Goal: Communication & Community: Answer question/provide support

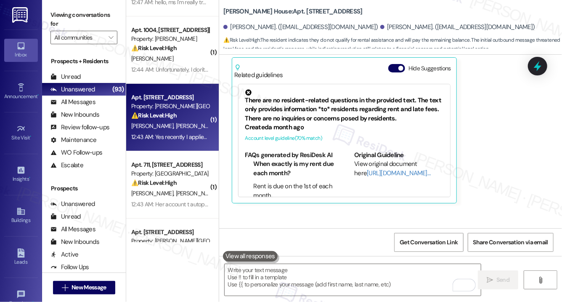
scroll to position [2686, 0]
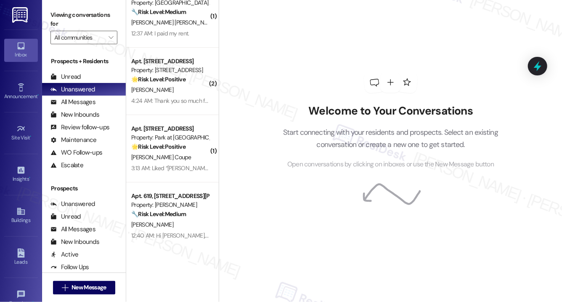
scroll to position [2836, 0]
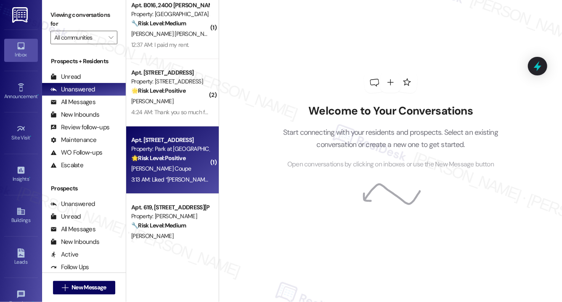
click at [162, 165] on div "J. Coupe" at bounding box center [170, 168] width 80 height 11
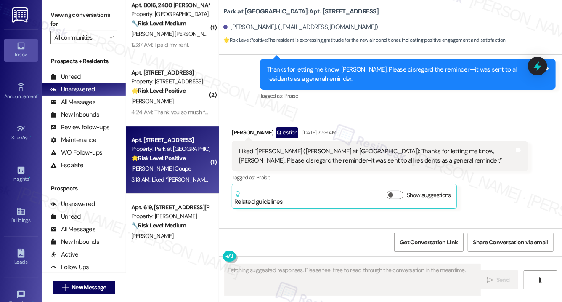
scroll to position [5126, 0]
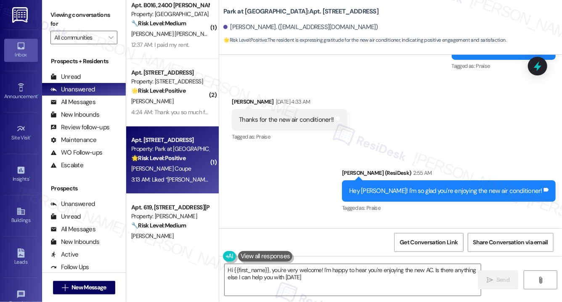
type textarea "Hi {{first_name}}, you're very welcome! I'm happy to hear you're enjoying the n…"
click at [321, 274] on textarea "Hi {{first_name}}, you're very welcome! I'm happy to hear you're enjoying the n…" at bounding box center [353, 280] width 256 height 32
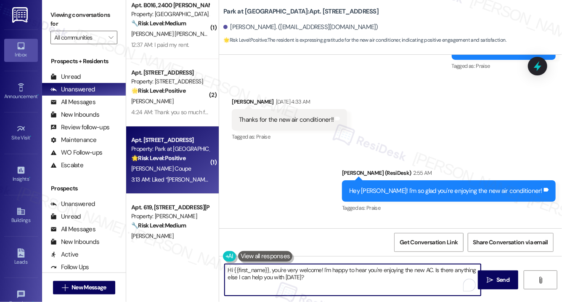
click at [321, 274] on textarea "Hi {{first_name}}, you're very welcome! I'm happy to hear you're enjoying the n…" at bounding box center [353, 280] width 256 height 32
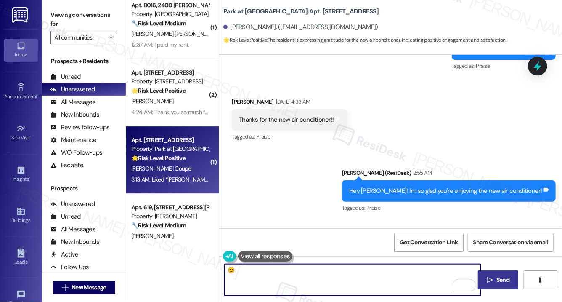
type textarea "😊"
click at [496, 282] on span "Send" at bounding box center [503, 279] width 16 height 9
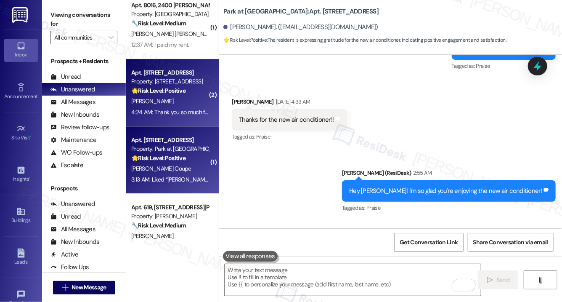
click at [171, 99] on div "[PERSON_NAME]" at bounding box center [170, 101] width 80 height 11
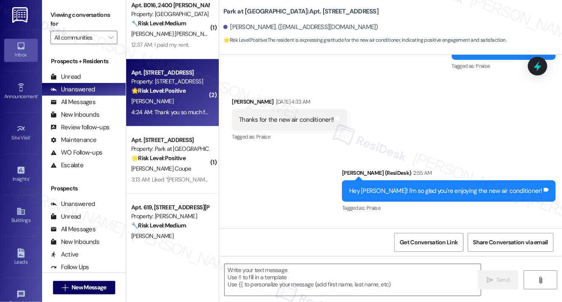
type textarea "Fetching suggested responses. Please feel free to read through the conversation…"
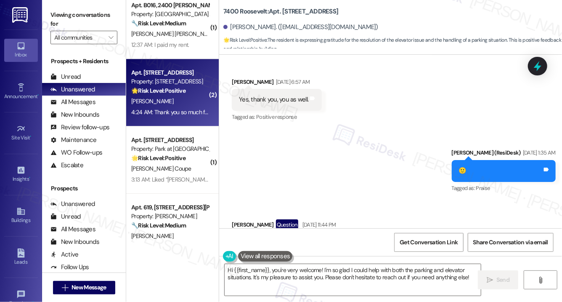
scroll to position [5011, 0]
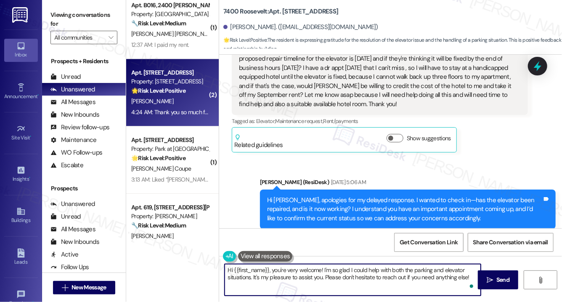
drag, startPoint x: 253, startPoint y: 278, endPoint x: 325, endPoint y: 276, distance: 71.6
click at [325, 276] on textarea "Hi {{first_name}}, you're very welcome! I'm so glad I could help with both the …" at bounding box center [353, 280] width 256 height 32
click at [413, 282] on textarea "Hi {{first_name}}, you're very welcome! I'm so glad I could help with both the …" at bounding box center [353, 280] width 256 height 32
type textarea "Hi {{first_name}}, you're very welcome! I'm so glad I could help with both the …"
click at [490, 277] on icon "" at bounding box center [490, 279] width 6 height 7
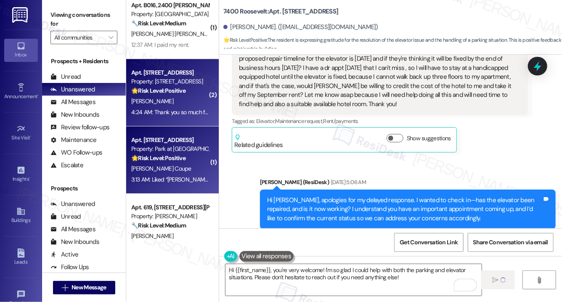
click at [178, 162] on div "Apt. A61, 600 Valley Rd Property: Park at Westminster 🌟 Risk Level: Positive Th…" at bounding box center [170, 149] width 80 height 29
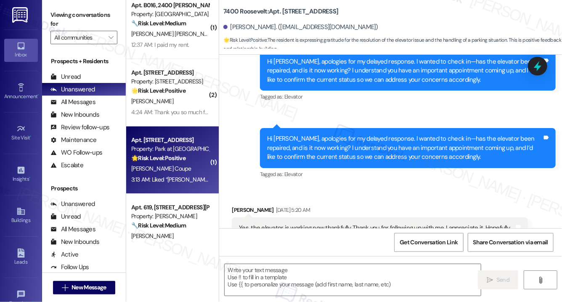
scroll to position [0, 0]
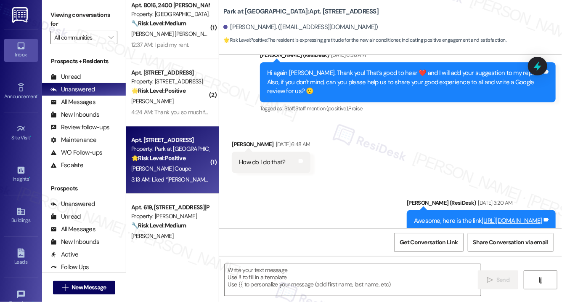
click at [178, 162] on div "Apt. A61, 600 Valley Rd Property: Park at Westminster 🌟 Risk Level: Positive Th…" at bounding box center [170, 149] width 80 height 29
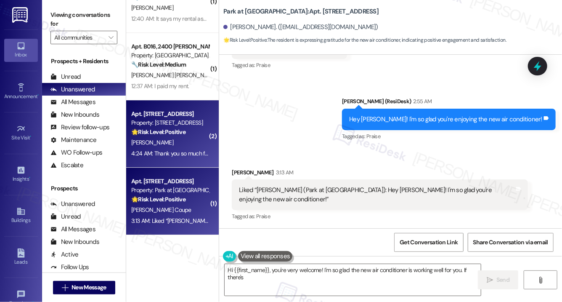
scroll to position [2784, 0]
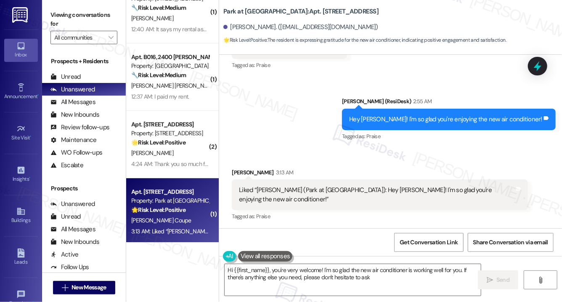
type textarea "Hi {{first_name}}, you're very welcome! I'm so glad the new air conditioner is …"
click at [189, 104] on div "Apt. B016, 2400 Benson St Property: Longwood Manor Apts 🔧 Risk Level: Medium Re…" at bounding box center [172, 76] width 93 height 67
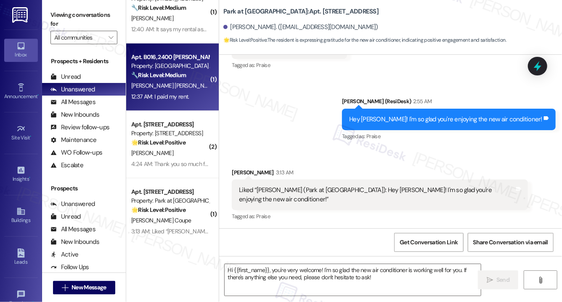
type textarea "Fetching suggested responses. Please feel free to read through the conversation…"
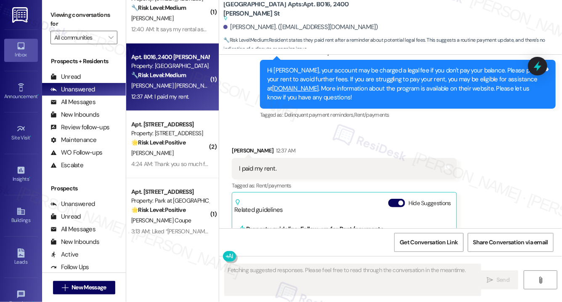
scroll to position [2838, 0]
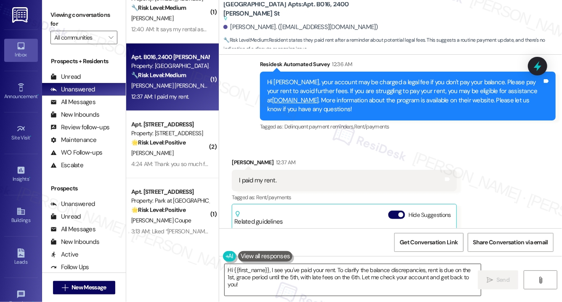
click at [264, 276] on textarea "Hi {{first_name}}, I see you've paid your rent. To clarify the balance discrepa…" at bounding box center [353, 280] width 256 height 32
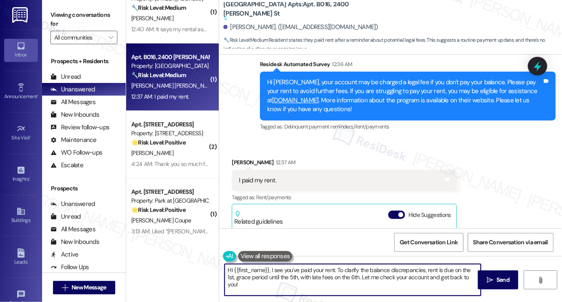
click at [264, 276] on textarea "Hi {{first_name}}, I see you've paid your rent. To clarify the balance discrepa…" at bounding box center [353, 280] width 256 height 32
paste textarea "Thank you, {{first_name}}, for your payment! If there's anything we can help yo…"
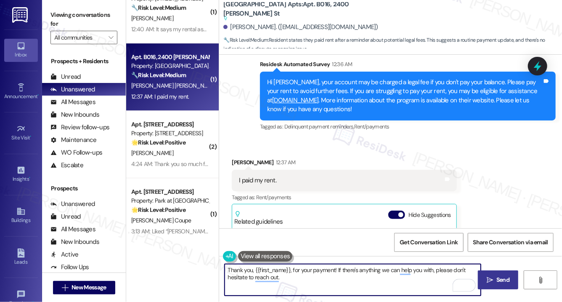
type textarea "Thank you, {{first_name}}, for your payment! If there's anything we can help yo…"
click at [489, 279] on icon "" at bounding box center [490, 279] width 6 height 7
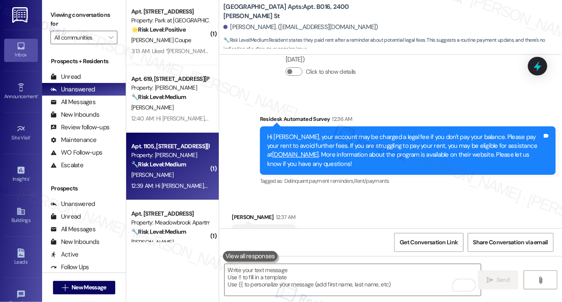
scroll to position [2962, 0]
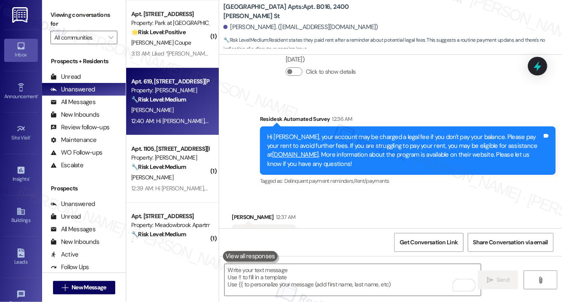
click at [186, 120] on div "12:40 AM: Hi Alejandro, your account may be charged a legal fee if you don't pa…" at bounding box center [555, 121] width 849 height 8
type textarea "Fetching suggested responses. Please feel free to read through the conversation…"
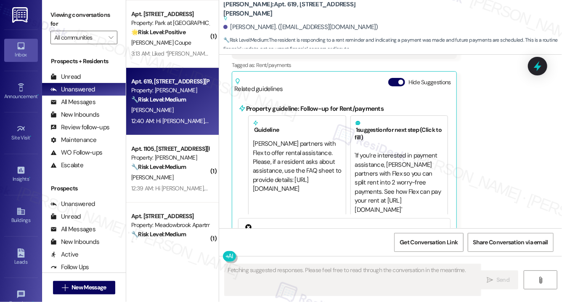
scroll to position [1007, 0]
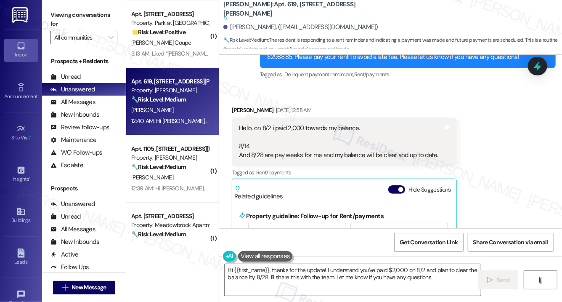
type textarea "Hi {{first_name}}, thanks for the update! I understand you've paid $2,000 on 8/…"
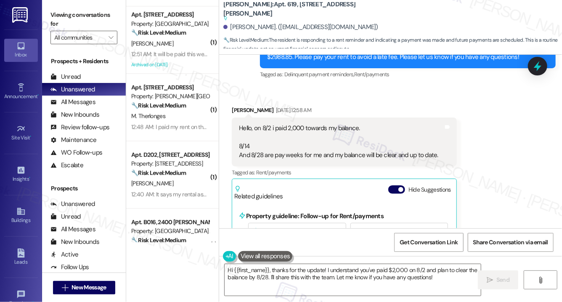
scroll to position [2609, 0]
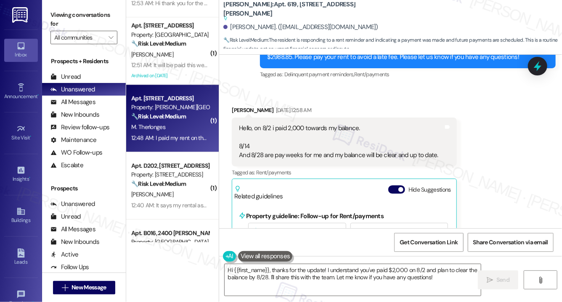
click at [180, 129] on div "M. Therlonges" at bounding box center [170, 127] width 80 height 11
type textarea "Fetching suggested responses. Please feel free to read through the conversation…"
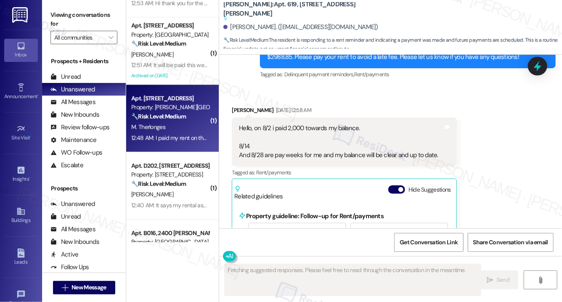
click at [180, 129] on div "M. Therlonges" at bounding box center [170, 127] width 80 height 11
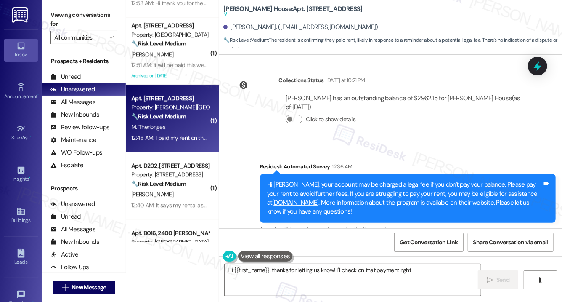
scroll to position [5008, 0]
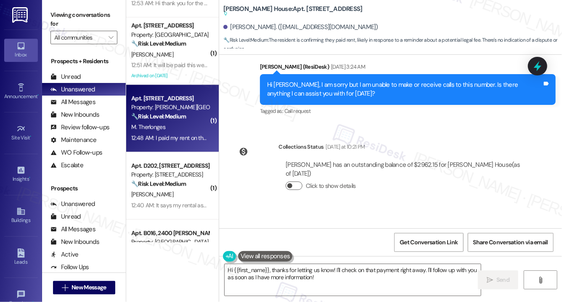
click at [294, 181] on button "Click to show details" at bounding box center [294, 185] width 17 height 8
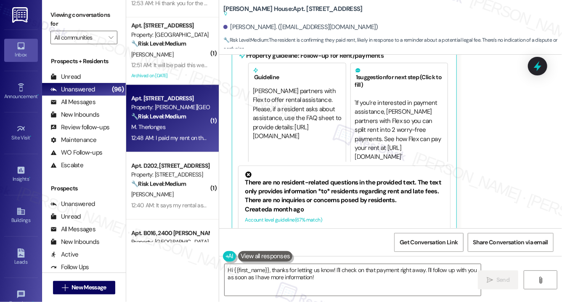
scroll to position [362, 0]
click at [330, 278] on textarea "Hi {{first_name}}, thanks for letting us know! I'll check on that payment right…" at bounding box center [353, 280] width 256 height 32
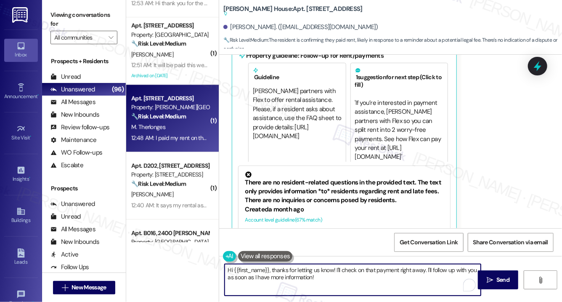
click at [317, 273] on textarea "Hi {{first_name}}, thanks for letting us know! I'll check on that payment right…" at bounding box center [353, 280] width 256 height 32
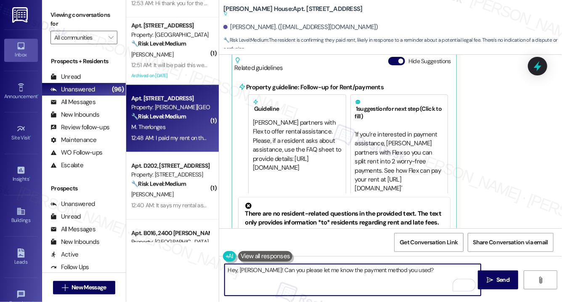
scroll to position [5488, 0]
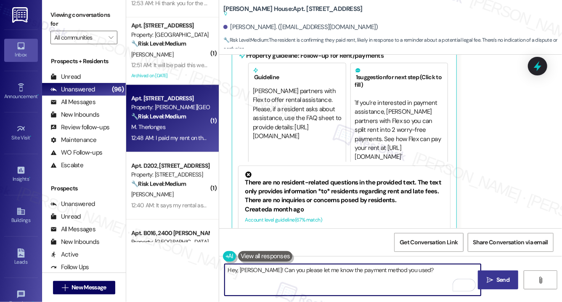
type textarea "Hey, Marsha! Can you please let me know the payment method you used?"
click at [499, 279] on span "Send" at bounding box center [503, 279] width 13 height 9
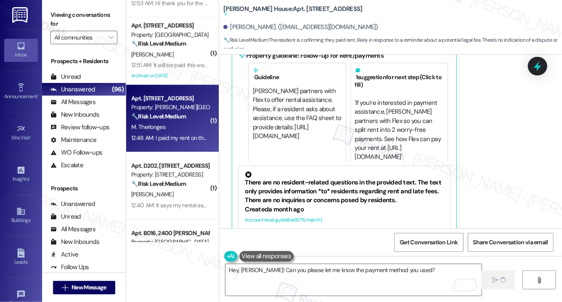
click at [167, 128] on div "M. Therlonges" at bounding box center [170, 127] width 80 height 11
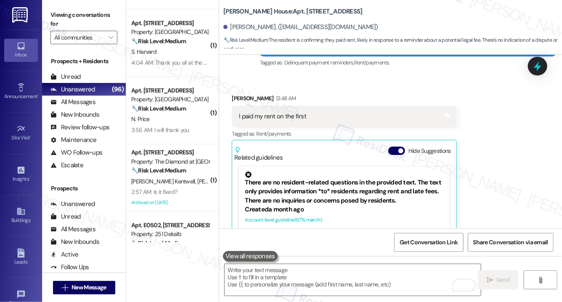
scroll to position [2202, 0]
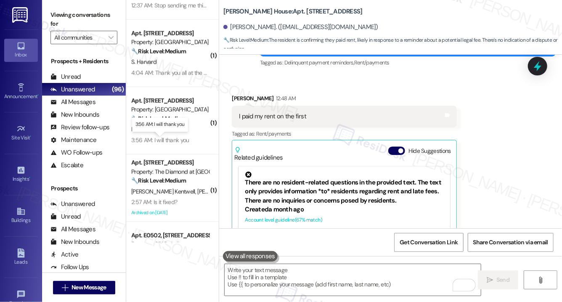
click at [185, 136] on div "3:56 AM: I will thank you 3:56 AM: I will thank you" at bounding box center [160, 140] width 58 height 8
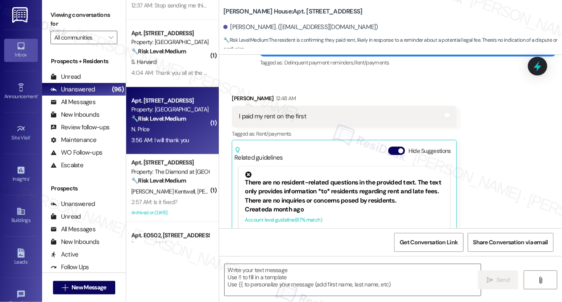
type textarea "Fetching suggested responses. Please feel free to read through the conversation…"
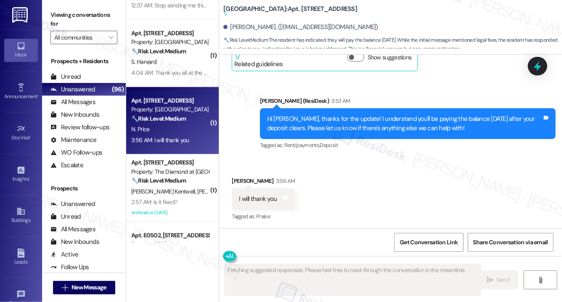
scroll to position [1211, 0]
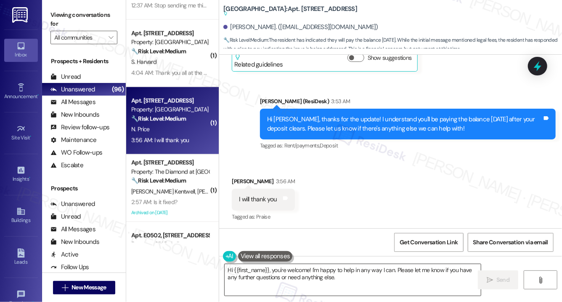
click at [298, 276] on textarea "Hi {{first_name}}, you're welcome! I'm happy to help in any way I can. Please l…" at bounding box center [353, 280] width 256 height 32
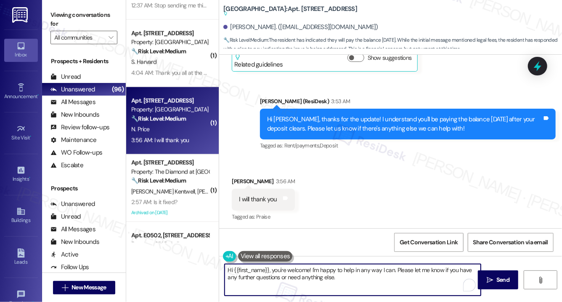
click at [298, 276] on textarea "Hi {{first_name}}, you're welcome! I'm happy to help in any way I can. Please l…" at bounding box center [353, 280] width 256 height 32
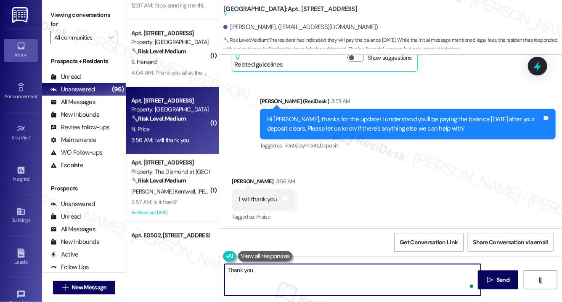
type textarea "Thank you!"
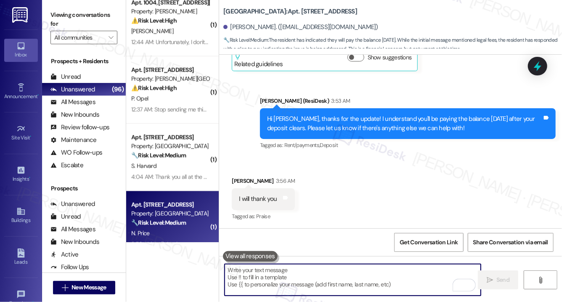
scroll to position [2089, 0]
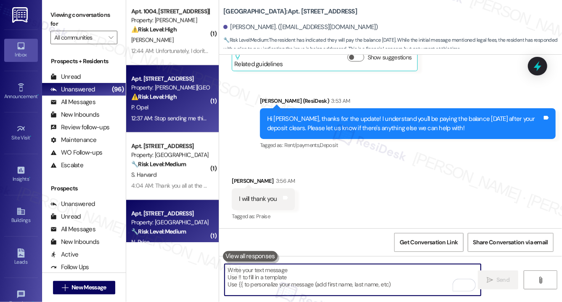
click at [176, 102] on div "P. Opel" at bounding box center [170, 107] width 80 height 11
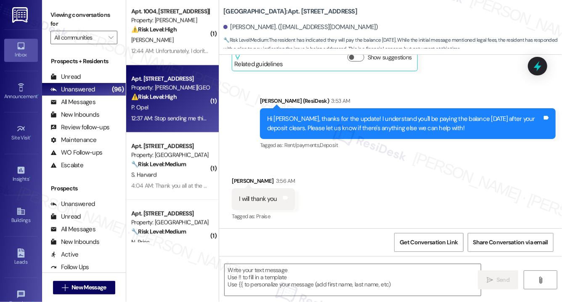
type textarea "Fetching suggested responses. Please feel free to read through the conversation…"
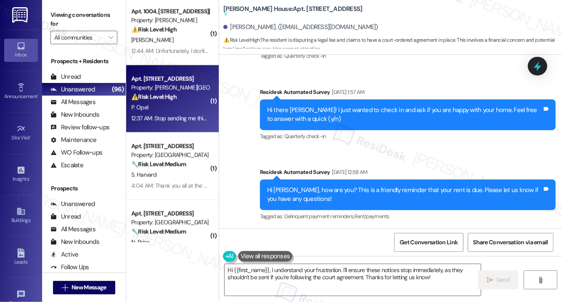
scroll to position [2521, 0]
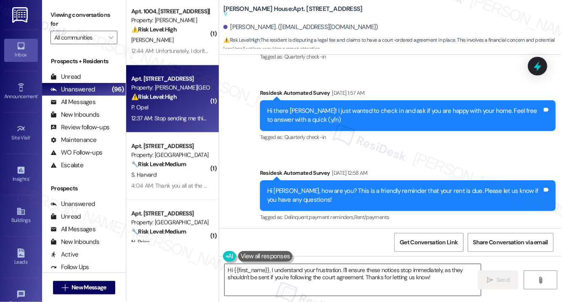
click at [390, 277] on textarea "Hi {{first_name}}, I understand your frustration. I'll ensure these notices sto…" at bounding box center [353, 280] width 256 height 32
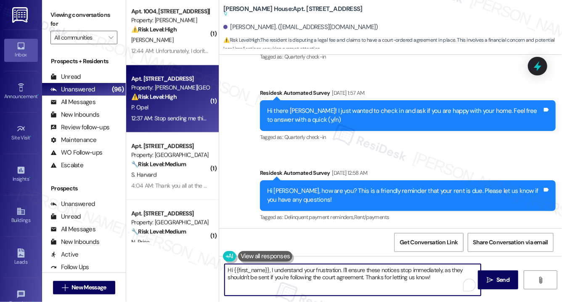
click at [390, 277] on textarea "Hi {{first_name}}, I understand your frustration. I'll ensure these notices sto…" at bounding box center [353, 280] width 256 height 32
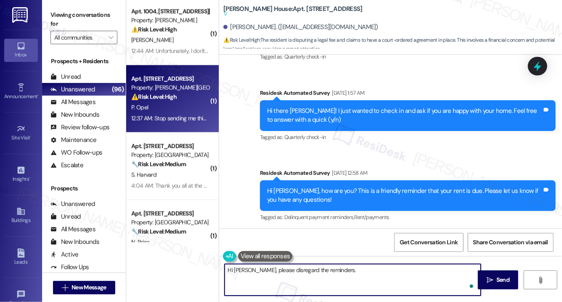
type textarea "Hi Peter, please disregard the reminders."
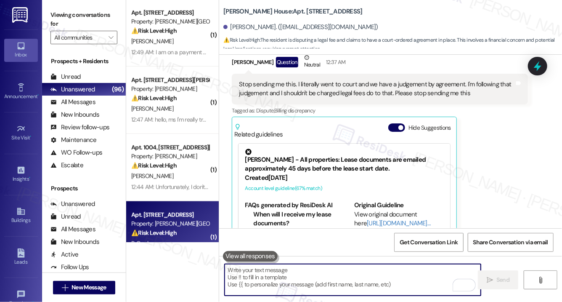
scroll to position [3534, 0]
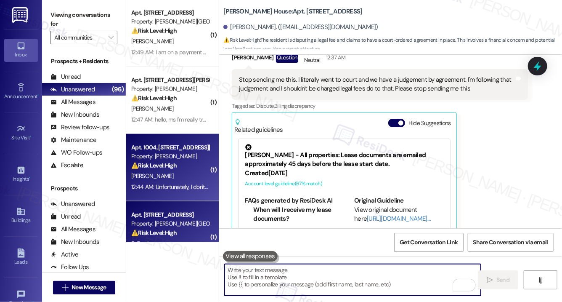
click at [193, 155] on div "Property: [PERSON_NAME]" at bounding box center [170, 156] width 78 height 9
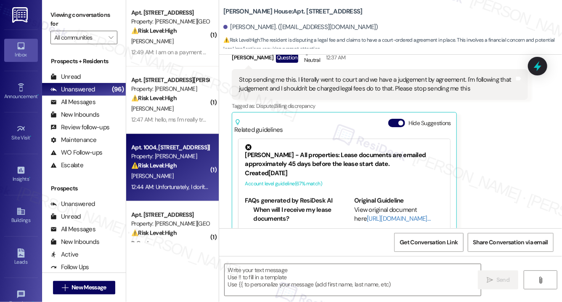
type textarea "Fetching suggested responses. Please feel free to read through the conversation…"
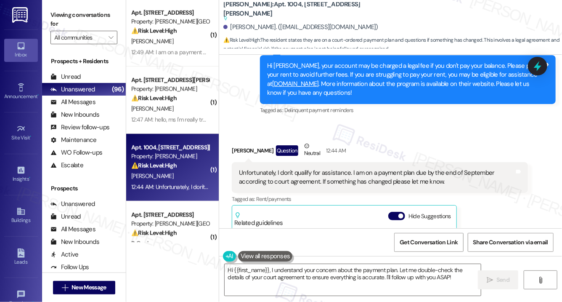
scroll to position [9574, 0]
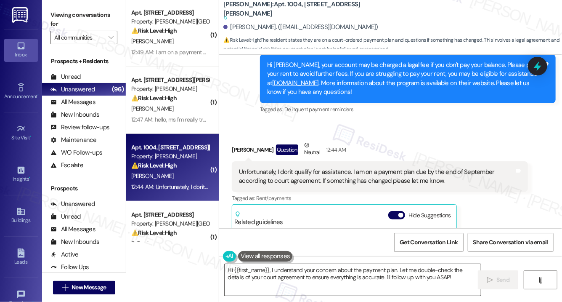
click at [436, 275] on textarea "Hi {{first_name}}, I understand your concern about the payment plan. Let me dou…" at bounding box center [353, 280] width 256 height 32
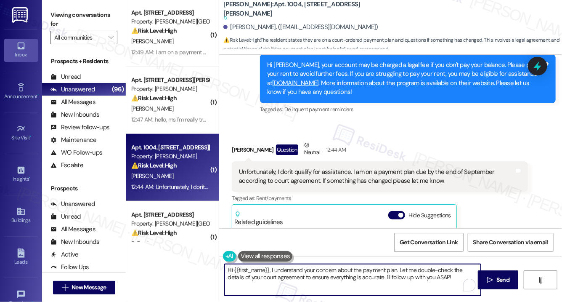
click at [436, 275] on textarea "Hi {{first_name}}, I understand your concern about the payment plan. Let me dou…" at bounding box center [353, 280] width 256 height 32
click at [242, 141] on div "Domonique Chellis Question Neutral 12:44 AM" at bounding box center [380, 151] width 296 height 21
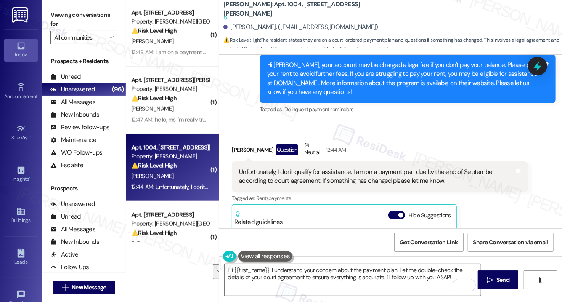
click at [242, 141] on div "Domonique Chellis Question Neutral 12:44 AM" at bounding box center [380, 151] width 296 height 21
copy div "Domonique"
click at [243, 282] on textarea "Hi {{first_name}}, I understand your concern about the payment plan. Let me dou…" at bounding box center [353, 280] width 256 height 32
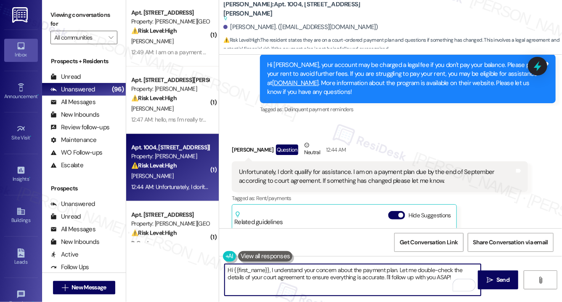
click at [243, 282] on textarea "Hi {{first_name}}, I understand your concern about the payment plan. Let me dou…" at bounding box center [353, 280] width 256 height 32
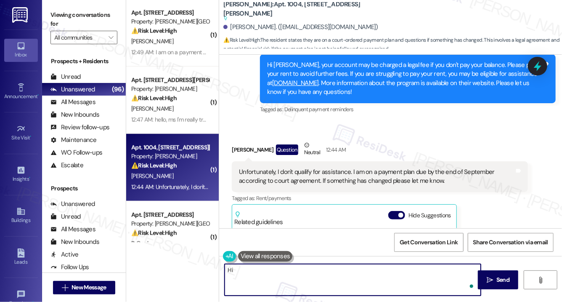
paste textarea "Domonique"
type textarea "Hi Domonique, since there already a court agreement, feel free to disregard the…"
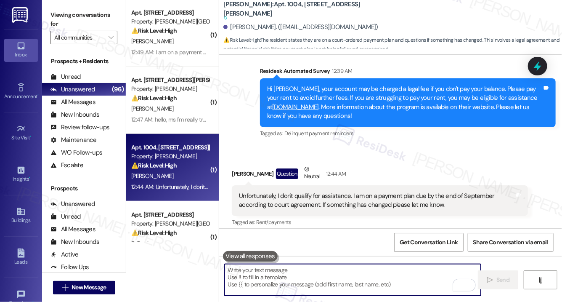
scroll to position [9767, 0]
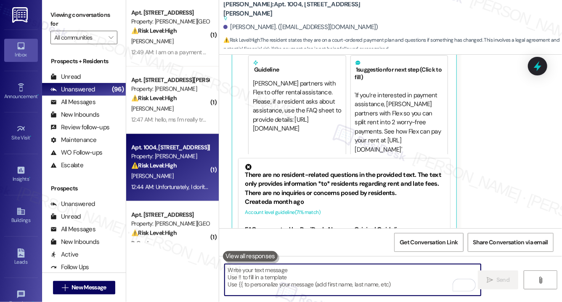
click at [322, 276] on textarea "To enrich screen reader interactions, please activate Accessibility in Grammarl…" at bounding box center [353, 280] width 256 height 32
paste textarea "Hi Domonique, since there is already a court agreement in place, please feel fr…"
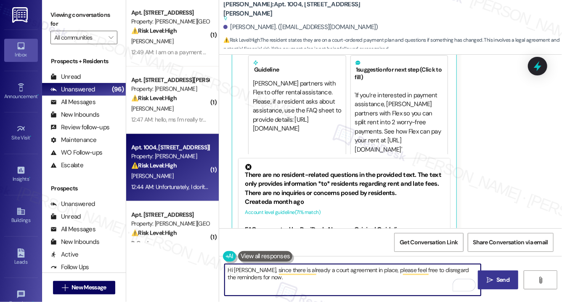
type textarea "Hi Domonique, since there is already a court agreement in place, please feel fr…"
click at [498, 282] on span "Send" at bounding box center [503, 279] width 13 height 9
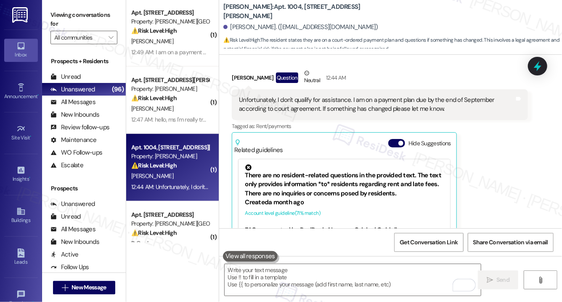
scroll to position [9714, 0]
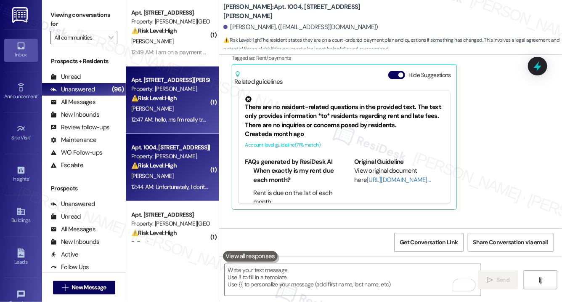
click at [162, 110] on div "J. Martinez" at bounding box center [170, 109] width 80 height 11
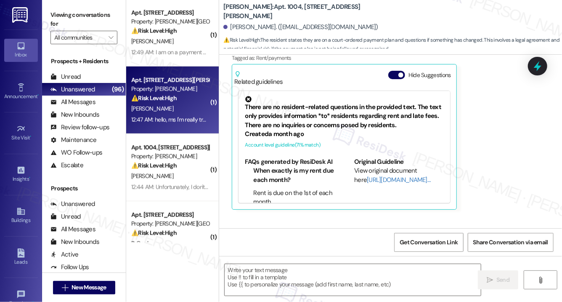
type textarea "Fetching suggested responses. Please feel free to read through the conversation…"
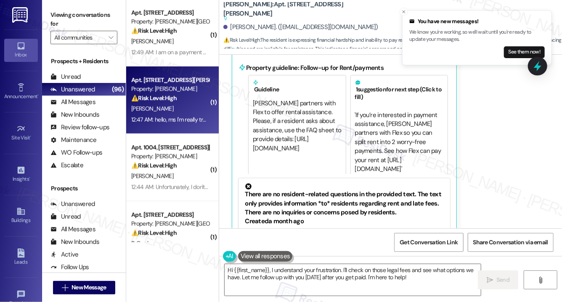
scroll to position [2529, 0]
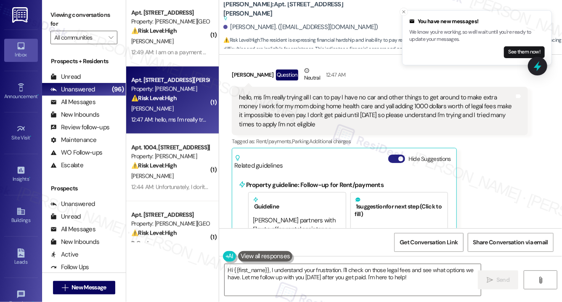
click at [398, 155] on button "Hide Suggestions" at bounding box center [396, 158] width 17 height 8
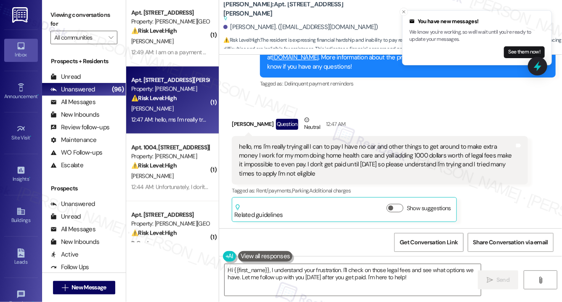
drag, startPoint x: 239, startPoint y: 145, endPoint x: 327, endPoint y: 169, distance: 91.2
click at [327, 169] on div "hello, ms I'm really trying all I can to pay I have no car and other things to …" at bounding box center [376, 160] width 277 height 36
copy div "hello, ms I'm really trying all I can to pay I have no car and other things to …"
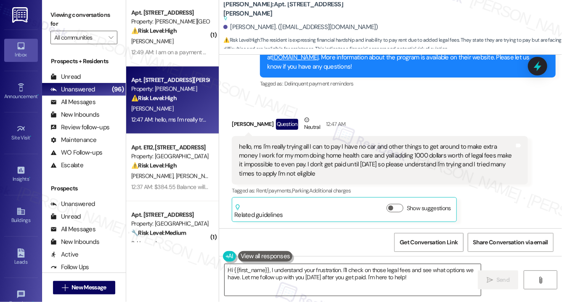
click at [273, 273] on textarea "Hi {{first_name}}, I understand your frustration. I'll check on those legal fee…" at bounding box center [353, 280] width 256 height 32
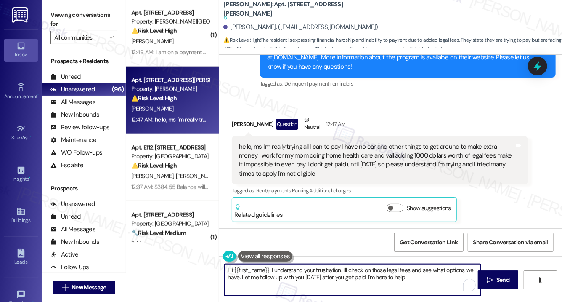
click at [273, 273] on textarea "Hi {{first_name}}, I understand your frustration. I'll check on those legal fee…" at bounding box center [353, 280] width 256 height 32
paste textarea "[Resident Name], thank you for sharing your situation. I understand the challen…"
click at [242, 125] on div "Jewel Martinez Question Neutral 12:47 AM" at bounding box center [380, 125] width 296 height 21
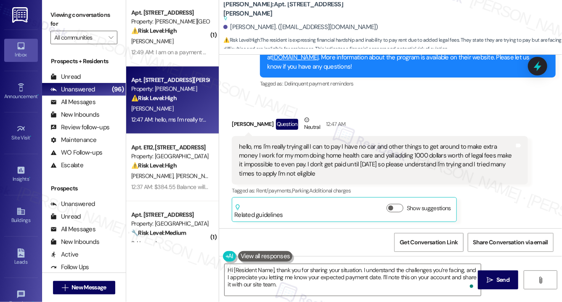
click at [242, 125] on div "Jewel Martinez Question Neutral 12:47 AM" at bounding box center [380, 125] width 296 height 21
copy div "Jewel"
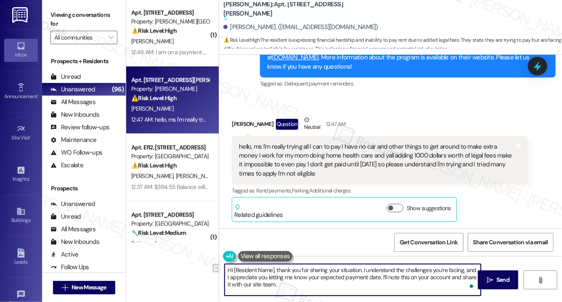
drag, startPoint x: 274, startPoint y: 269, endPoint x: 234, endPoint y: 271, distance: 40.8
click at [234, 271] on textarea "Hi [Resident Name], thank you for sharing your situation. I understand the chal…" at bounding box center [353, 280] width 256 height 32
paste textarea "Jewel"
click at [307, 289] on textarea "Hi Jewel, thank you for sharing your situation. I understand the challenges you…" at bounding box center [353, 280] width 256 height 32
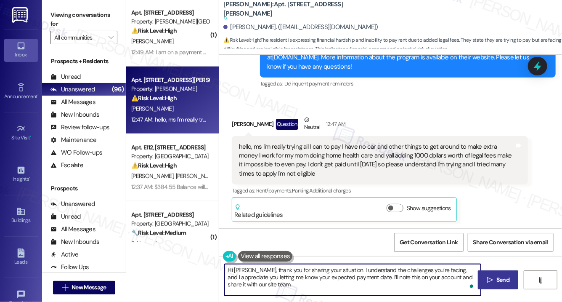
type textarea "Hi Jewel, thank you for sharing your situation. I understand the challenges you…"
click at [499, 287] on button " Send" at bounding box center [498, 279] width 41 height 19
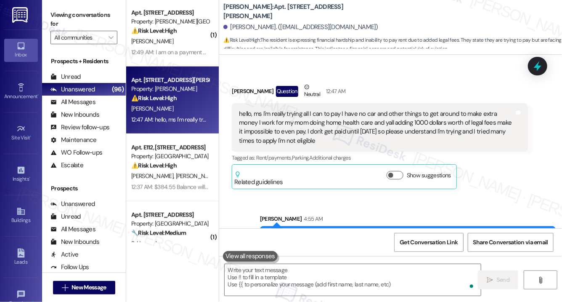
scroll to position [2364, 0]
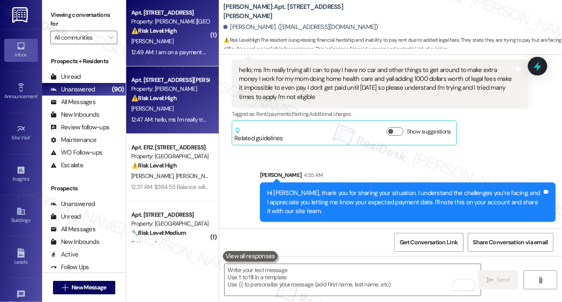
click at [156, 43] on div "S. Spruill" at bounding box center [170, 41] width 80 height 11
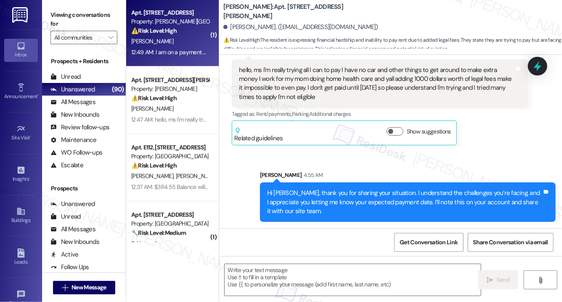
type textarea "Fetching suggested responses. Please feel free to read through the conversation…"
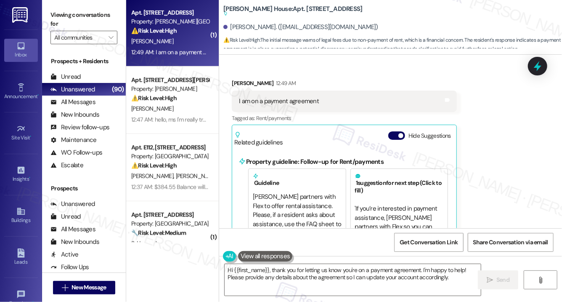
scroll to position [5122, 0]
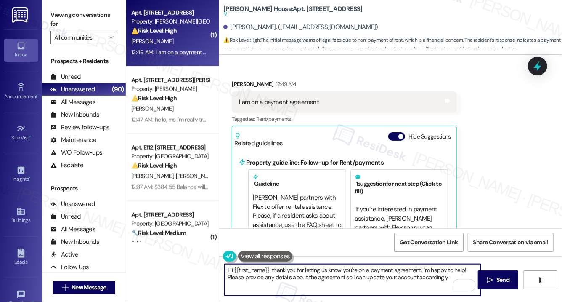
drag, startPoint x: 456, startPoint y: 279, endPoint x: 422, endPoint y: 271, distance: 34.6
click at [422, 271] on textarea "Hi {{first_name}}, thank you for letting us know you're on a payment agreement.…" at bounding box center [353, 280] width 256 height 32
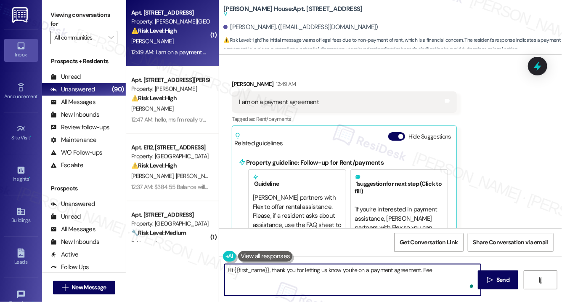
type textarea "Hi {{first_name}}, thank you for letting us know you're on a payment agreement.…"
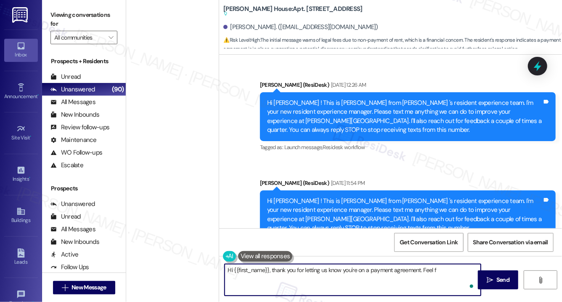
scroll to position [5122, 0]
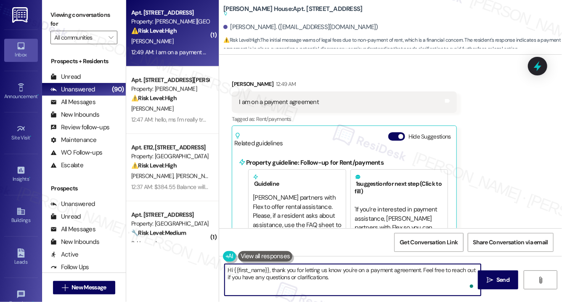
type textarea "Hi {{first_name}}, thank you for letting us know you're on a payment agreement.…"
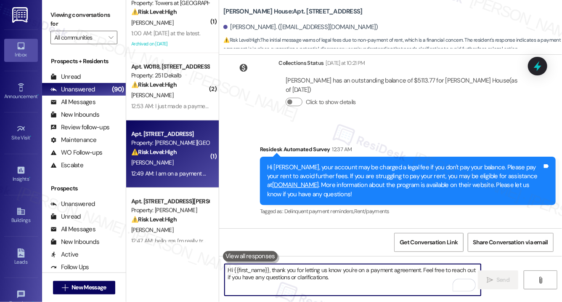
scroll to position [1801, 0]
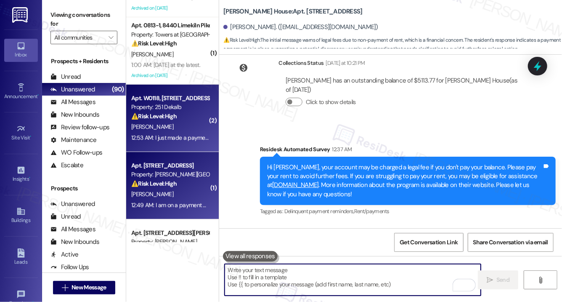
click at [191, 123] on div "[PERSON_NAME]" at bounding box center [170, 127] width 80 height 11
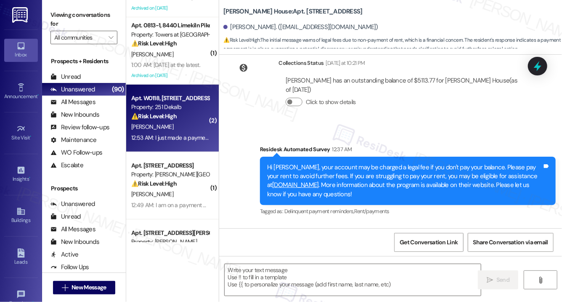
type textarea "Fetching suggested responses. Please feel free to read through the conversation…"
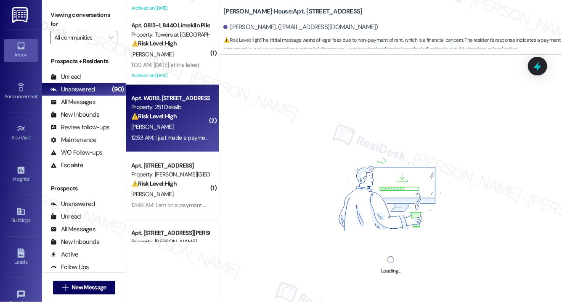
click at [191, 123] on div "[PERSON_NAME]" at bounding box center [170, 127] width 80 height 11
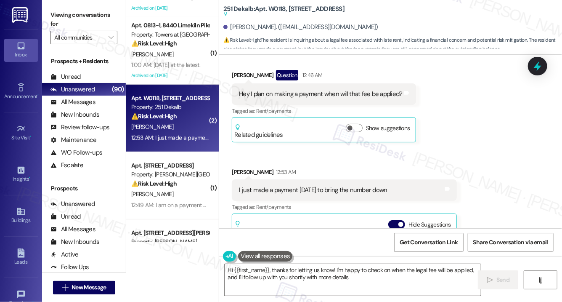
scroll to position [6755, 0]
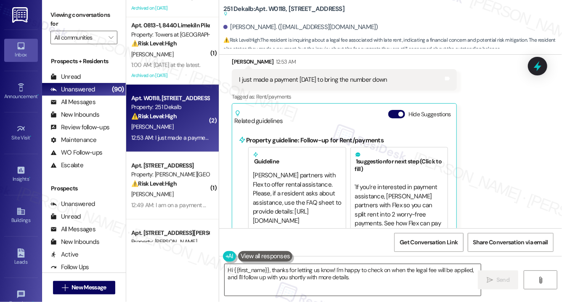
click at [360, 282] on textarea "Hi {{first_name}}, thanks for letting us know! I'm happy to check on when the l…" at bounding box center [353, 280] width 256 height 32
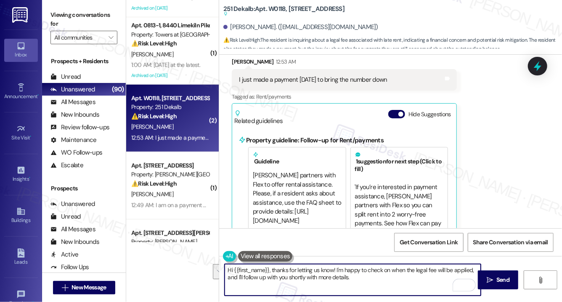
drag, startPoint x: 335, startPoint y: 270, endPoint x: 365, endPoint y: 279, distance: 31.6
click at [365, 279] on textarea "Hi {{first_name}}, thanks for letting us know! I'm happy to check on when the l…" at bounding box center [353, 280] width 256 height 32
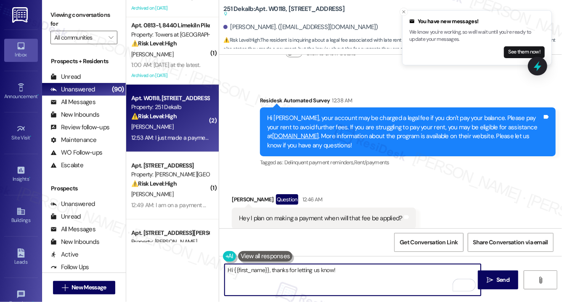
scroll to position [6520, 0]
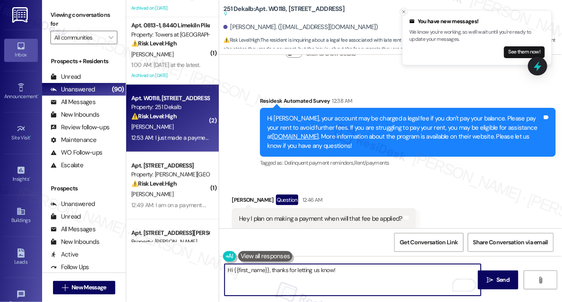
click at [404, 9] on icon "Close toast" at bounding box center [403, 11] width 5 height 5
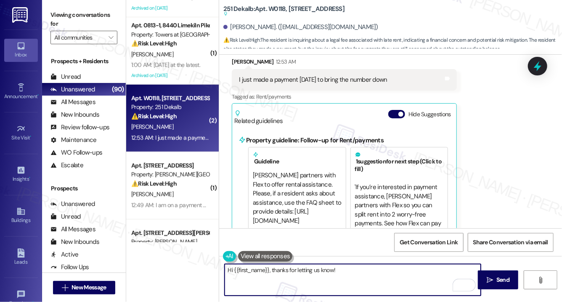
scroll to position [30, 0]
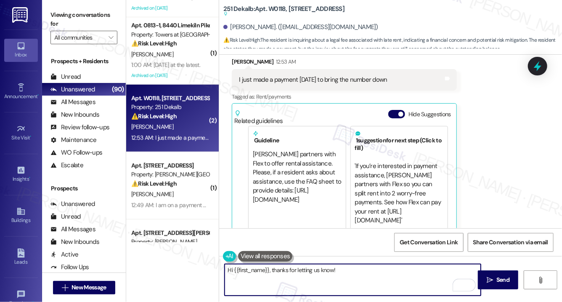
drag, startPoint x: 348, startPoint y: 271, endPoint x: 271, endPoint y: 266, distance: 77.1
click at [271, 266] on textarea "Hi {{first_name}}, thanks for letting us know!" at bounding box center [353, 280] width 256 height 32
type textarea "Hi {{first_name}}, when do you plan to make the full payment?"
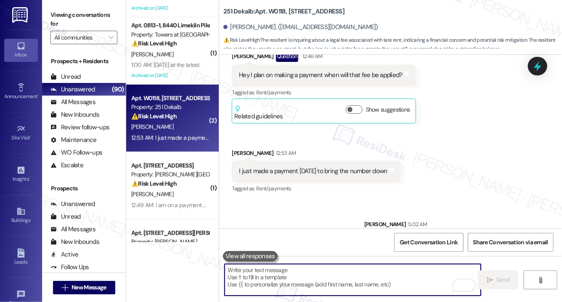
scroll to position [6643, 0]
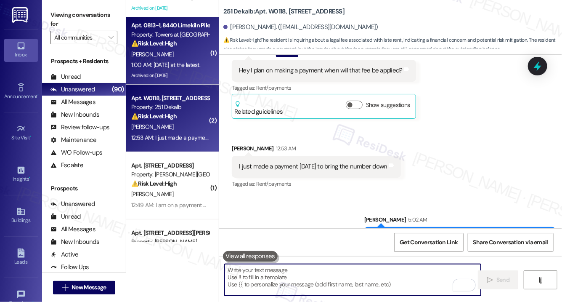
click at [178, 43] on div "⚠️ Risk Level: High The initial message warns of potential legal fees due to no…" at bounding box center [170, 43] width 78 height 9
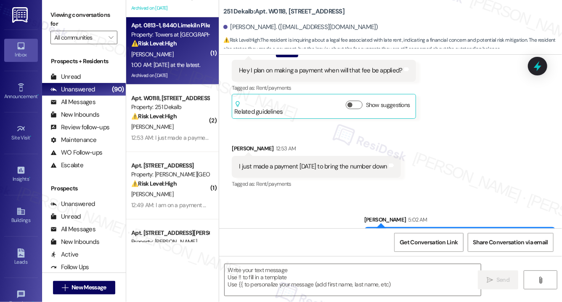
type textarea "Fetching suggested responses. Please feel free to read through the conversation…"
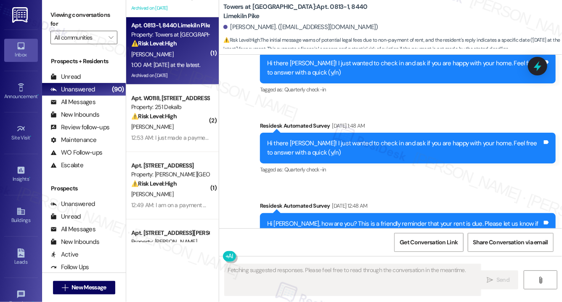
scroll to position [4166, 0]
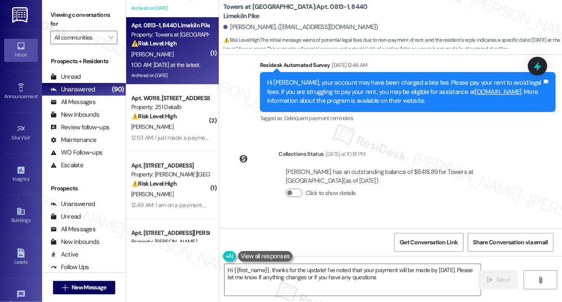
type textarea "Hi {{first_name}}, thanks for the update! I've noted that your payment will be …"
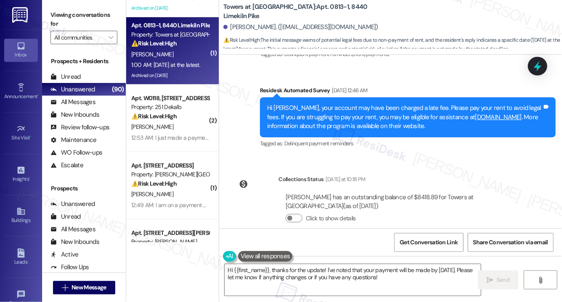
scroll to position [4167, 0]
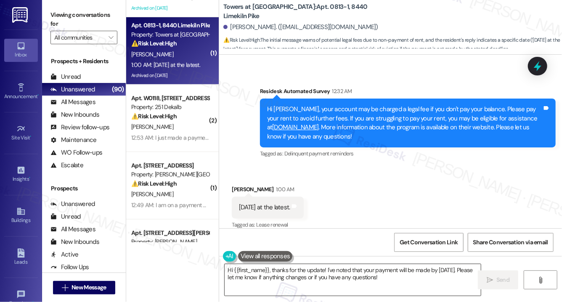
click at [398, 284] on textarea "Hi {{first_name}}, thanks for the update! I've noted that your payment will be …" at bounding box center [353, 280] width 256 height 32
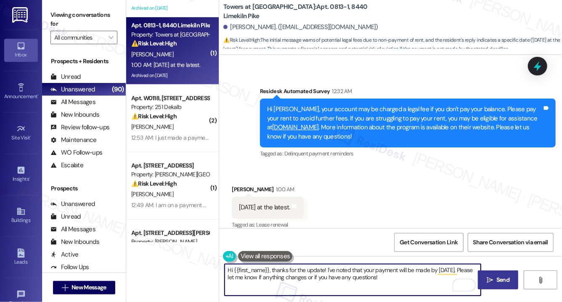
click at [497, 287] on button " Send" at bounding box center [498, 279] width 41 height 19
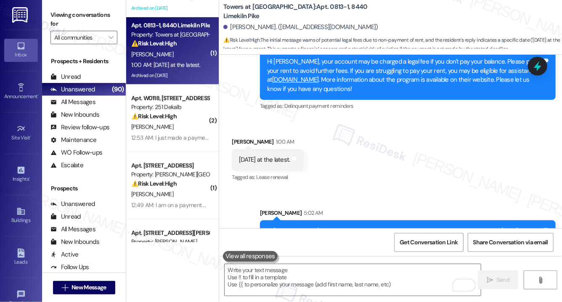
scroll to position [4234, 0]
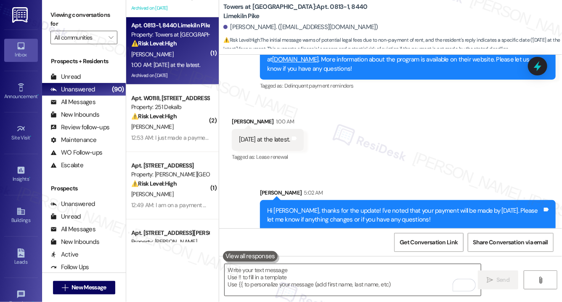
click at [360, 290] on textarea "To enrich screen reader interactions, please activate Accessibility in Grammarl…" at bounding box center [353, 280] width 256 height 32
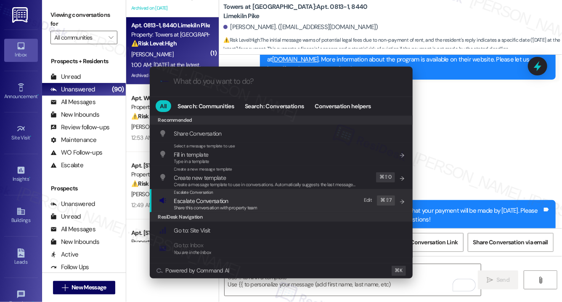
click at [249, 199] on span "Escalate Conversation" at bounding box center [215, 200] width 83 height 9
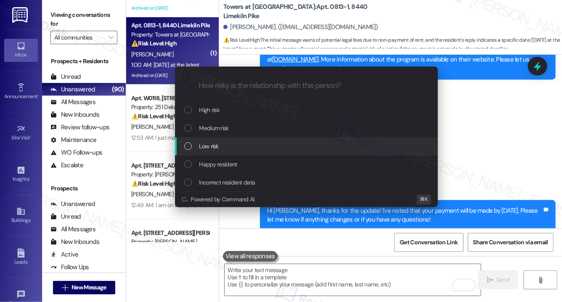
click at [241, 152] on div "Low risk" at bounding box center [306, 146] width 263 height 18
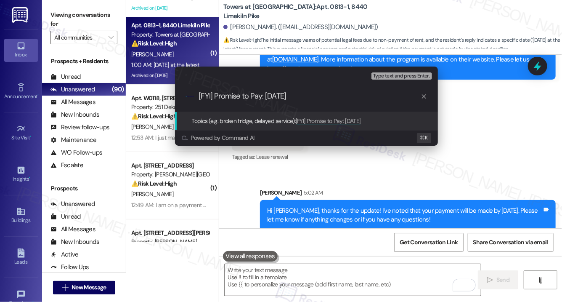
type input "[FYI] Promise to Pay: Aug 22"
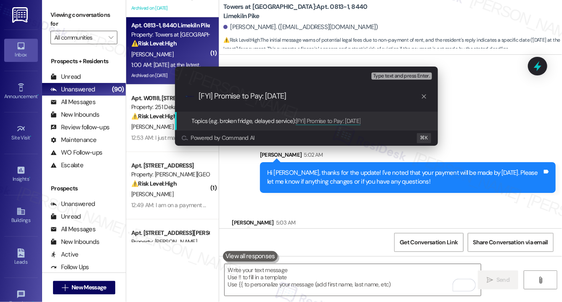
scroll to position [4311, 0]
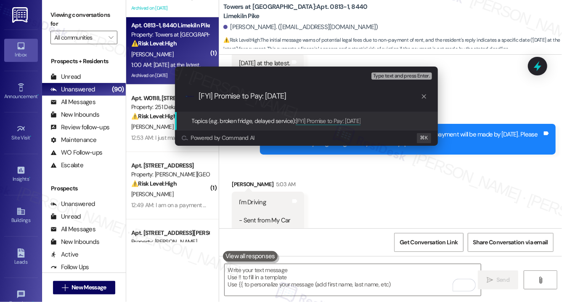
click at [260, 100] on input "[FYI] Promise to Pay: Aug 22" at bounding box center [310, 96] width 222 height 9
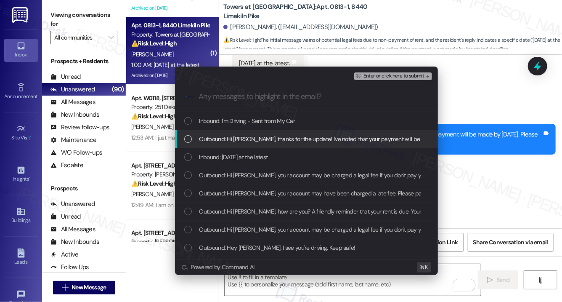
click at [255, 141] on span "Outbound: Hi Donta, thanks for the update! I've noted that your payment will be…" at bounding box center [414, 138] width 431 height 9
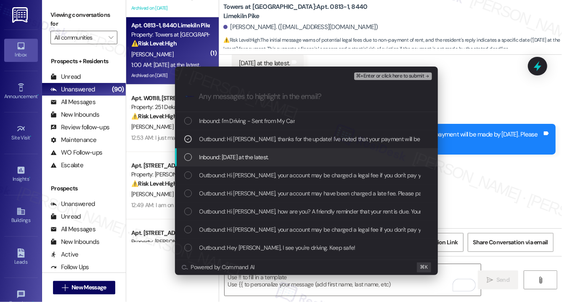
click at [250, 159] on span "Inbound: 8/22/25 at the latest." at bounding box center [233, 156] width 69 height 9
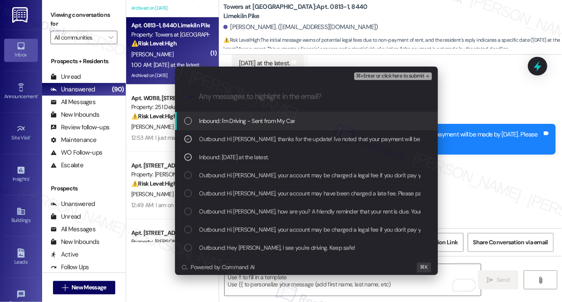
click at [393, 77] on span "⌘+Enter or click here to submit" at bounding box center [390, 76] width 68 height 6
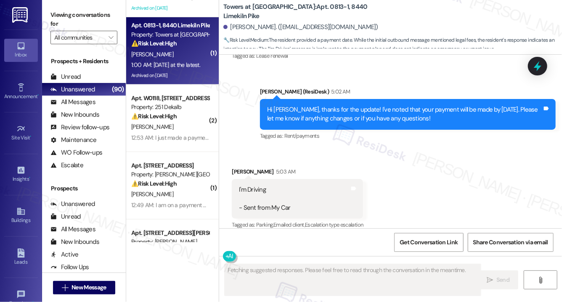
scroll to position [4336, 0]
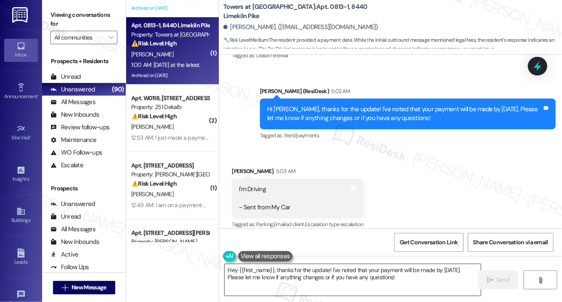
click at [291, 279] on textarea "Hey {{first_name}}, thanks for the update! I've noted that your payment will be…" at bounding box center [353, 280] width 256 height 32
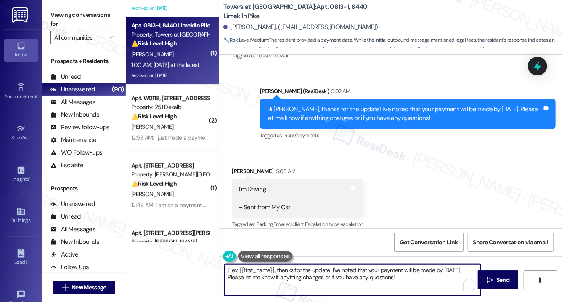
click at [291, 279] on textarea "Hey {{first_name}}, thanks for the update! I've noted that your payment will be…" at bounding box center [353, 280] width 256 height 32
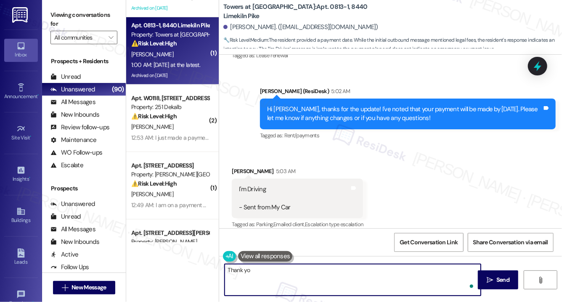
type textarea "Thank you"
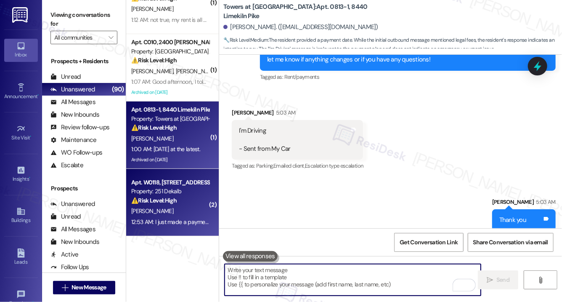
scroll to position [1700, 0]
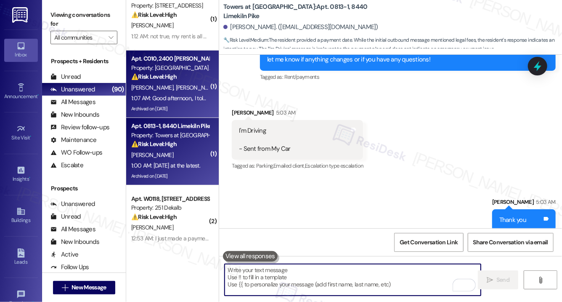
click at [180, 95] on div "1:07 AM: Good afternoon,, I told you i paid it on the 3rd of August 2025 1:07 A…" at bounding box center [200, 98] width 138 height 8
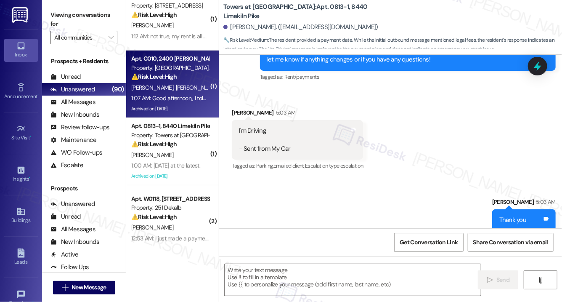
type textarea "Fetching suggested responses. Please feel free to read through the conversation…"
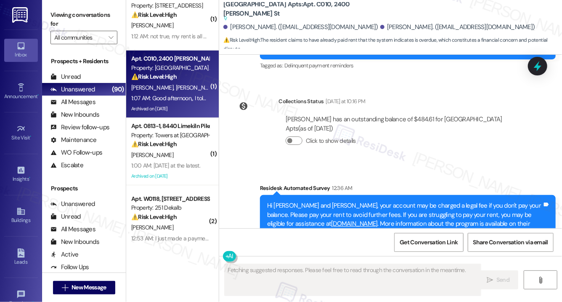
scroll to position [5041, 0]
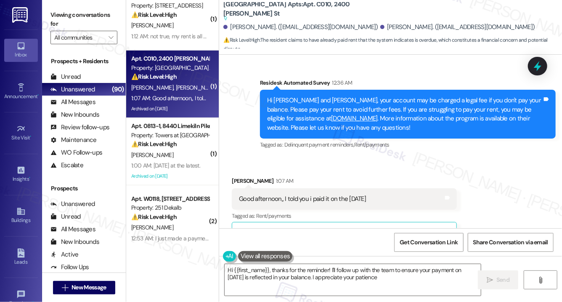
type textarea "Hi {{first_name}}, thanks for the reminder! I'll follow up with the team to ens…"
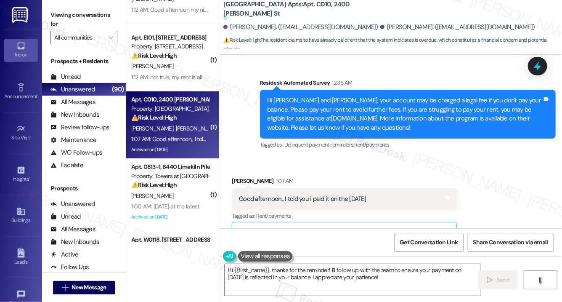
scroll to position [1648, 0]
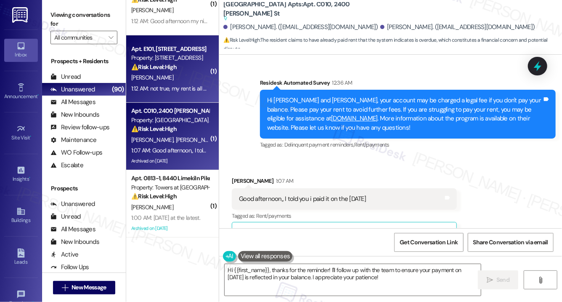
click at [197, 74] on div "Z. Rasheed-Durant" at bounding box center [170, 77] width 80 height 11
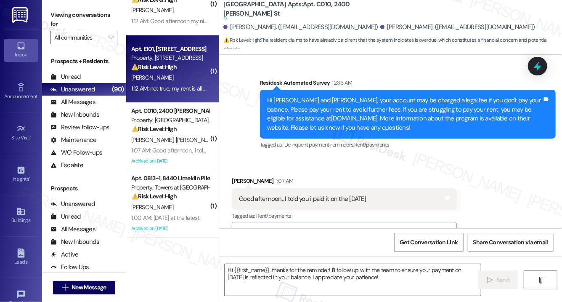
click at [197, 74] on div "Z. Rasheed-Durant" at bounding box center [170, 77] width 80 height 11
type textarea "Fetching suggested responses. Please feel free to read through the conversation…"
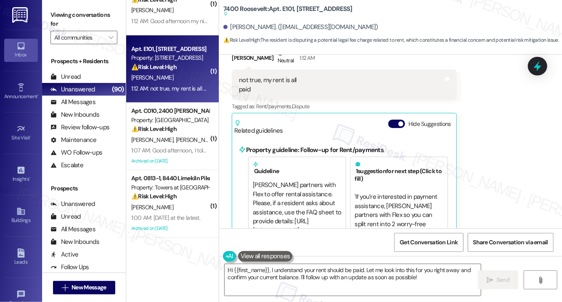
scroll to position [425, 0]
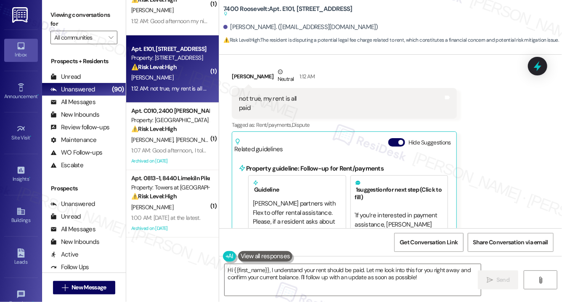
click at [269, 110] on div "not true, my rent is all paid" at bounding box center [267, 103] width 57 height 18
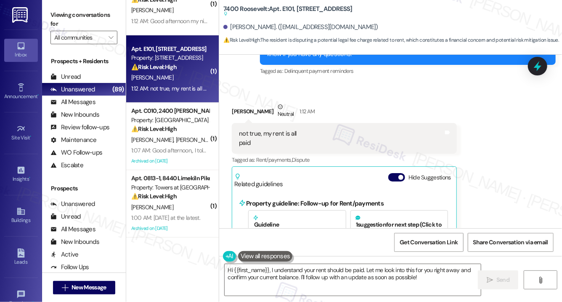
scroll to position [480, 0]
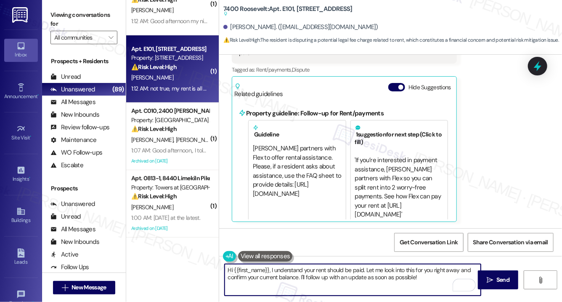
drag, startPoint x: 425, startPoint y: 281, endPoint x: 365, endPoint y: 271, distance: 60.5
click at [365, 271] on textarea "Hi {{first_name}}, I understand your rent should be paid. Let me look into this…" at bounding box center [353, 280] width 256 height 32
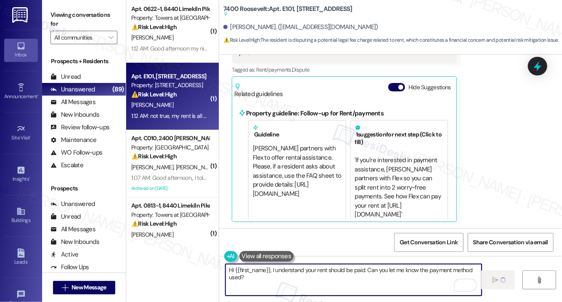
scroll to position [1613, 0]
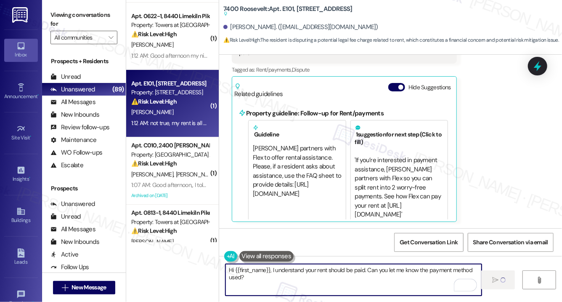
type textarea "Fetching suggested responses. Please feel free to read through the conversation…"
click at [168, 95] on div "Property: [STREET_ADDRESS]" at bounding box center [170, 92] width 78 height 9
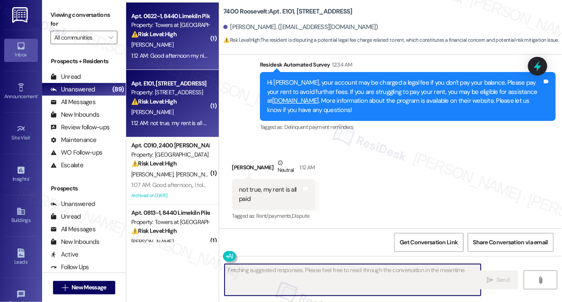
click at [178, 50] on div "1:12 AM: Good afternoon my niece passed away just helping out with funeral cost…" at bounding box center [170, 55] width 80 height 11
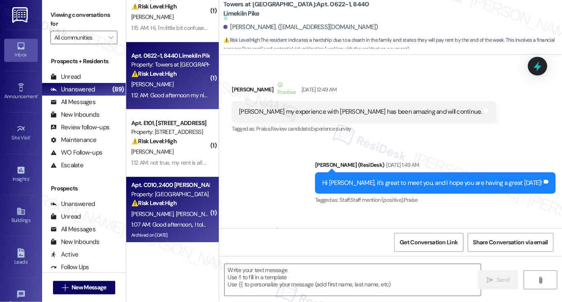
scroll to position [1529, 0]
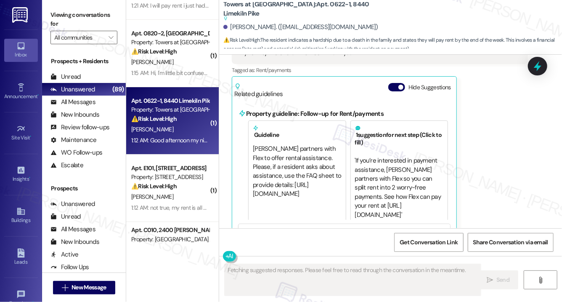
click at [167, 137] on div "1:12 AM: Good afternoon my niece passed away just helping out with funeral cost…" at bounding box center [319, 140] width 376 height 8
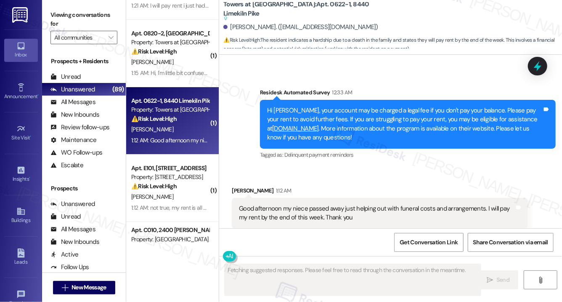
scroll to position [5661, 0]
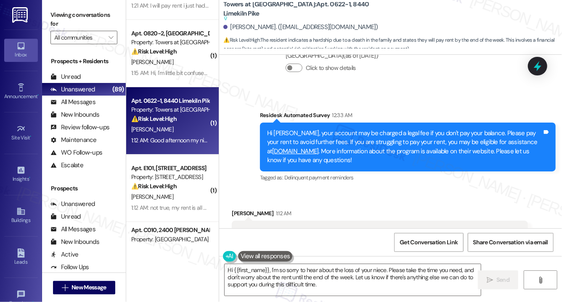
click at [407, 227] on div "Good afternoon my niece passed away just helping out with funeral costs and arr…" at bounding box center [376, 236] width 275 height 18
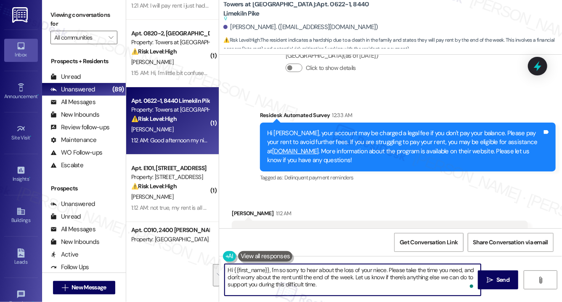
drag, startPoint x: 391, startPoint y: 268, endPoint x: 379, endPoint y: 291, distance: 25.0
click at [379, 291] on textarea "Hi {{first_name}}, I'm so sorry to hear about the loss of your niece. Please ta…" at bounding box center [353, 280] width 256 height 32
type textarea "Hi {{first_name}}, I'm so sorry to hear about the loss of your niece. I'll make…"
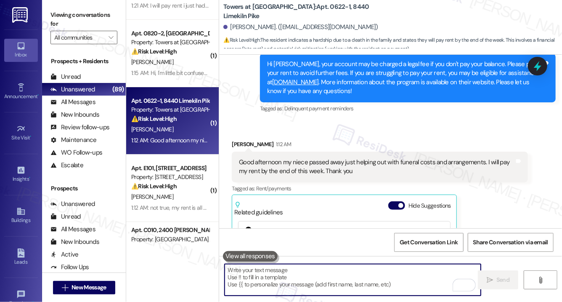
scroll to position [5728, 0]
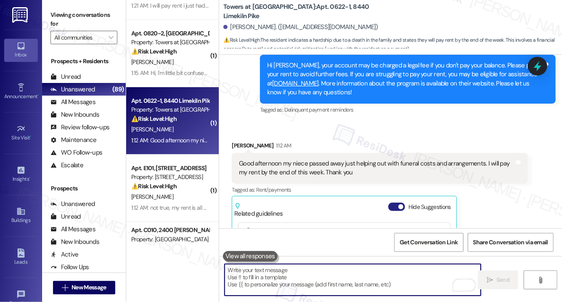
click at [396, 202] on button "Hide Suggestions" at bounding box center [396, 206] width 17 height 8
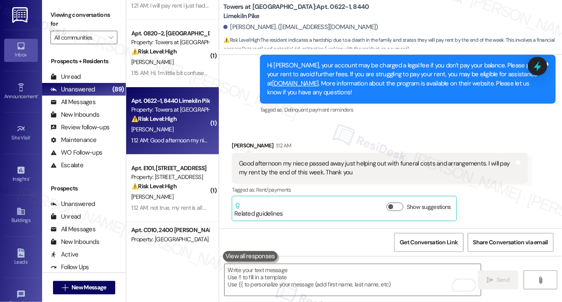
scroll to position [5731, 0]
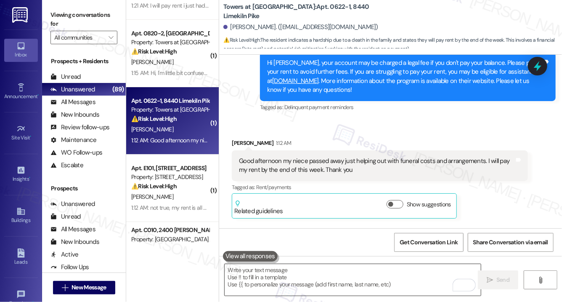
click at [369, 287] on textarea "To enrich screen reader interactions, please activate Accessibility in Grammarl…" at bounding box center [353, 280] width 256 height 32
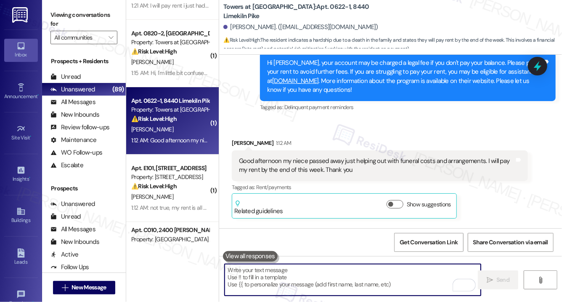
click at [274, 280] on textarea "To enrich screen reader interactions, please activate Accessibility in Grammarl…" at bounding box center [353, 280] width 256 height 32
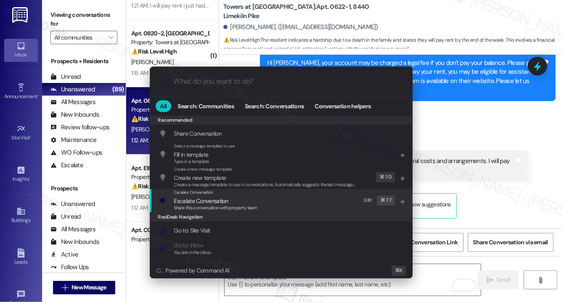
click at [195, 198] on span "Escalate Conversation" at bounding box center [201, 201] width 54 height 8
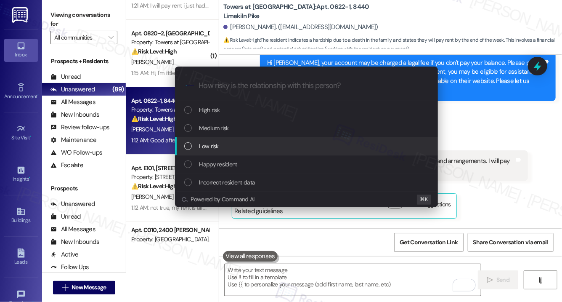
click at [210, 151] on div "Low risk" at bounding box center [306, 146] width 263 height 18
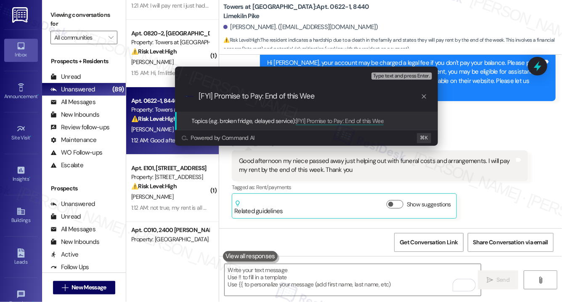
type input "[FYI] Promise to Pay: End of this Week"
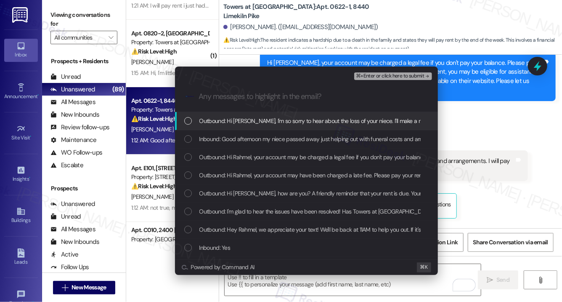
click at [252, 117] on span "Outbound: Hi Rahmel, I'm so sorry to hear about the loss of your niece. I'll ma…" at bounding box center [421, 120] width 444 height 9
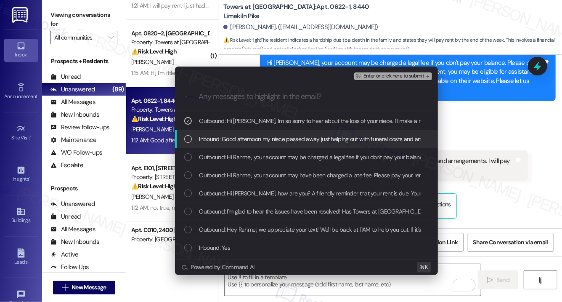
click at [252, 141] on span "Inbound: Good afternoon my niece passed away just helping out with funeral cost…" at bounding box center [389, 138] width 380 height 9
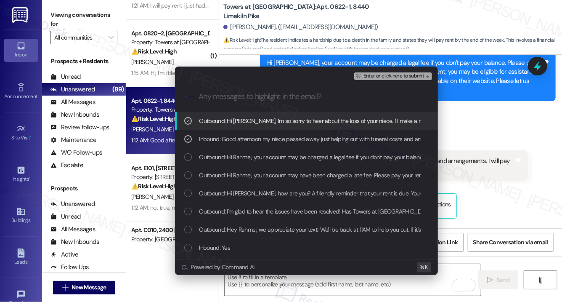
click at [382, 74] on span "⌘+Enter or click here to submit" at bounding box center [390, 76] width 68 height 6
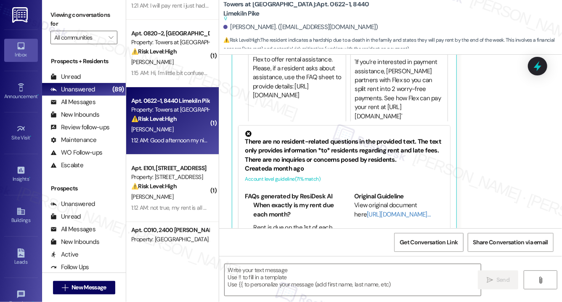
scroll to position [5904, 0]
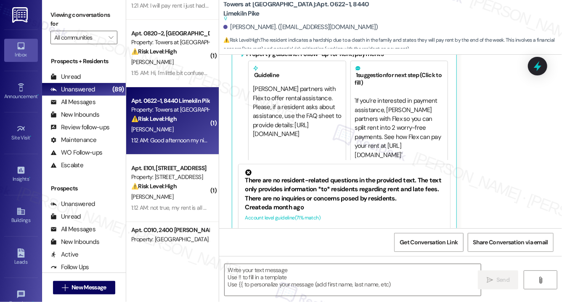
type textarea "Fetching suggested responses. Please feel free to read through the conversation…"
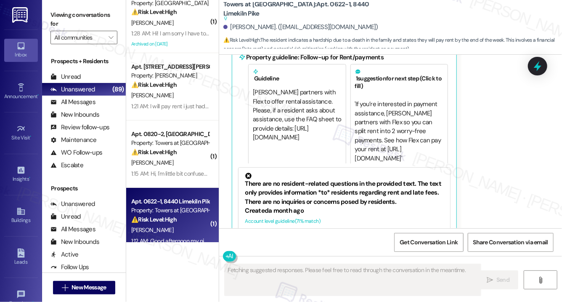
scroll to position [1426, 0]
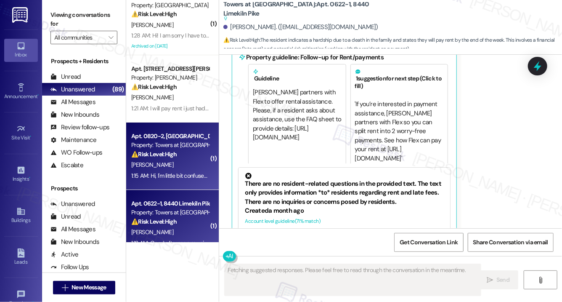
click at [186, 169] on div "C. Panford" at bounding box center [170, 164] width 80 height 11
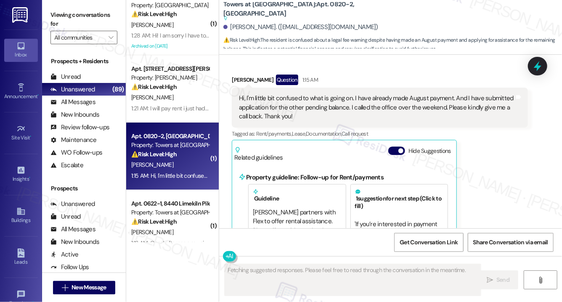
scroll to position [1618, 0]
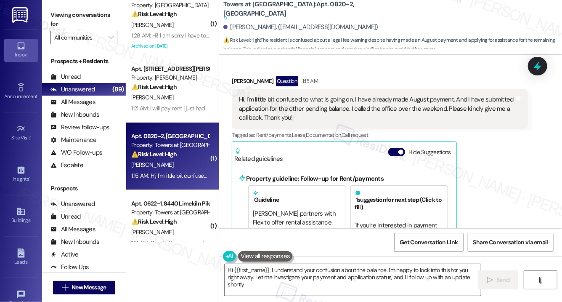
type textarea "Hi {{first_name}}, I understand your confusion about the balance. I'm happy to …"
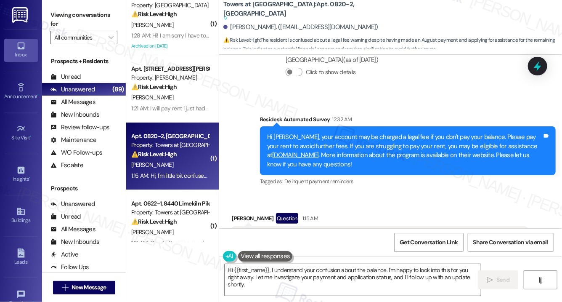
scroll to position [1480, 0]
click at [355, 273] on textarea "Hi {{first_name}}, I understand your confusion about the balance. I'm happy to …" at bounding box center [353, 280] width 256 height 32
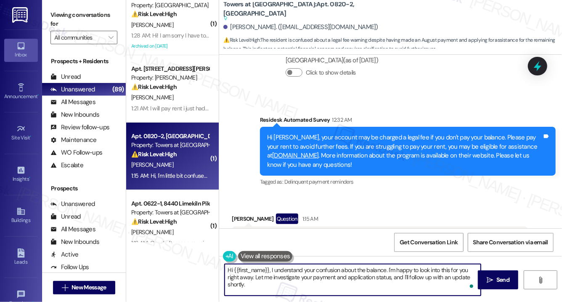
click at [244, 213] on div "Cynthia Panford Question 1:15 AM" at bounding box center [380, 219] width 296 height 13
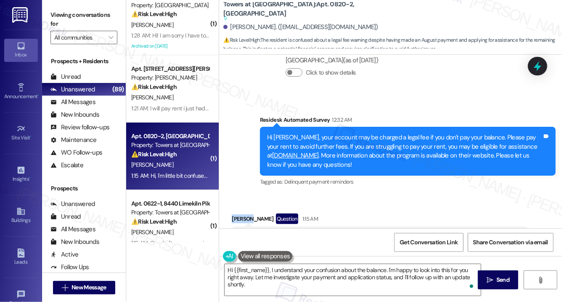
copy div "Cynthia"
click at [234, 282] on textarea "Hi {{first_name}}, I understand your confusion about the balance. I'm happy to …" at bounding box center [353, 280] width 256 height 32
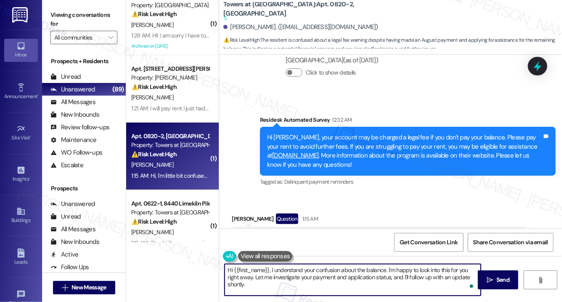
click at [234, 282] on textarea "Hi {{first_name}}, I understand your confusion about the balance. I'm happy to …" at bounding box center [353, 280] width 256 height 32
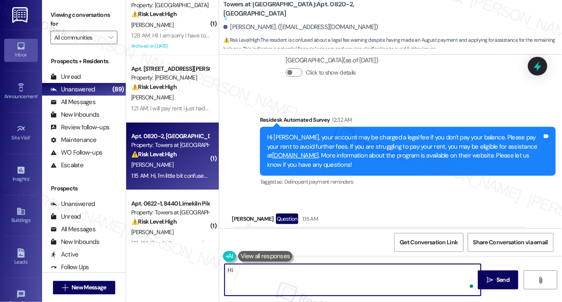
paste textarea "Cynthia"
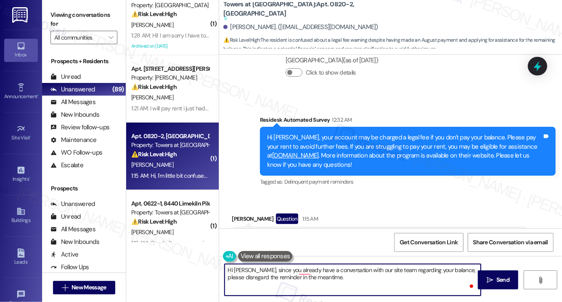
type textarea "Hi Cynthia, since you already have a conversation with our site team regarding …"
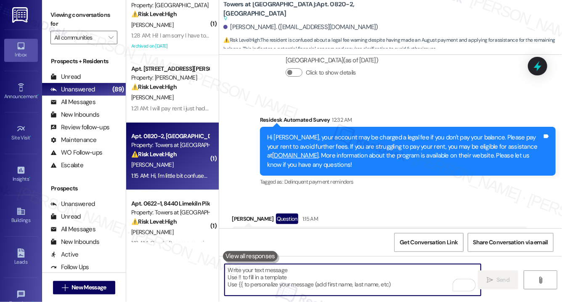
click at [287, 279] on textarea "To enrich screen reader interactions, please activate Accessibility in Grammarl…" at bounding box center [353, 280] width 256 height 32
paste textarea "Hi Cynthia, since you’ve already spoken with our site team regarding your balan…"
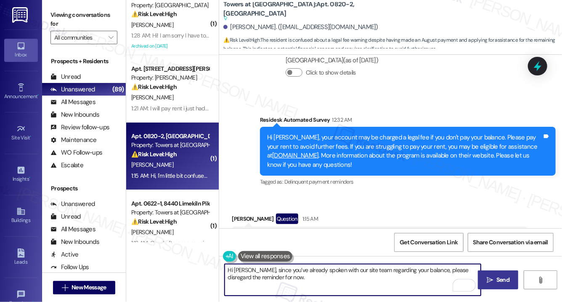
type textarea "Hi Cynthia, since you’ve already spoken with our site team regarding your balan…"
click at [500, 284] on button " Send" at bounding box center [498, 279] width 41 height 19
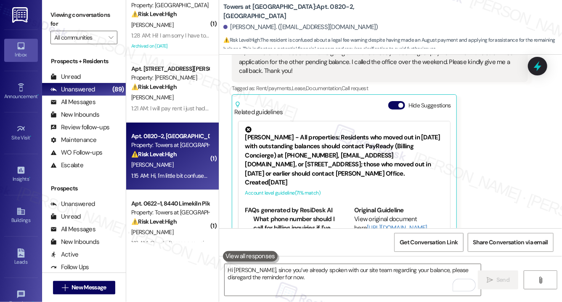
scroll to position [1732, 0]
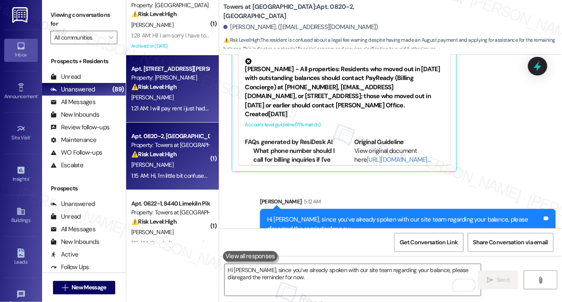
click at [173, 95] on div "[PERSON_NAME]" at bounding box center [170, 97] width 80 height 11
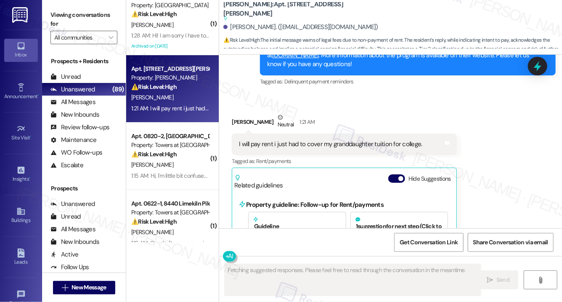
scroll to position [3750, 0]
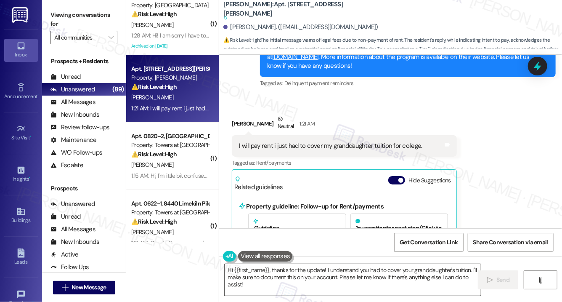
click at [249, 282] on textarea "Hi {{first_name}}, thanks for the update! I understand you had to cover your gr…" at bounding box center [353, 280] width 256 height 32
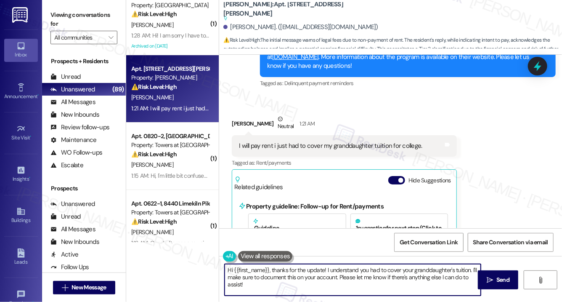
click at [249, 282] on textarea "Hi {{first_name}}, thanks for the update! I understand you had to cover your gr…" at bounding box center [353, 280] width 256 height 32
paste textarea "Dylan, thanks for the update. Do you have a specific date in mind for settling …"
click at [241, 114] on div "Anthony Brown Neutral 1:21 AM" at bounding box center [344, 124] width 225 height 21
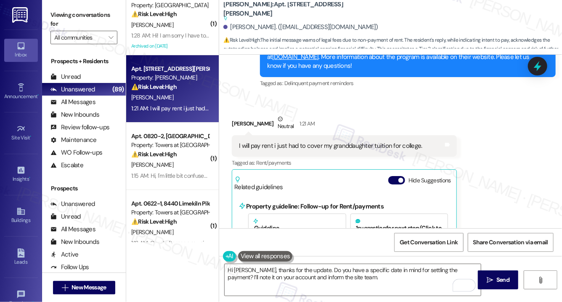
click at [241, 114] on div "Anthony Brown Neutral 1:21 AM" at bounding box center [344, 124] width 225 height 21
copy div "Anthony"
click at [239, 270] on textarea "Hi Dylan, thanks for the update. Do you have a specific date in mind for settli…" at bounding box center [353, 280] width 256 height 32
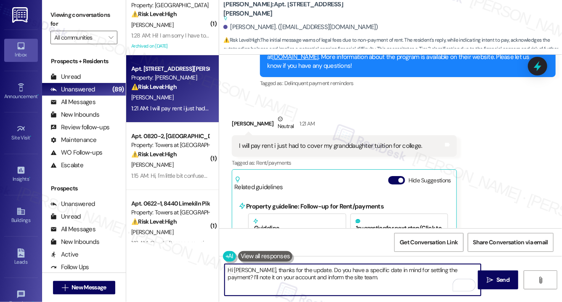
click at [239, 270] on textarea "Hi Dylan, thanks for the update. Do you have a specific date in mind for settli…" at bounding box center [353, 280] width 256 height 32
paste textarea "Anthony"
click at [355, 283] on textarea "Hi Anthony, thanks for the update. Do you have a specific date in mind for sett…" at bounding box center [353, 280] width 256 height 32
click at [356, 283] on textarea "Hi Anthony, thanks for the update. Do you have a specific date in mind for sett…" at bounding box center [353, 280] width 256 height 32
type textarea "Hi Anthony, thanks for the update. Do you have a specific date in mind for sett…"
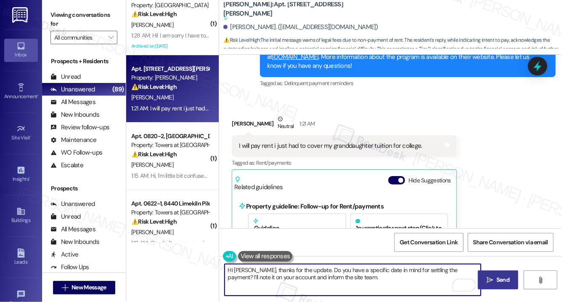
click at [488, 283] on span " Send" at bounding box center [498, 279] width 27 height 9
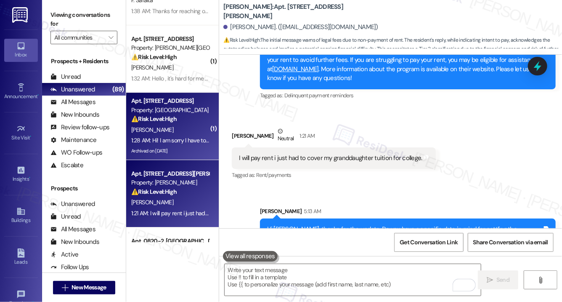
click at [175, 130] on div "[PERSON_NAME]" at bounding box center [170, 130] width 80 height 11
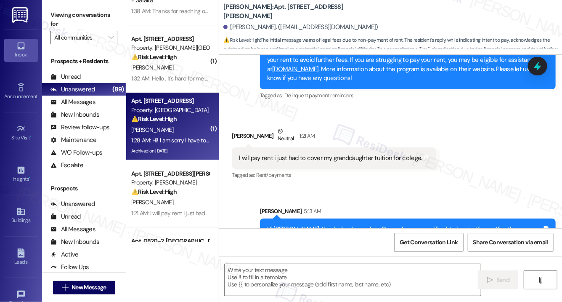
type textarea "Fetching suggested responses. Please feel free to read through the conversation…"
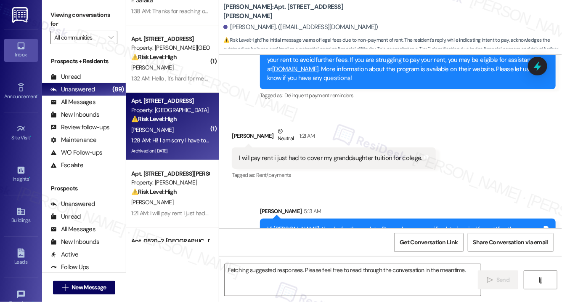
click at [175, 130] on div "[PERSON_NAME]" at bounding box center [170, 130] width 80 height 11
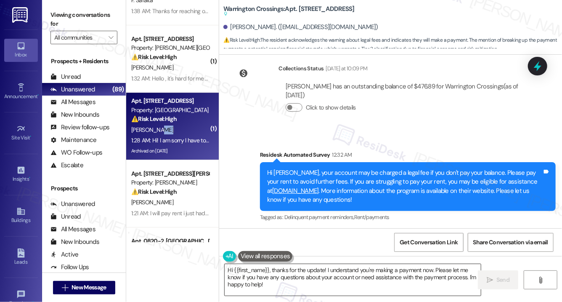
click at [333, 288] on textarea "Hi {{first_name}}, thanks for the update! I understand you're making a payment …" at bounding box center [353, 280] width 256 height 32
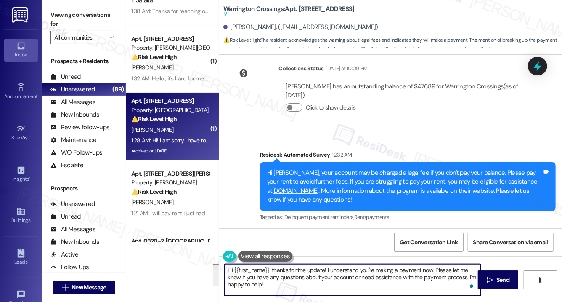
drag, startPoint x: 434, startPoint y: 270, endPoint x: 441, endPoint y: 285, distance: 17.3
click at [441, 285] on textarea "Hi {{first_name}}, thanks for the update! I understand you're making a payment …" at bounding box center [353, 280] width 256 height 32
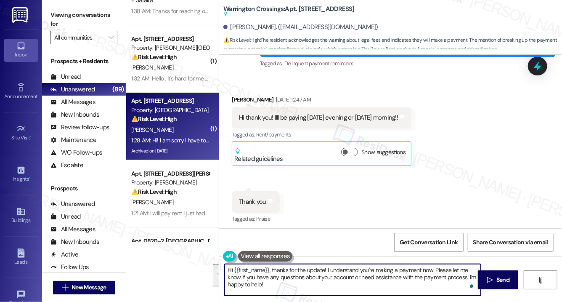
click at [297, 290] on button "Click to show details" at bounding box center [294, 294] width 17 height 8
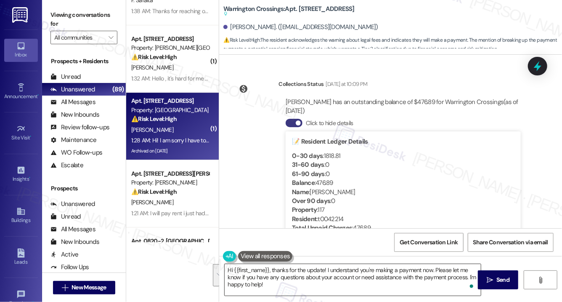
click at [344, 286] on textarea "Hi {{first_name}}, thanks for the update! I understand you're making a payment …" at bounding box center [353, 280] width 256 height 32
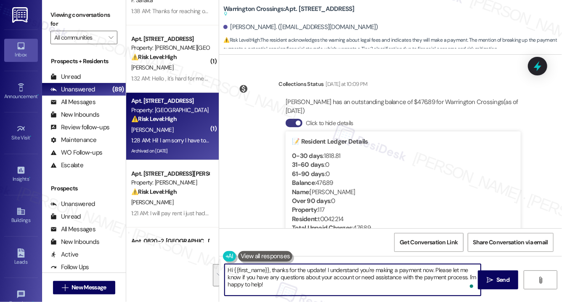
drag, startPoint x: 433, startPoint y: 269, endPoint x: 436, endPoint y: 292, distance: 22.9
click at [436, 292] on textarea "Hi {{first_name}}, thanks for the update! I understand you're making a payment …" at bounding box center [353, 280] width 256 height 32
type textarea "Hi {{first_name}}, thanks for the update! I understand you're making a payment …"
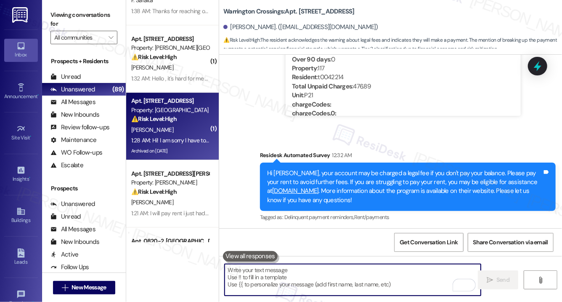
scroll to position [10910, 0]
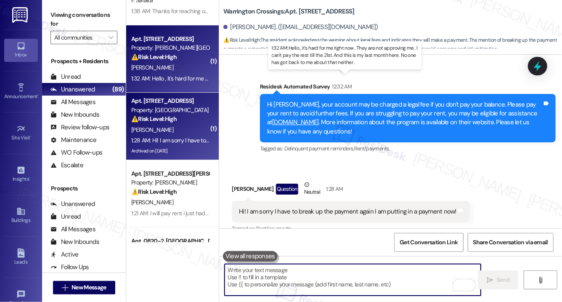
click at [147, 77] on div "1:32 AM: Hello , it's hard for me right now . They are not approving me . I can…" at bounding box center [348, 78] width 434 height 8
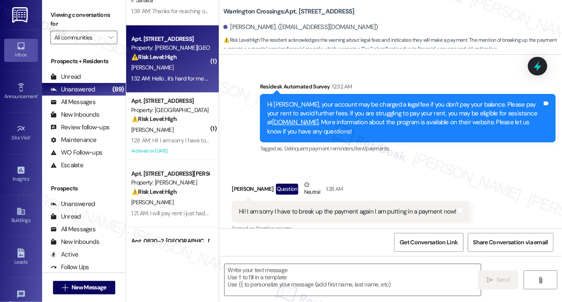
type textarea "Fetching suggested responses. Please feel free to read through the conversation…"
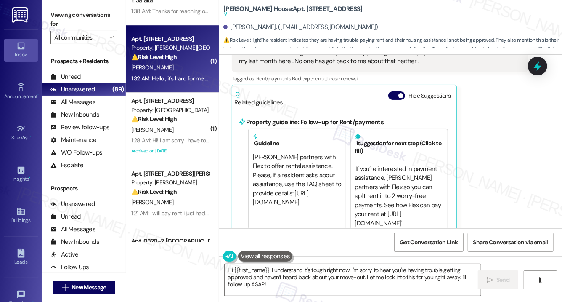
scroll to position [2306, 0]
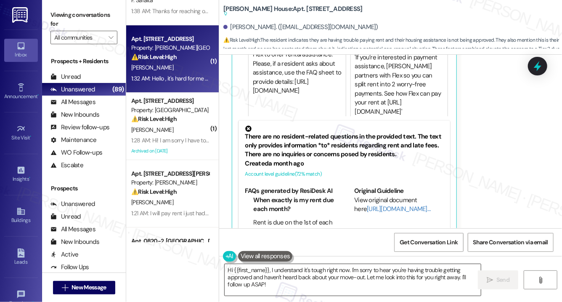
click at [380, 291] on textarea "Hi {{first_name}}, I understand it's tough right now. I'm sorry to hear you're …" at bounding box center [353, 280] width 256 height 32
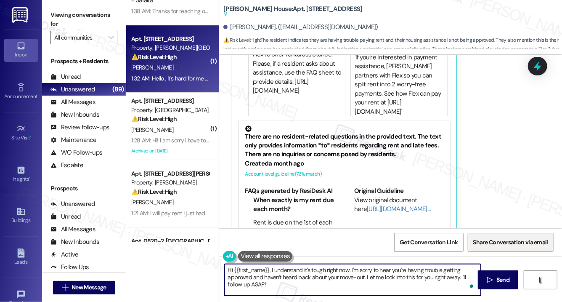
click at [500, 241] on span "Share Conversation via email" at bounding box center [510, 242] width 75 height 9
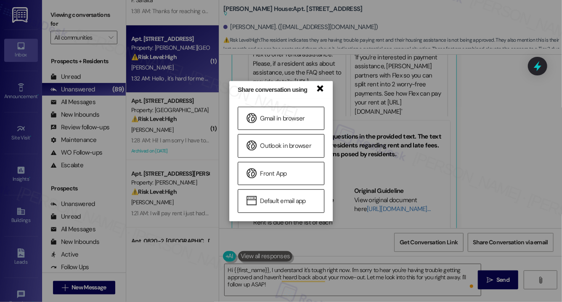
click at [322, 92] on link "×" at bounding box center [320, 87] width 8 height 9
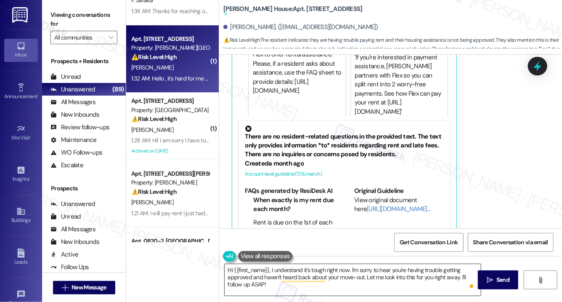
click at [391, 289] on textarea "Hi {{first_name}}, I understand it's tough right now. I'm sorry to hear you're …" at bounding box center [353, 280] width 256 height 32
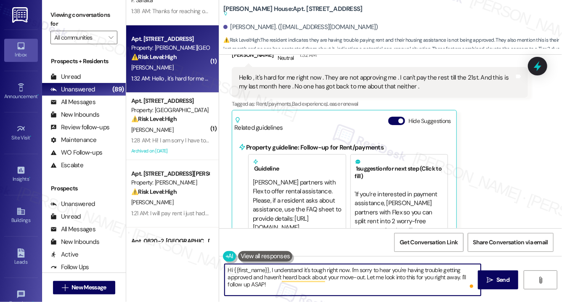
scroll to position [2136, 0]
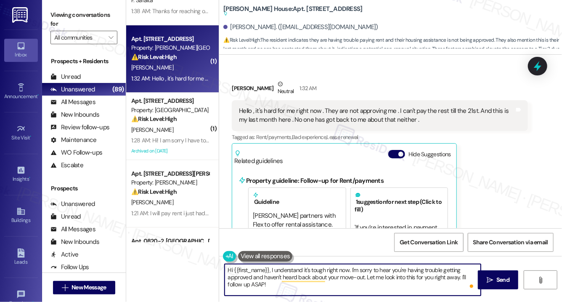
click at [397, 150] on button "Hide Suggestions" at bounding box center [396, 154] width 17 height 8
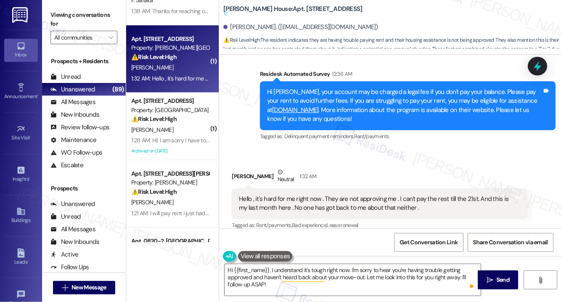
scroll to position [2065, 0]
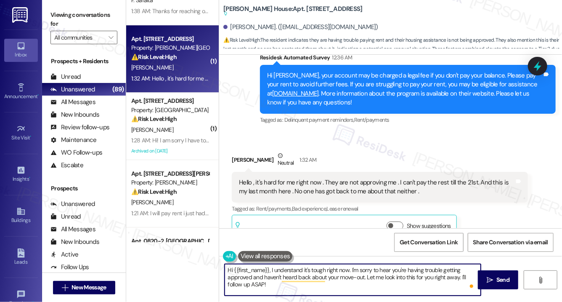
click at [323, 288] on textarea "Hi {{first_name}}, I understand it's tough right now. I'm sorry to hear you're …" at bounding box center [353, 280] width 256 height 32
click at [322, 288] on textarea "Hi {{first_name}}, I understand it's tough right now. I'm sorry to hear you're …" at bounding box center [353, 280] width 256 height 32
click at [322, 287] on textarea "Hi {{first_name}}, I understand it's tough right now. I'm sorry to hear you're …" at bounding box center [353, 280] width 256 height 32
click at [323, 288] on textarea "Hi {{first_name}}, I understand it's tough right now. I'm sorry to hear you're …" at bounding box center [353, 280] width 256 height 32
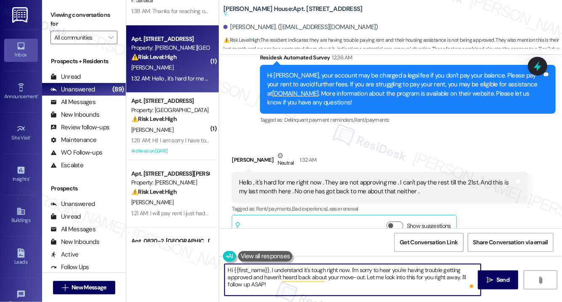
drag, startPoint x: 367, startPoint y: 278, endPoint x: 368, endPoint y: 288, distance: 9.8
click at [368, 288] on textarea "Hi {{first_name}}, I understand it's tough right now. I'm sorry to hear you're …" at bounding box center [353, 280] width 256 height 32
drag, startPoint x: 364, startPoint y: 279, endPoint x: 369, endPoint y: 296, distance: 17.3
click at [369, 296] on div "Hi {{first_name}}, I understand it's tough right now. I'm sorry to hear you're …" at bounding box center [390, 287] width 343 height 63
click at [245, 151] on div "Leeloni Rivera Neutral 1:32 AM" at bounding box center [380, 161] width 296 height 21
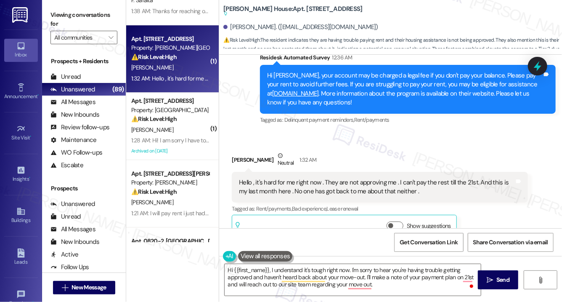
click at [245, 151] on div "Leeloni Rivera Neutral 1:32 AM" at bounding box center [380, 161] width 296 height 21
copy div "Leeloni"
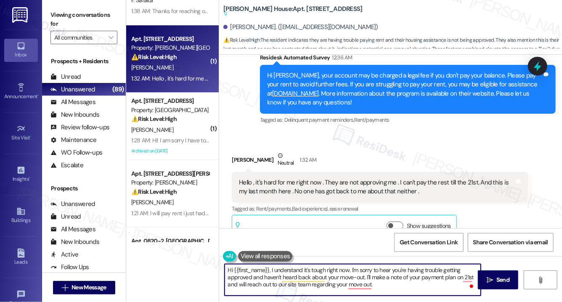
drag, startPoint x: 269, startPoint y: 269, endPoint x: 234, endPoint y: 272, distance: 35.5
click at [234, 272] on textarea "Hi {{first_name}}, I understand it's tough right now. I'm sorry to hear you're …" at bounding box center [353, 280] width 256 height 32
paste textarea "Leeloni"
type textarea "Hi Leeloni, I understand it's tough right now. I'm sorry to hear you're having …"
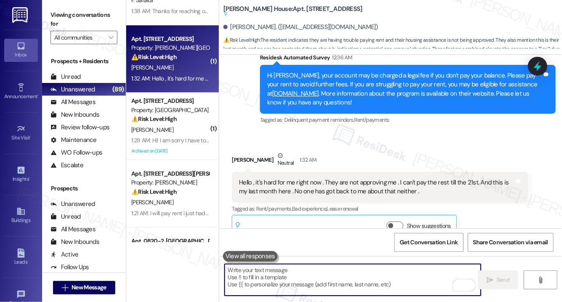
click at [268, 269] on textarea "To enrich screen reader interactions, please activate Accessibility in Grammarl…" at bounding box center [353, 280] width 256 height 32
paste textarea "Hi [PERSON_NAME], I understand things are tough right now, and I’m sorry to hea…"
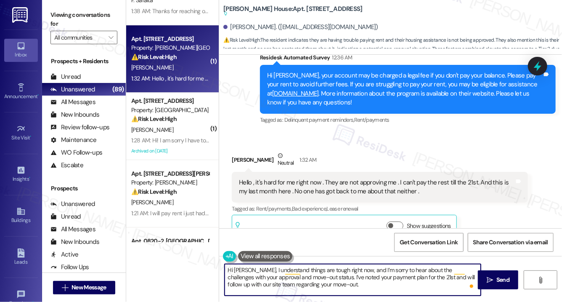
click at [367, 285] on textarea "Hi [PERSON_NAME], I understand things are tough right now, and I’m sorry to hea…" at bounding box center [353, 280] width 256 height 32
type textarea "Hi [PERSON_NAME], I understand things are tough right now, and I’m sorry to hea…"
click at [501, 279] on span "Send" at bounding box center [503, 279] width 13 height 9
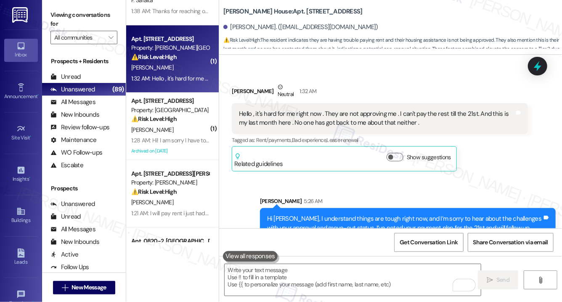
scroll to position [2141, 0]
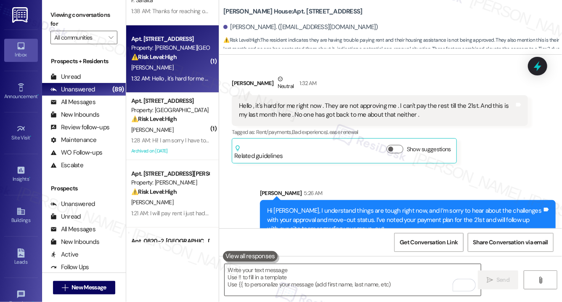
click at [350, 271] on textarea "To enrich screen reader interactions, please activate Accessibility in Grammarl…" at bounding box center [353, 280] width 256 height 32
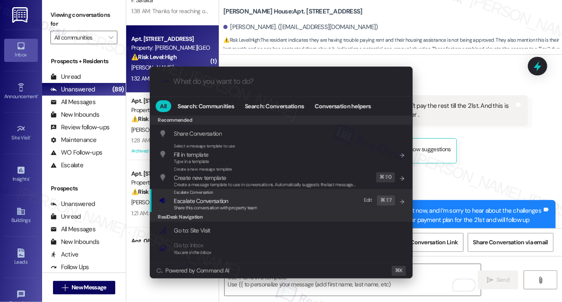
click at [258, 202] on div "Escalate Conversation Escalate Conversation Share this conversation with proper…" at bounding box center [282, 200] width 246 height 23
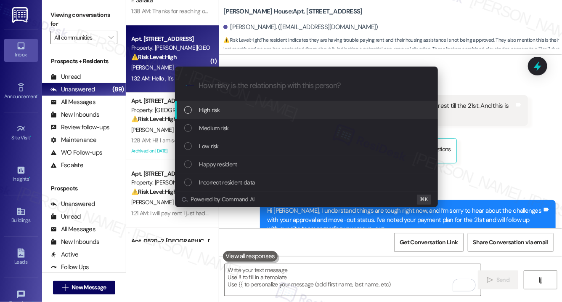
click at [263, 114] on div "High risk" at bounding box center [307, 109] width 246 height 9
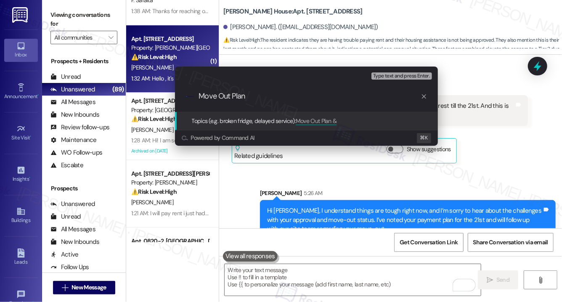
type input "Move Out Plan"
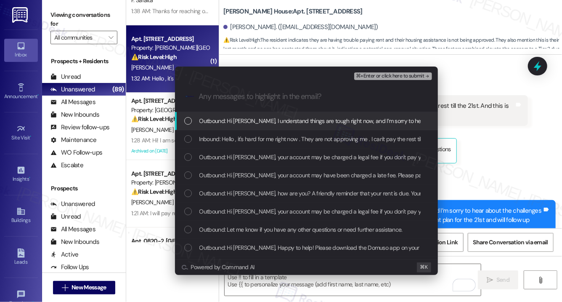
click at [263, 122] on span "Outbound: Hi Leeloni, I understand things are tough right now, and I’m sorry to…" at bounding box center [515, 120] width 633 height 9
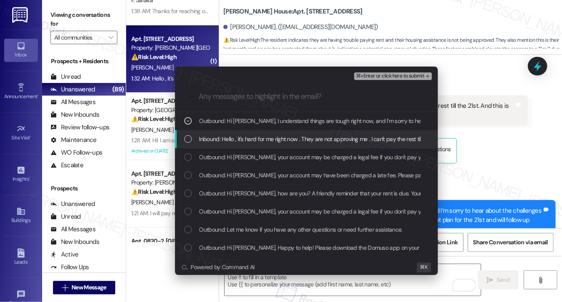
click at [259, 137] on span "Inbound: Hello , it's hard for me right now . They are not approving me . I can…" at bounding box center [417, 138] width 436 height 9
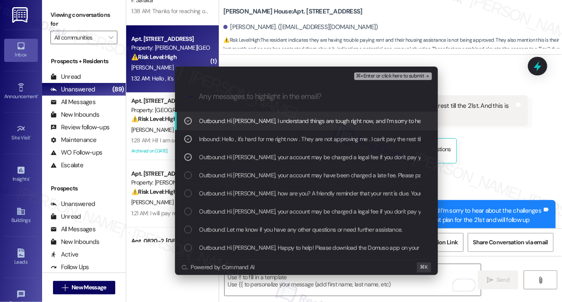
click at [386, 77] on span "⌘+Enter or click here to submit" at bounding box center [390, 76] width 68 height 6
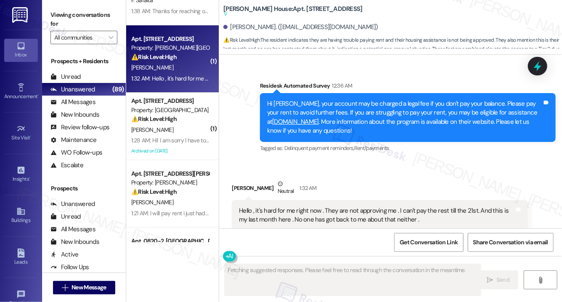
scroll to position [2306, 0]
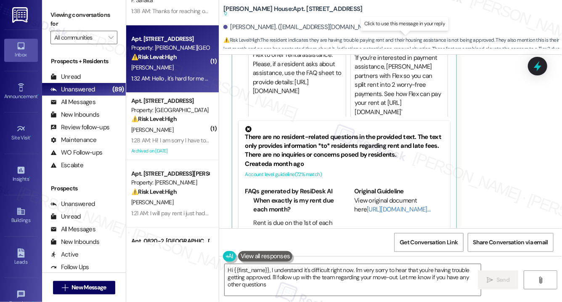
type textarea "Hi {{first_name}}, I understand it's difficult right now. I'm very sorry to hea…"
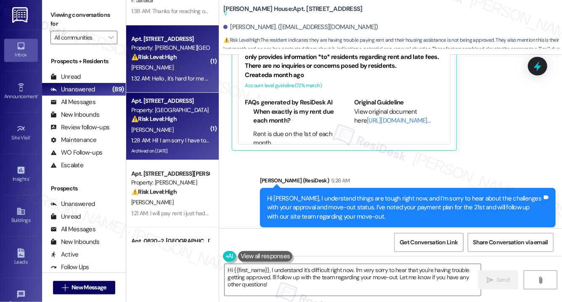
click at [173, 115] on strong "⚠️ Risk Level: High" at bounding box center [153, 119] width 45 height 8
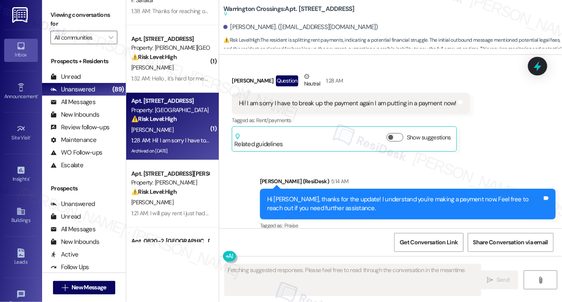
scroll to position [10893, 0]
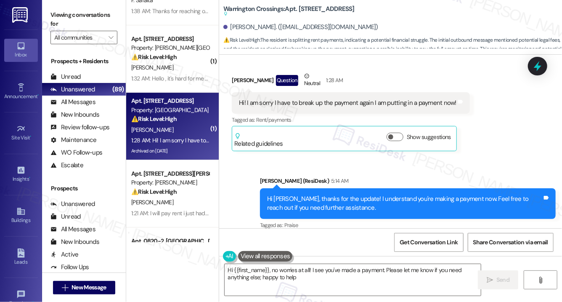
type textarea "Hi {{first_name}}, no worries at all! I see you've made a payment. Please let m…"
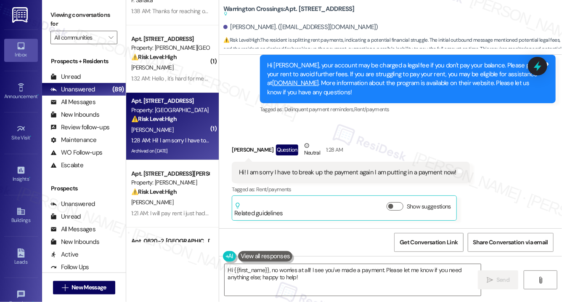
scroll to position [10820, 0]
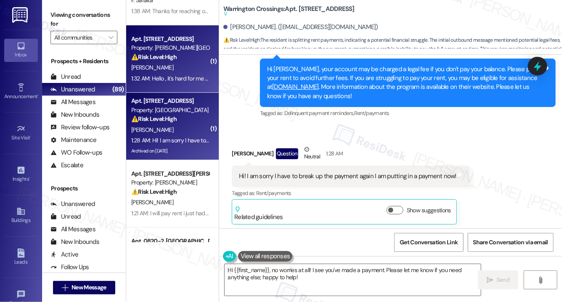
click at [157, 39] on div "Apt. [STREET_ADDRESS]" at bounding box center [170, 39] width 78 height 9
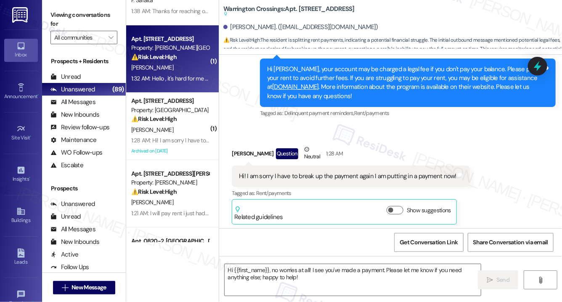
type textarea "Fetching suggested responses. Please feel free to read through the conversation…"
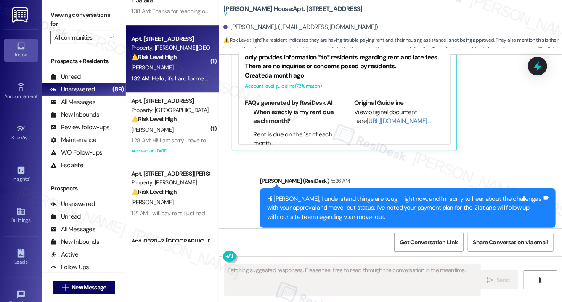
scroll to position [2499, 0]
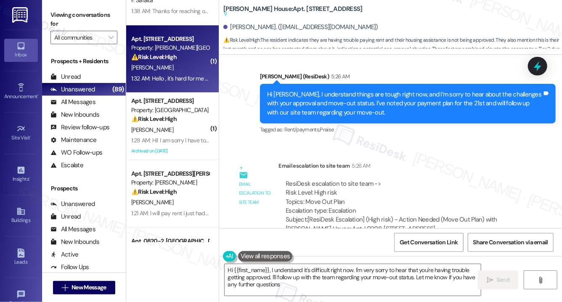
type textarea "Hi {{first_name}}, I understand it's difficult right now. I'm very sorry to hea…"
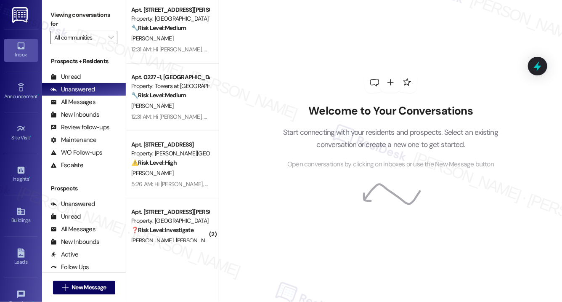
scroll to position [3124, 0]
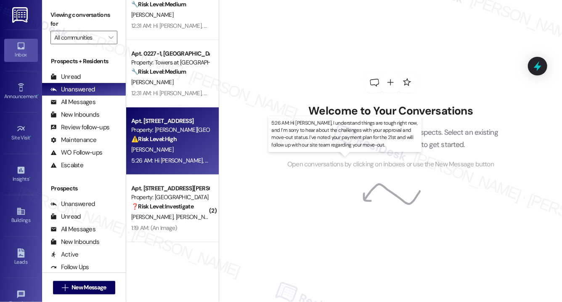
click at [164, 162] on div "5:26 AM: Hi [PERSON_NAME], I understand things are tough right now, and I’m sor…" at bounding box center [445, 161] width 628 height 8
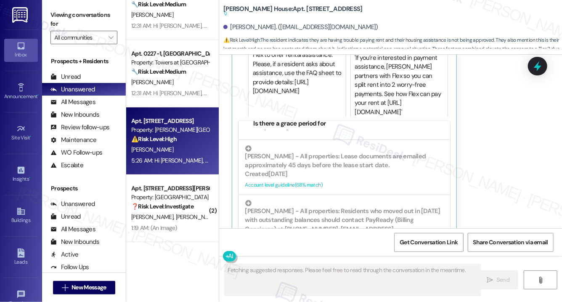
scroll to position [224, 0]
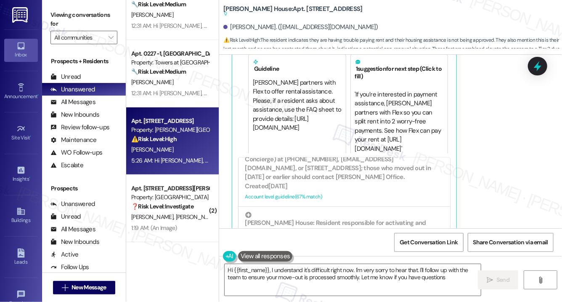
type textarea "Hi {{first_name}}, I understand it's difficult right now. I'm very sorry to hea…"
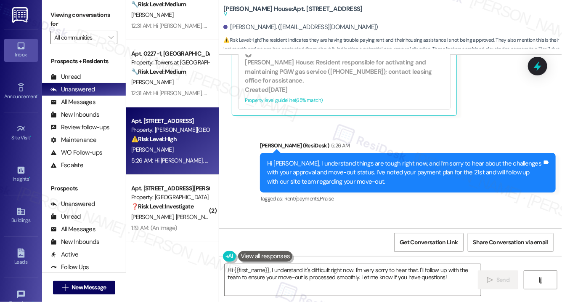
scroll to position [2499, 0]
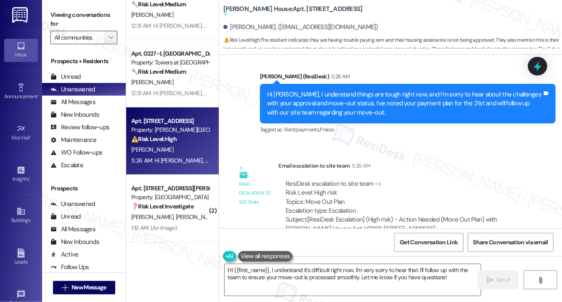
click at [117, 35] on button "" at bounding box center [110, 37] width 13 height 13
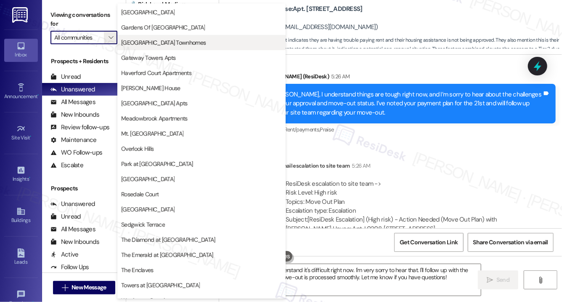
scroll to position [205, 0]
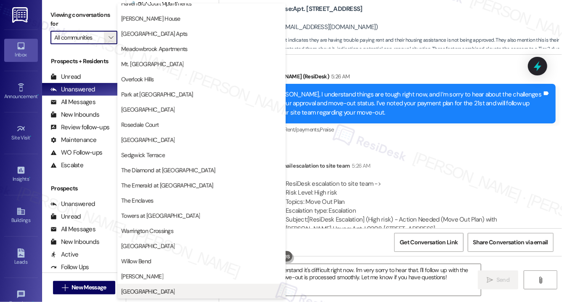
click at [146, 290] on span "[GEOGRAPHIC_DATA]" at bounding box center [147, 291] width 53 height 8
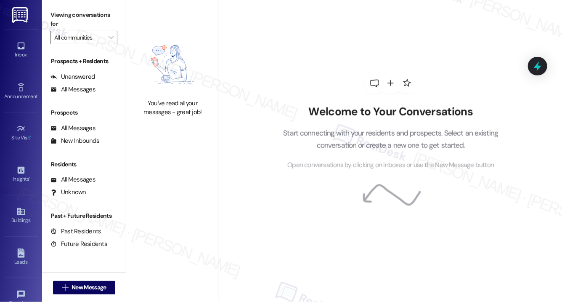
type input "[GEOGRAPHIC_DATA]"
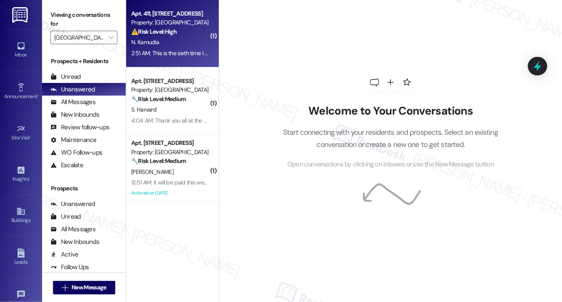
click at [193, 53] on div "2:51 AM: This is the sixth time I have asked your office to remove the $1,000 c…" at bounding box center [383, 53] width 504 height 8
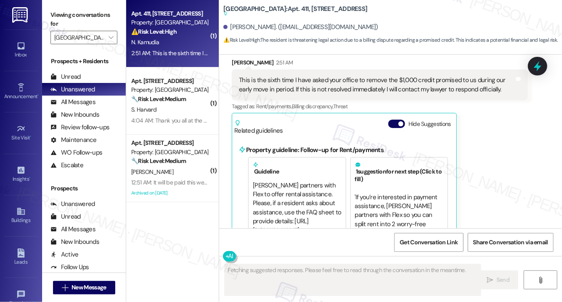
scroll to position [1583, 0]
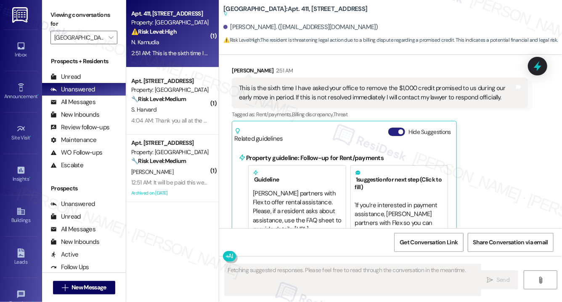
click at [398, 128] on button "Hide Suggestions" at bounding box center [396, 132] width 17 height 8
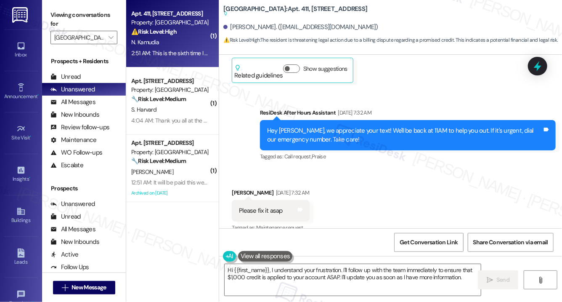
scroll to position [1498, 0]
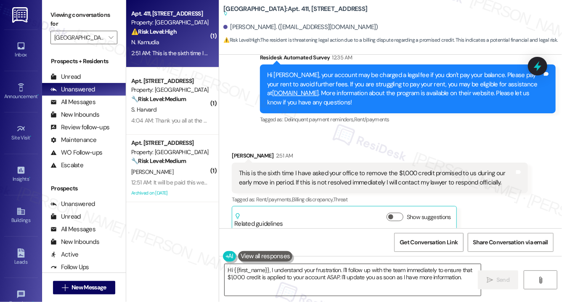
click at [364, 280] on textarea "Hi {{first_name}}, I understand your frustration. I'll follow up with the team …" at bounding box center [353, 280] width 256 height 32
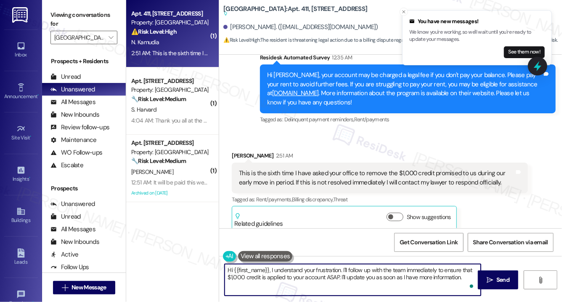
click at [237, 151] on div "[PERSON_NAME] 2:51 AM" at bounding box center [380, 157] width 296 height 12
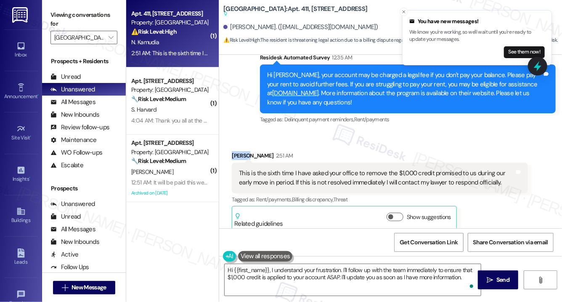
copy div "Ndonga"
click at [274, 277] on textarea "Hi {{first_name}}, I understand your frustration. I'll follow up with the team …" at bounding box center [353, 280] width 256 height 32
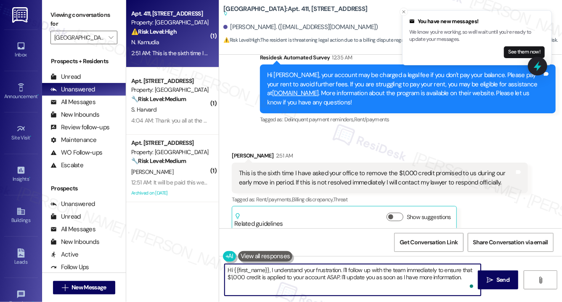
click at [274, 277] on textarea "Hi {{first_name}}, I understand your frustration. I'll follow up with the team …" at bounding box center [353, 280] width 256 height 32
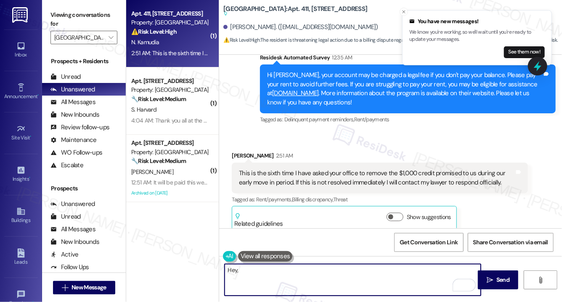
paste textarea "Ndonga"
click at [294, 169] on div "This is the sixth time I have asked your office to remove the $1,000 credit pro…" at bounding box center [376, 178] width 275 height 18
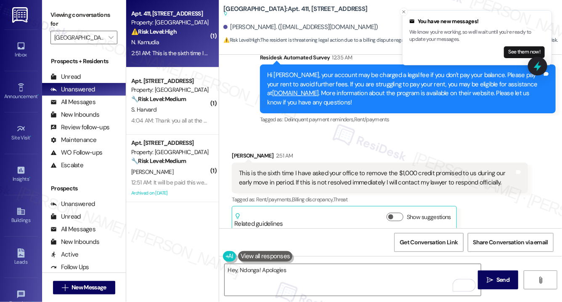
click at [294, 169] on div "This is the sixth time I have asked your office to remove the $1,000 credit pro…" at bounding box center [376, 178] width 275 height 18
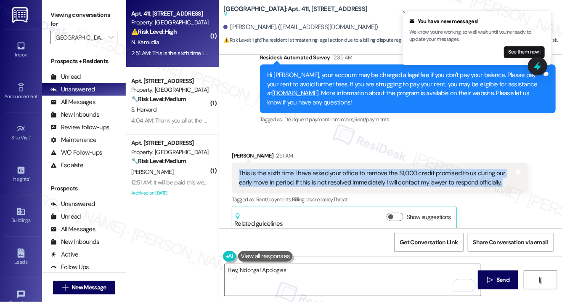
copy div "This is the sixth time I have asked your office to remove the $1,000 credit pro…"
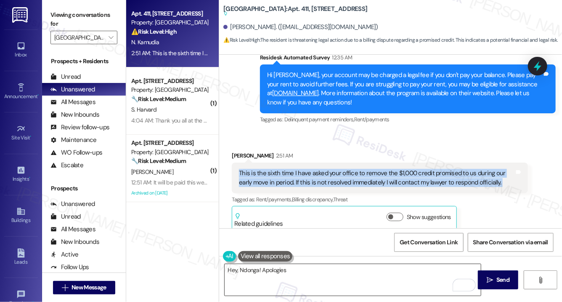
click at [266, 273] on textarea "Hey, Ndonga! Apologies" at bounding box center [353, 280] width 256 height 32
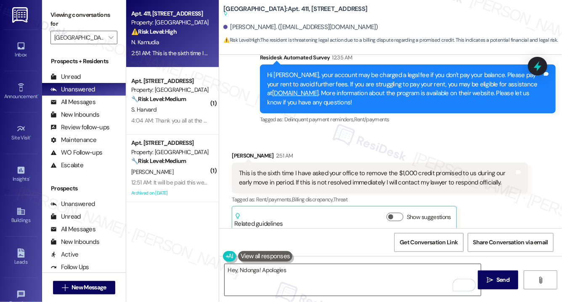
click at [266, 273] on textarea "Hey, Ndonga! Apologies" at bounding box center [353, 280] width 256 height 32
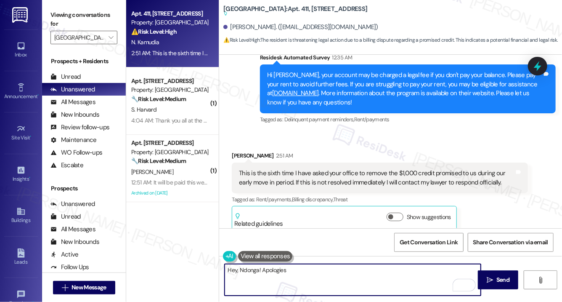
click at [266, 273] on textarea "Hey, Ndonga! Apologies" at bounding box center [353, 280] width 256 height 32
paste textarea "Thank you for your message. I apologize for the delay in resolving this issue. …"
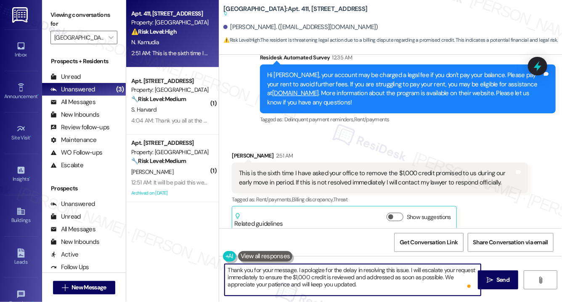
scroll to position [0, 0]
drag, startPoint x: 440, startPoint y: 276, endPoint x: 393, endPoint y: 275, distance: 47.1
click at [393, 275] on textarea "Thank you for your message. I apologize for the delay in resolving this issue. …" at bounding box center [353, 280] width 256 height 32
click at [372, 290] on textarea "Thank you for your message. I apologize for the delay in resolving this issue. …" at bounding box center [353, 280] width 256 height 32
click at [243, 151] on div "[PERSON_NAME] 2:51 AM" at bounding box center [380, 157] width 296 height 12
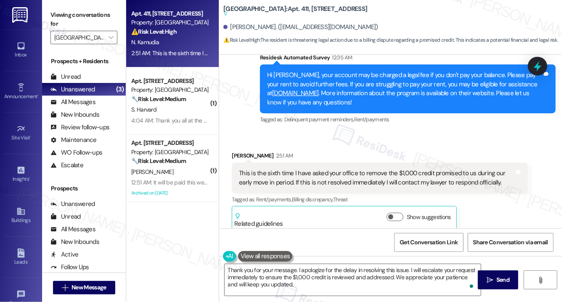
click at [243, 151] on div "[PERSON_NAME] 2:51 AM" at bounding box center [380, 157] width 296 height 12
copy div "Ndonga"
click at [296, 270] on textarea "Thank you for your message. I apologize for the delay in resolving this issue. …" at bounding box center [353, 280] width 256 height 32
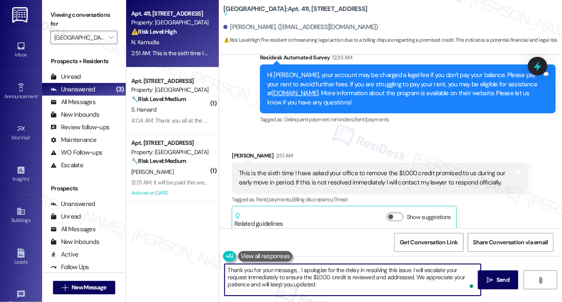
paste textarea "Ndonga"
click at [291, 273] on textarea "Thank you for your message, [PERSON_NAME]. I apologize for the delay in resolvi…" at bounding box center [353, 280] width 256 height 32
click at [287, 269] on textarea "Thank you for your message, [PERSON_NAME]. I apologize for the delay in resolvi…" at bounding box center [353, 280] width 256 height 32
click at [330, 283] on textarea "Thank you for your message, [PERSON_NAME]. I apologize for the delay in resolvi…" at bounding box center [353, 280] width 256 height 32
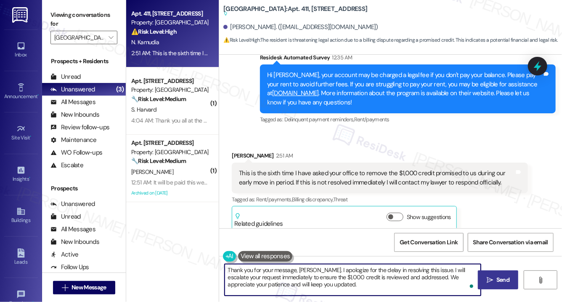
type textarea "Thank you for your message, [PERSON_NAME]. I apologize for the delay in resolvi…"
click at [498, 279] on span "Send" at bounding box center [503, 279] width 13 height 9
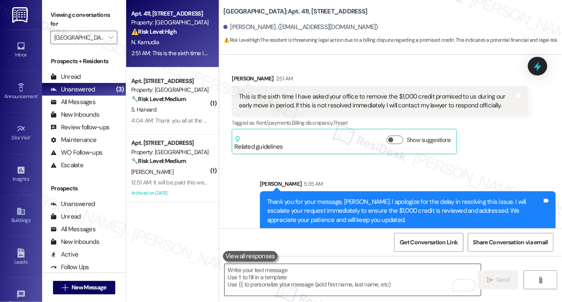
click at [305, 278] on textarea "To enrich screen reader interactions, please activate Accessibility in Grammarl…" at bounding box center [353, 280] width 256 height 32
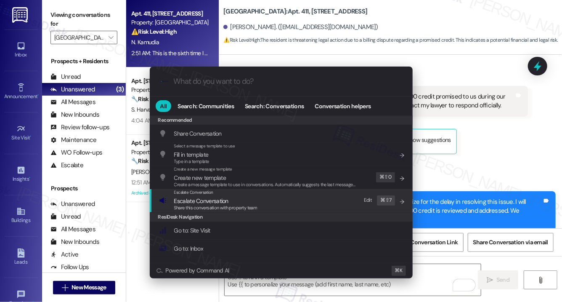
click at [259, 205] on div "Escalate Conversation Escalate Conversation Share this conversation with proper…" at bounding box center [282, 200] width 246 height 23
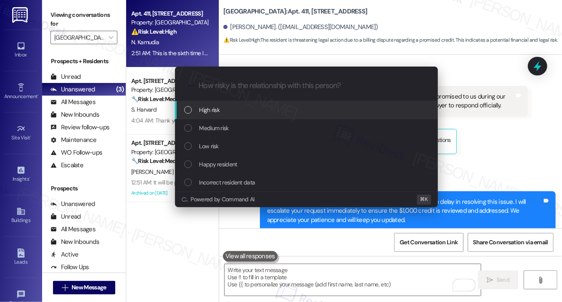
click at [253, 106] on div "High risk" at bounding box center [307, 109] width 246 height 9
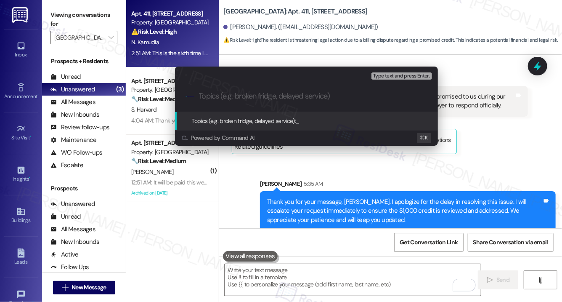
paste input "Urgent: Request for Removal of $1,000 Credit Ask ChatGPT"
type input "Urgent: Request for Removal of $1,000 Credit"
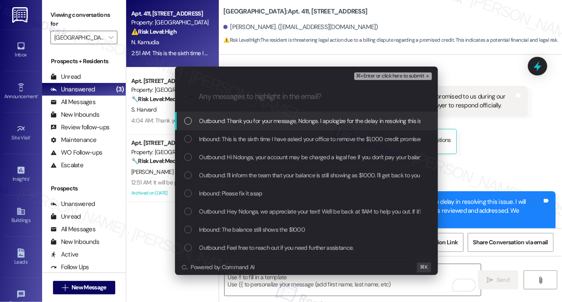
click at [251, 120] on span "Outbound: Thank you for your message, Ndonga. I apologize for the delay in reso…" at bounding box center [502, 120] width 606 height 9
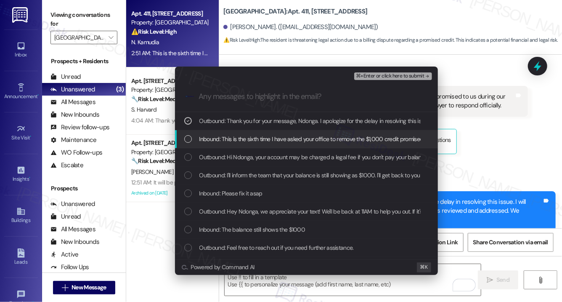
click at [250, 137] on span "Inbound: This is the sixth time I have asked your office to remove the $1,000 c…" at bounding box center [452, 138] width 506 height 9
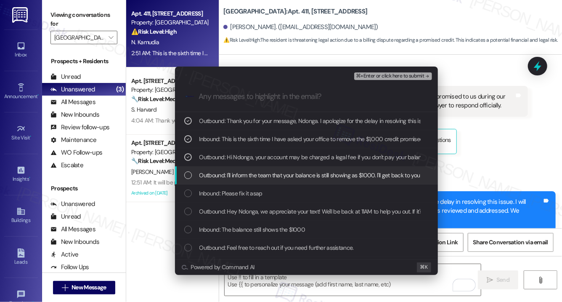
click at [261, 175] on span "Outbound: I'll inform the team that your balance is still showing as $1000. I'l…" at bounding box center [343, 174] width 289 height 9
click at [262, 174] on span "Outbound: I'll inform the team that your balance is still showing as $1000. I'l…" at bounding box center [343, 174] width 289 height 9
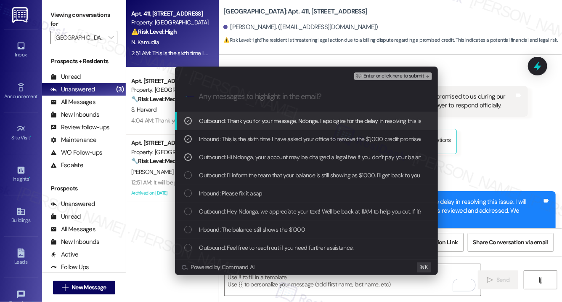
click at [393, 77] on span "⌘+Enter or click here to submit" at bounding box center [390, 76] width 68 height 6
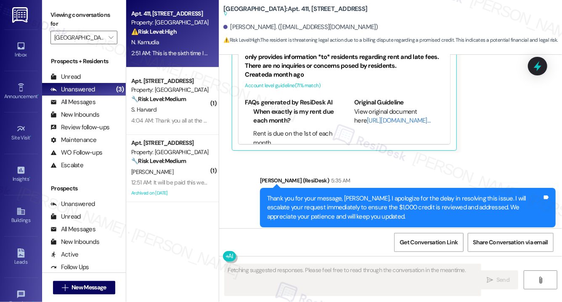
scroll to position [1828, 0]
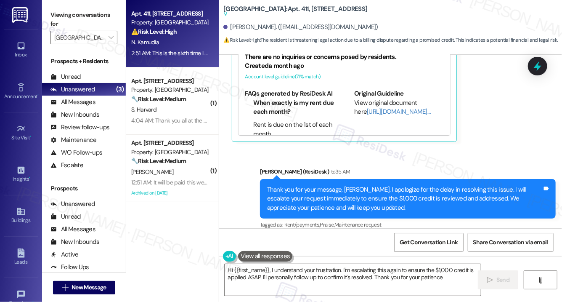
type textarea "Hi {{first_name}}, I understand your frustration. I'm escalating this again to …"
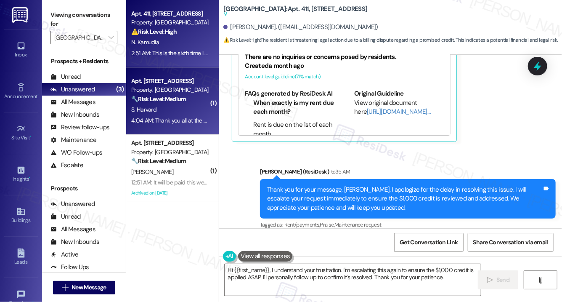
click at [178, 106] on div "S. Harvard" at bounding box center [170, 109] width 80 height 11
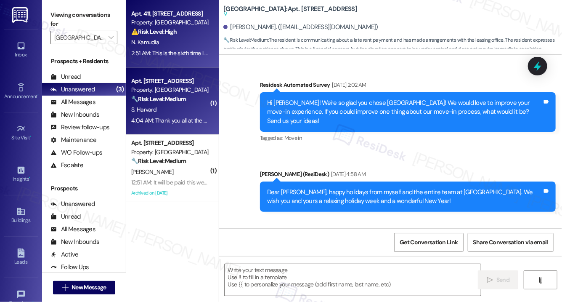
click at [177, 51] on div "2:51 AM: This is the sixth time I have asked your office to remove the $1,000 c…" at bounding box center [383, 53] width 504 height 8
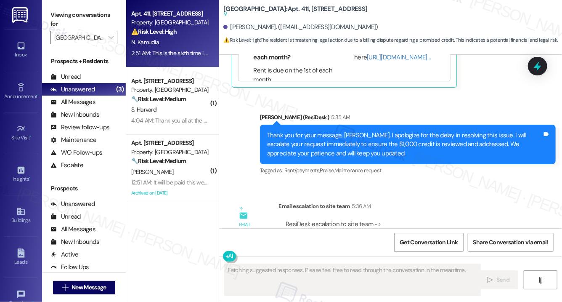
scroll to position [1931, 0]
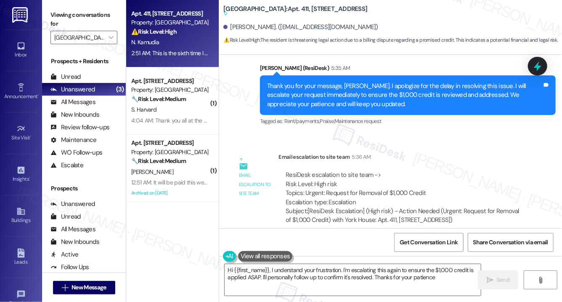
type textarea "Hi {{first_name}}, I understand your frustration. I'm escalating this again to …"
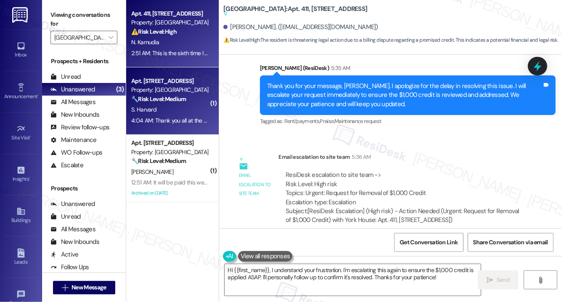
click at [181, 108] on div "S. Harvard" at bounding box center [170, 109] width 80 height 11
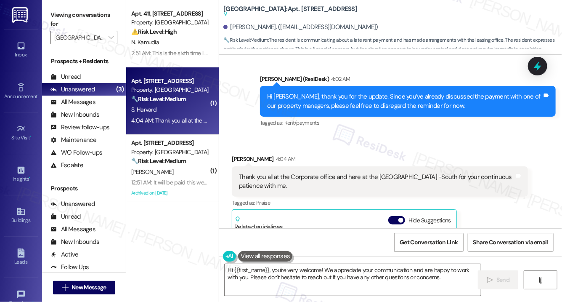
scroll to position [3364, 0]
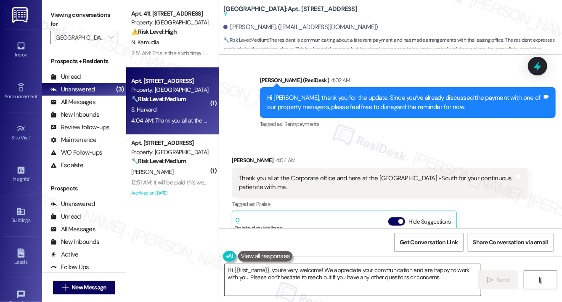
click at [325, 276] on textarea "Hi {{first_name}}, you're very welcome! We appreciate your communication and ar…" at bounding box center [353, 280] width 256 height 32
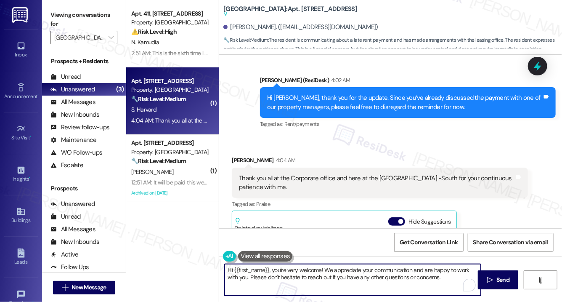
click at [324, 276] on textarea "Hi {{first_name}}, you're very welcome! We appreciate your communication and ar…" at bounding box center [353, 280] width 256 height 32
click at [274, 270] on textarea "Hi {{first_name}}, you're very welcome! We appreciate your communication and ar…" at bounding box center [353, 280] width 256 height 32
click at [274, 269] on textarea "Hi {{first_name}}, you're very welcome! We appreciate your communication and ar…" at bounding box center [353, 280] width 256 height 32
click at [272, 270] on textarea "Hi {{first_name}}, you're very welcome! We appreciate your communication and ar…" at bounding box center [353, 280] width 256 height 32
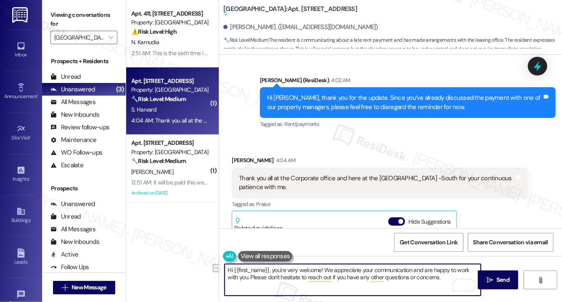
drag, startPoint x: 274, startPoint y: 269, endPoint x: 223, endPoint y: 267, distance: 51.0
click at [223, 267] on div "Hi {{first_name}}, you're very welcome! We appreciate your communication and ar…" at bounding box center [348, 279] width 257 height 32
click at [392, 276] on textarea "You're very welcome! We appreciate your communication and are happy to work wit…" at bounding box center [353, 280] width 256 height 32
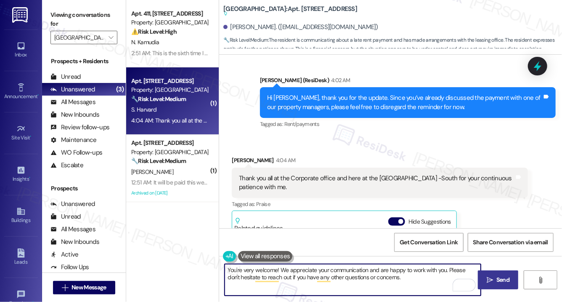
type textarea "You're very welcome! We appreciate your communication and are happy to work wit…"
click at [499, 279] on span "Send" at bounding box center [503, 279] width 13 height 9
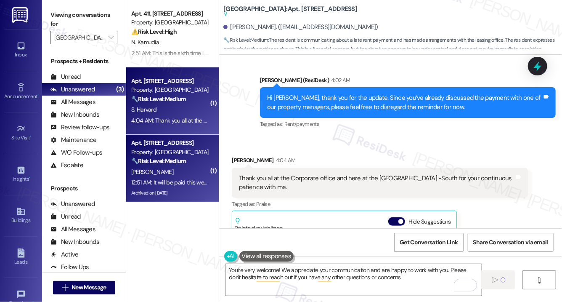
click at [197, 186] on div "12:51 AM: It will be paid this week 12:51 AM: It will be paid this week" at bounding box center [170, 182] width 79 height 8
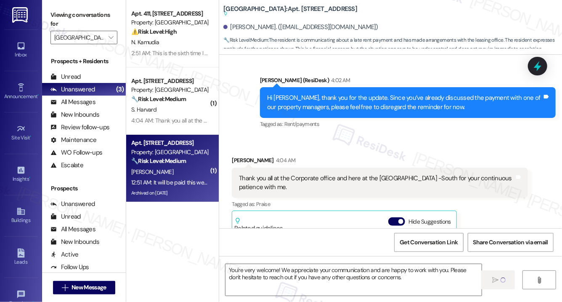
type textarea "Fetching suggested responses. Please feel free to read through the conversation…"
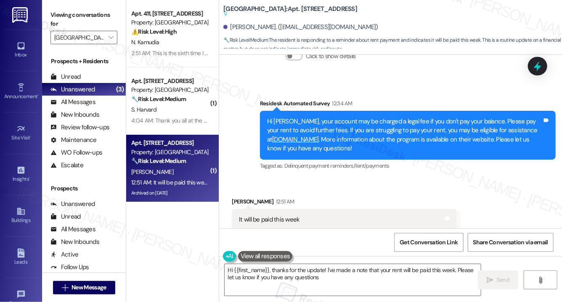
type textarea "Hi {{first_name}}, thanks for the update! I've made a note that your rent will …"
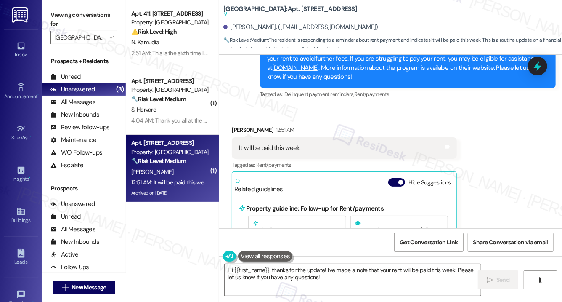
scroll to position [13187, 0]
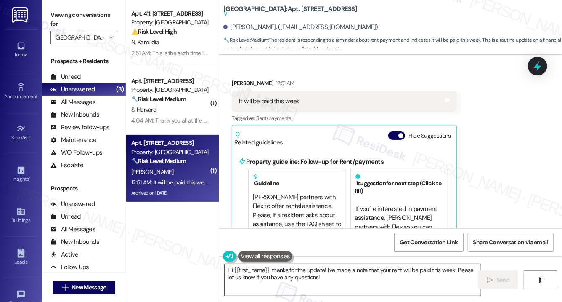
click at [331, 280] on textarea "Hi {{first_name}}, thanks for the update! I've made a note that your rent will …" at bounding box center [353, 280] width 256 height 32
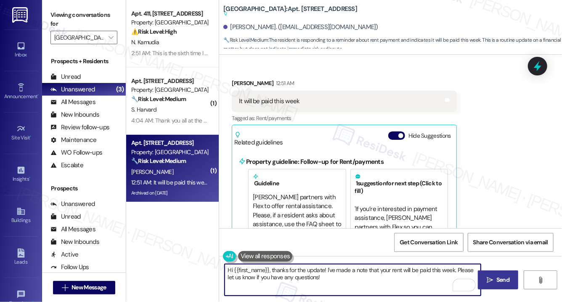
click at [508, 284] on button " Send" at bounding box center [498, 279] width 41 height 19
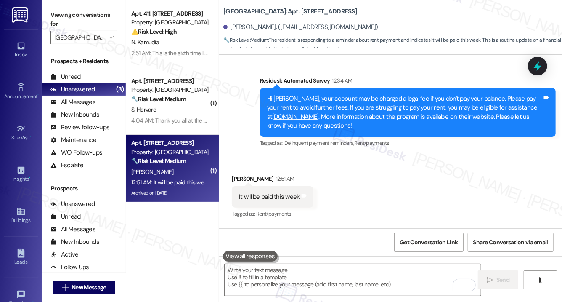
scroll to position [13109, 0]
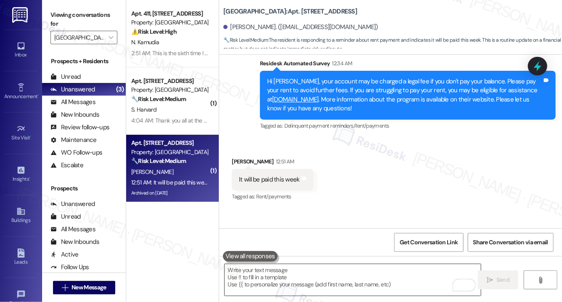
click at [404, 286] on textarea "To enrich screen reader interactions, please activate Accessibility in Grammarl…" at bounding box center [353, 280] width 256 height 32
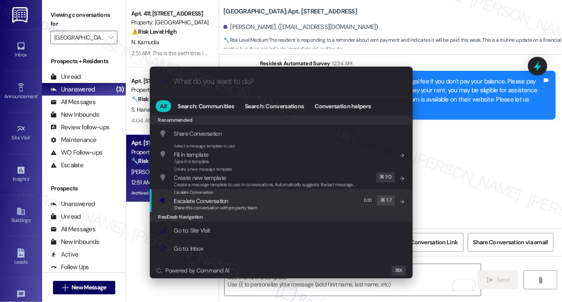
click at [322, 203] on div "Escalate Conversation Escalate Conversation Share this conversation with proper…" at bounding box center [282, 200] width 246 height 23
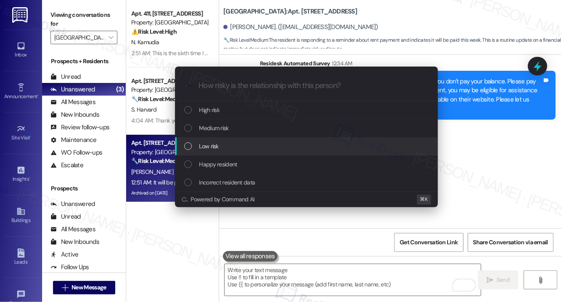
click at [287, 144] on div "Low risk" at bounding box center [307, 145] width 246 height 9
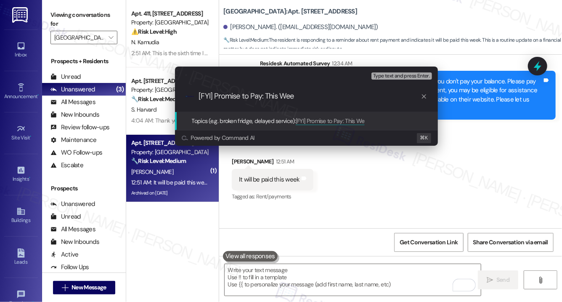
type input "[FYI] Promise to Pay: This Week"
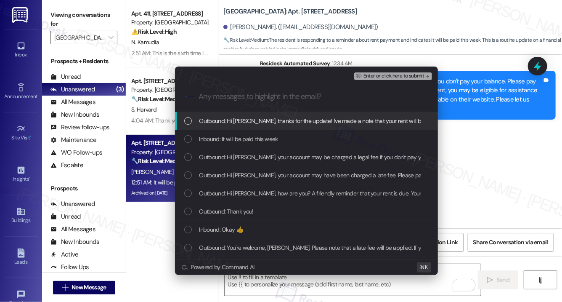
click at [292, 129] on div "Outbound: Hi [PERSON_NAME], thanks for the update! I've made a note that your r…" at bounding box center [306, 121] width 263 height 18
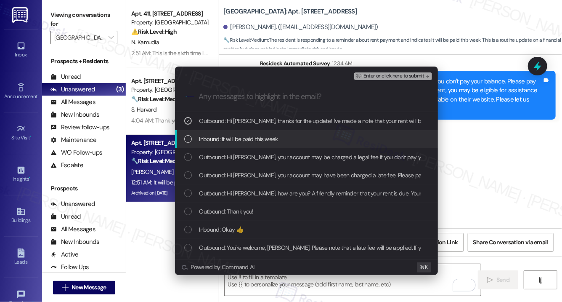
click at [289, 139] on div "Inbound: It will be paid this week" at bounding box center [307, 138] width 246 height 9
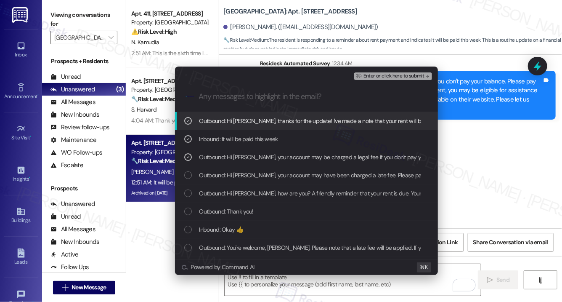
click at [384, 75] on span "⌘+Enter or click here to submit" at bounding box center [390, 76] width 68 height 6
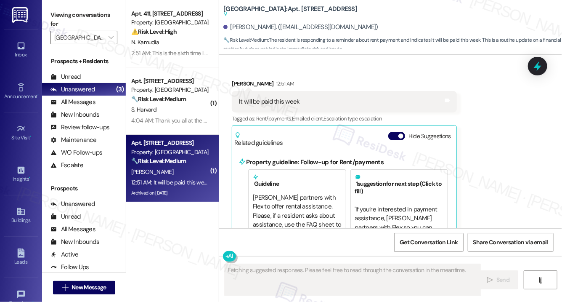
scroll to position [30, 0]
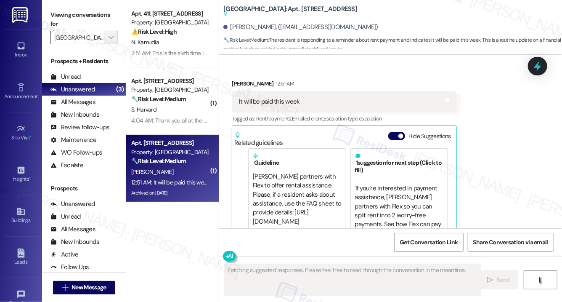
click at [112, 40] on icon "" at bounding box center [111, 37] width 5 height 7
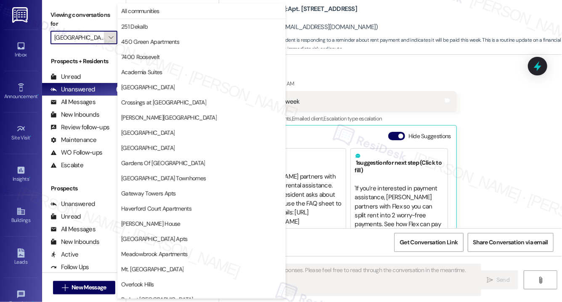
scroll to position [205, 0]
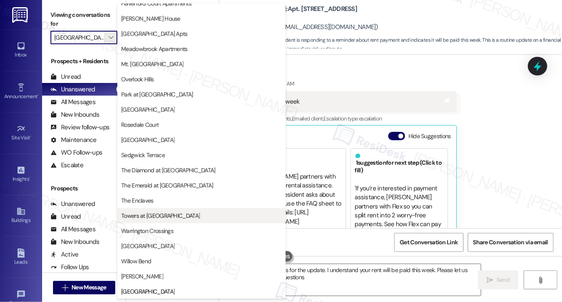
type textarea "Hi {{first_name}}, thanks for the update. I understand your rent will be paid t…"
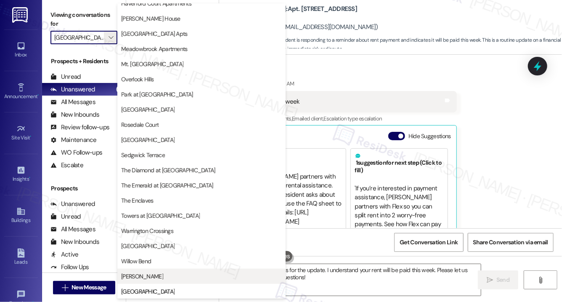
click at [144, 271] on button "YONO" at bounding box center [201, 275] width 168 height 15
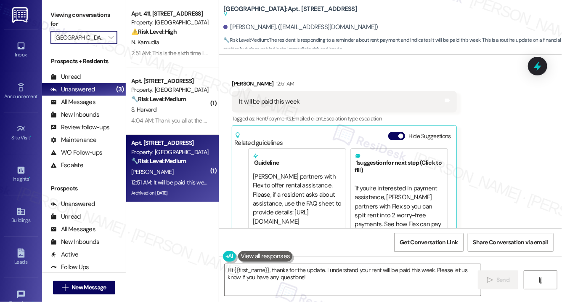
type input "YONO"
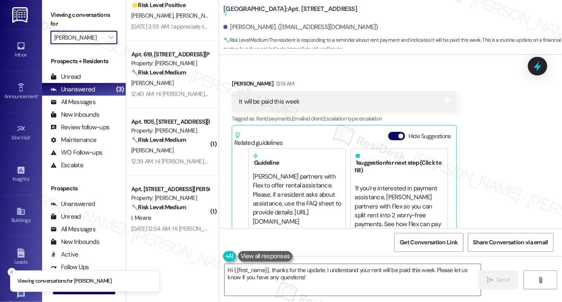
scroll to position [297, 0]
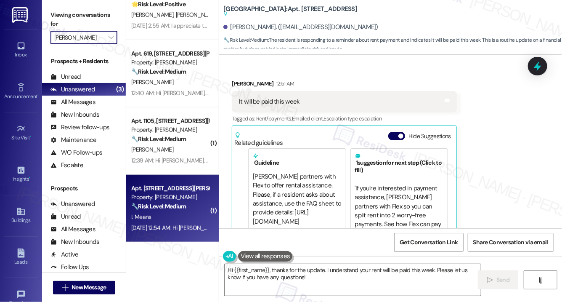
click at [166, 226] on div "Aug 07, 2025 at 12:54 AM: Hi Isaac, your account may have been charged a late f…" at bounding box center [478, 228] width 695 height 8
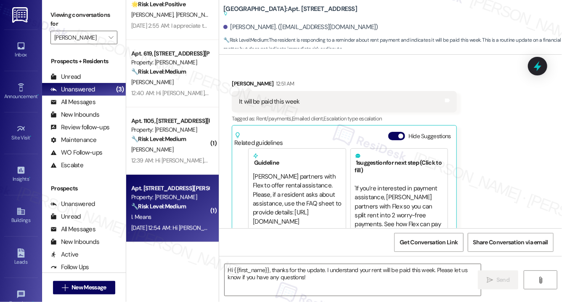
type textarea "Fetching suggested responses. Please feel free to read through the conversation…"
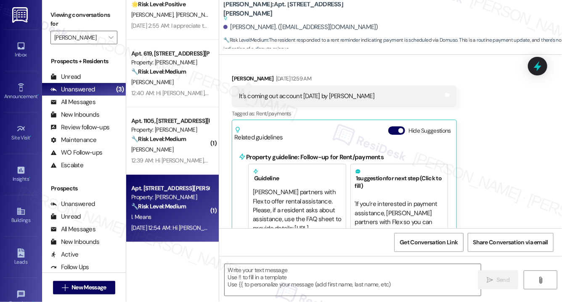
type textarea "Fetching suggested responses. Please feel free to read through the conversation…"
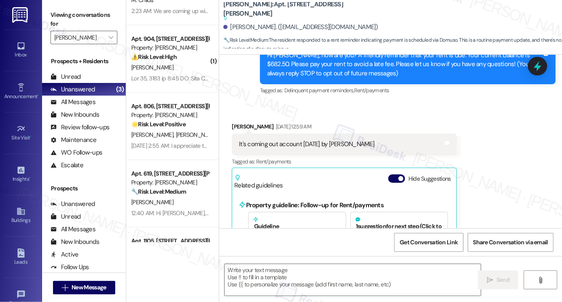
scroll to position [92, 0]
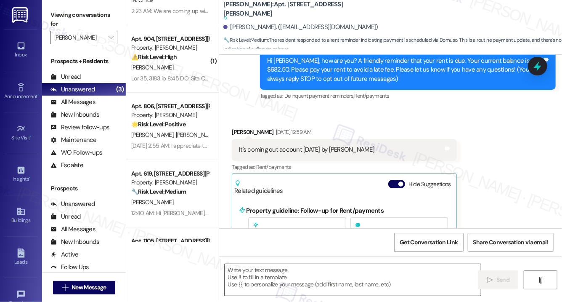
click at [251, 284] on textarea at bounding box center [353, 280] width 256 height 32
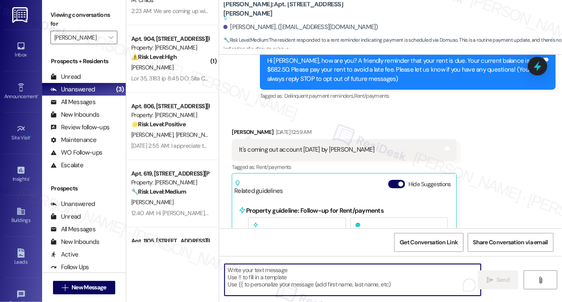
click at [251, 284] on textarea "To enrich screen reader interactions, please activate Accessibility in Grammarl…" at bounding box center [353, 280] width 256 height 32
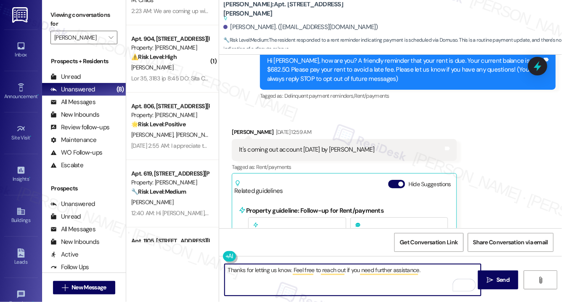
click at [236, 133] on div "Isaac Means Aug 05, 2025 at 12:59 AM" at bounding box center [344, 134] width 225 height 12
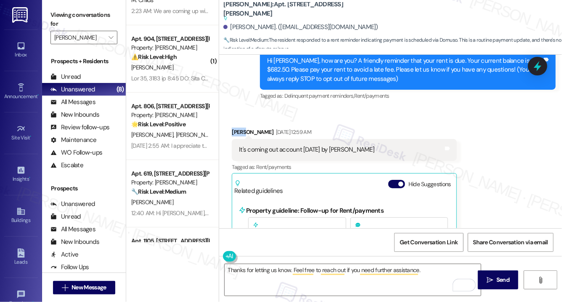
copy div "Isaac"
click at [290, 271] on textarea "Thanks for letting us know. Feel free to reach out if you need further assistan…" at bounding box center [353, 280] width 256 height 32
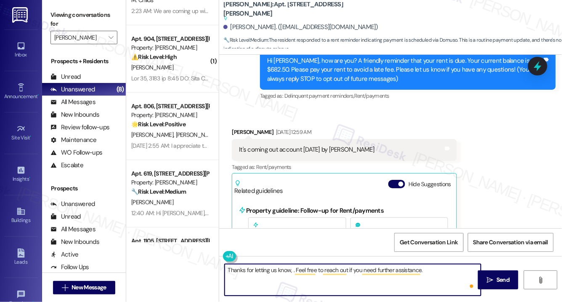
paste textarea "Isaac"
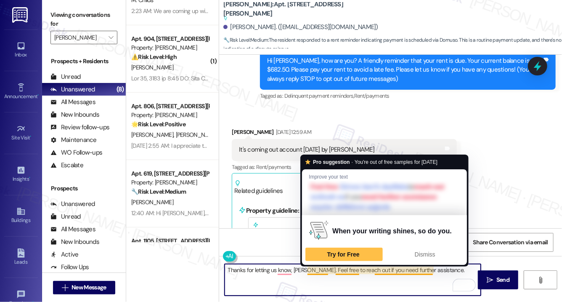
click at [307, 271] on textarea "Thanks for letting us know, Isaac. Feel free to reach out if you need further a…" at bounding box center [353, 280] width 256 height 32
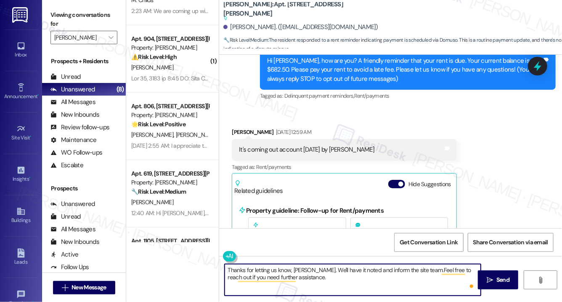
type textarea "Thanks for letting us know, Isaac. We'll have it noted and inform the site team…"
click at [334, 287] on textarea "Thanks for letting us know, Isaac. We'll have it noted and inform the site team…" at bounding box center [353, 280] width 256 height 32
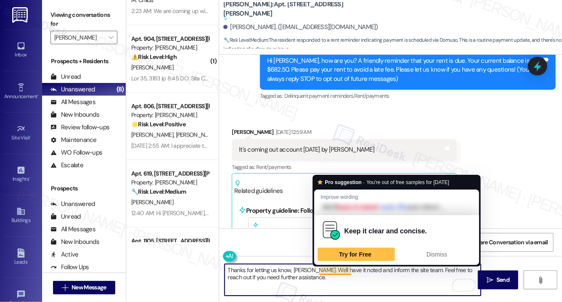
click at [382, 286] on textarea "Thanks for letting us know, Isaac. We'll have it noted and inform the site team…" at bounding box center [353, 280] width 256 height 32
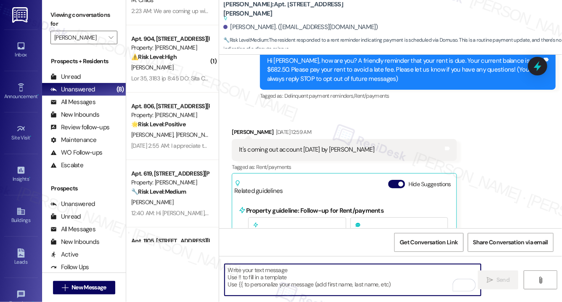
click at [253, 274] on textarea "To enrich screen reader interactions, please activate Accessibility in Grammarl…" at bounding box center [353, 280] width 256 height 32
paste textarea "Thank you for letting us know, Isaac. We’ll make a note of it and inform the si…"
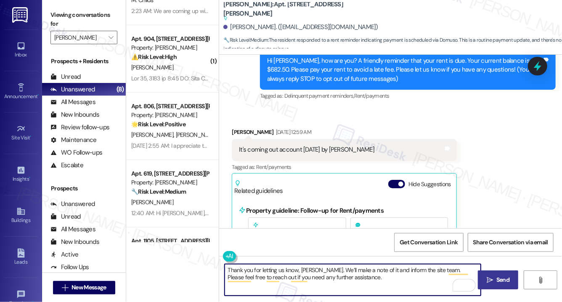
type textarea "Thank you for letting us know, Isaac. We’ll make a note of it and inform the si…"
click at [505, 283] on span "Send" at bounding box center [503, 279] width 13 height 9
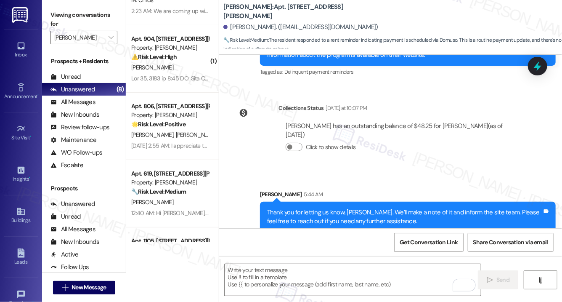
scroll to position [277, 0]
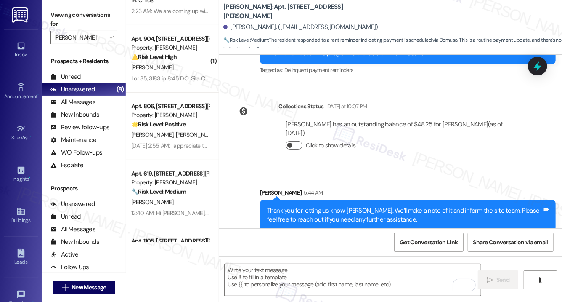
click at [296, 141] on button "Click to show details" at bounding box center [294, 145] width 17 height 8
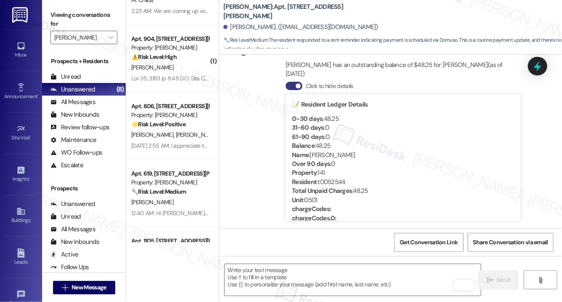
scroll to position [303, 0]
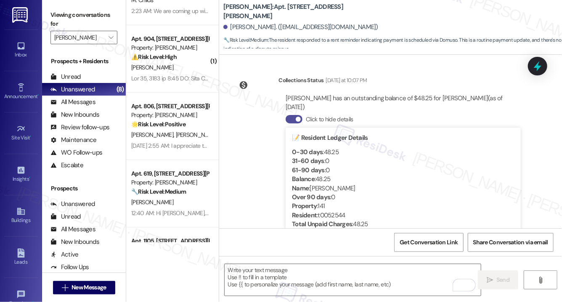
click at [295, 115] on button "Click to hide details" at bounding box center [294, 119] width 17 height 8
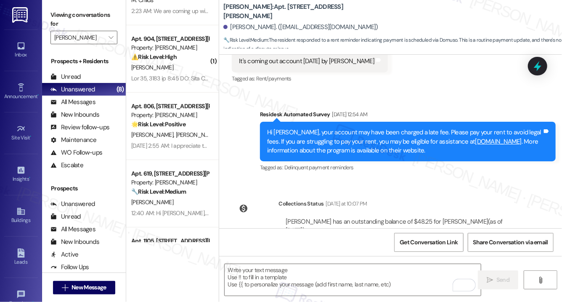
scroll to position [277, 0]
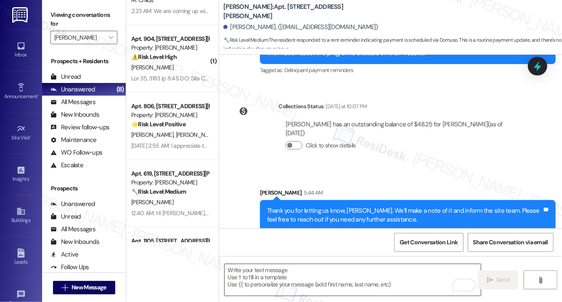
click at [257, 280] on textarea "To enrich screen reader interactions, please activate Accessibility in Grammarl…" at bounding box center [353, 280] width 256 height 32
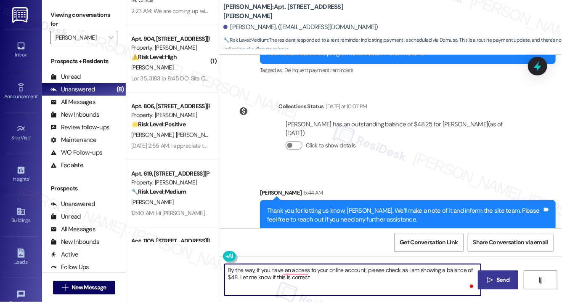
type textarea "By the way, if you have an access to your online account, please check as I am …"
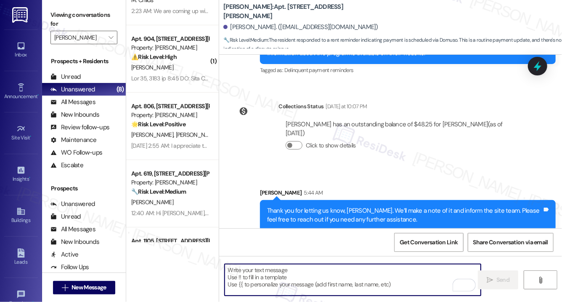
click at [336, 282] on textarea "To enrich screen reader interactions, please activate Accessibility in Grammarl…" at bounding box center [353, 280] width 256 height 32
paste textarea "By the way, if you have access to your online account, please check your balanc…"
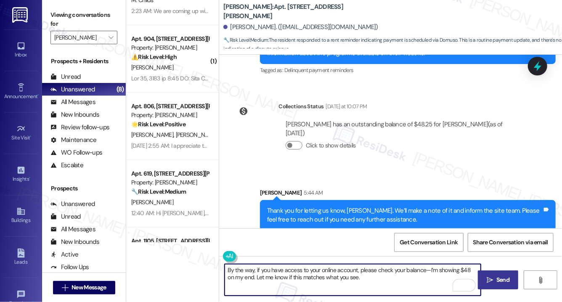
type textarea "By the way, if you have access to your online account, please check your balanc…"
click at [505, 284] on button " Send" at bounding box center [498, 279] width 41 height 19
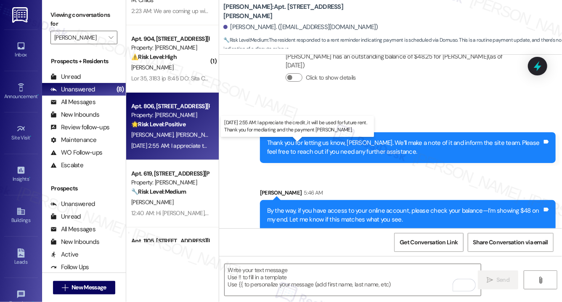
scroll to position [297, 0]
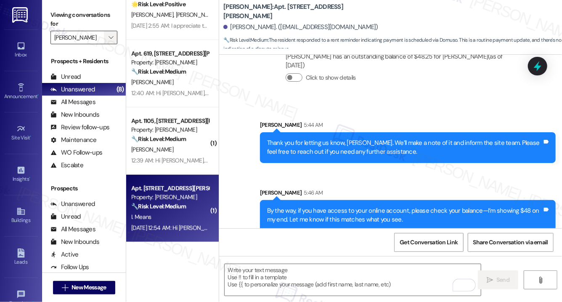
click at [112, 38] on icon "" at bounding box center [111, 37] width 5 height 7
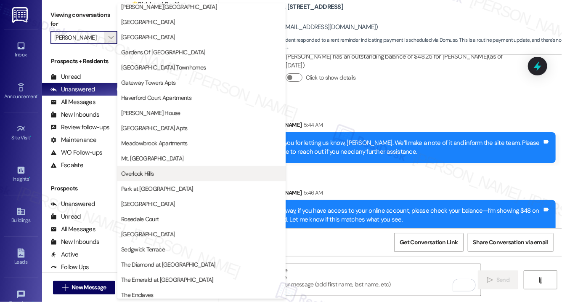
scroll to position [0, 0]
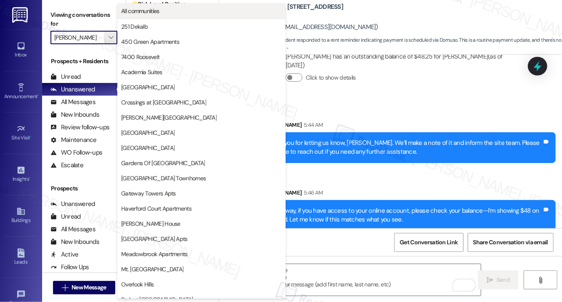
click at [184, 14] on span "All communities" at bounding box center [201, 11] width 161 height 8
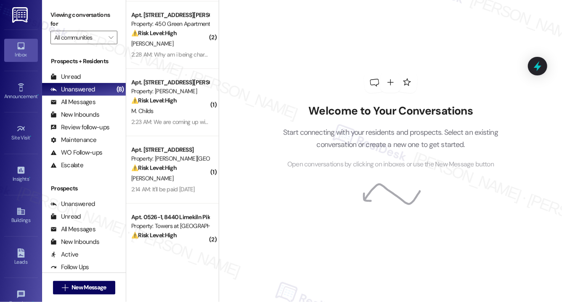
scroll to position [1012, 0]
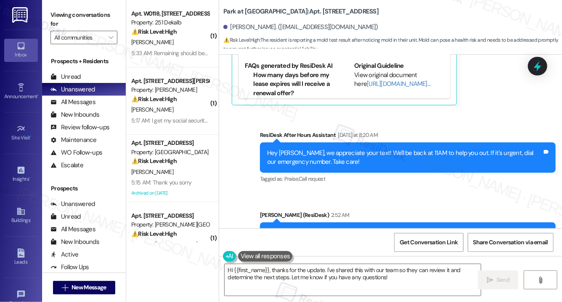
scroll to position [4969, 0]
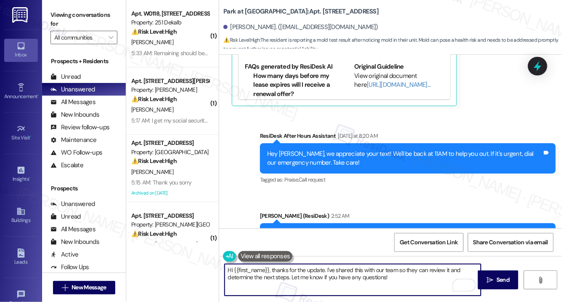
drag, startPoint x: 391, startPoint y: 280, endPoint x: 271, endPoint y: 271, distance: 120.3
click at [271, 271] on textarea "Hi {{first_name}}, thanks for the update. I've shared this with our team so the…" at bounding box center [353, 280] width 256 height 32
paste textarea "The leasing office will be reaching out to you shortly to discuss this issue fu…"
click at [274, 270] on textarea "Hi {{first_name}}, The leasing office will be reaching out to you shortly to di…" at bounding box center [353, 280] width 256 height 32
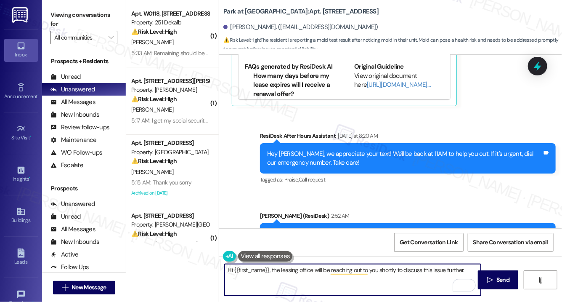
click at [403, 274] on textarea "Hi {{first_name}}, the leasing office will be reaching out to you shortly to di…" at bounding box center [353, 280] width 256 height 32
type textarea "Hi {{first_name}}, the leasing office will be reaching out to you shortly to di…"
click at [500, 278] on span "Send" at bounding box center [503, 279] width 13 height 9
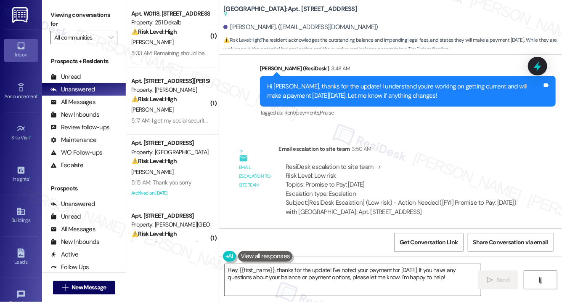
scroll to position [3297, 0]
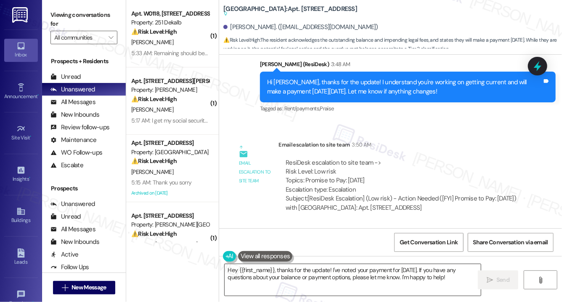
click at [308, 276] on textarea "Hey {{first_name}}, thanks for the update! I've noted your payment for [DATE]. …" at bounding box center [353, 280] width 256 height 32
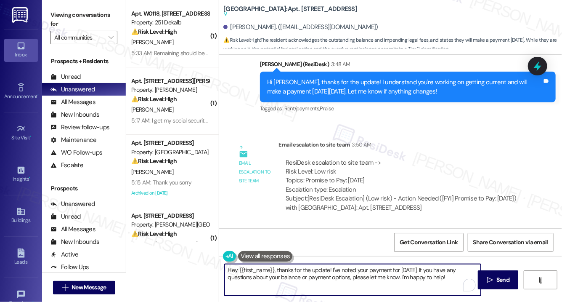
click at [308, 276] on textarea "Hey {{first_name}}, thanks for the update! I've noted your payment for [DATE]. …" at bounding box center [353, 280] width 256 height 32
paste textarea "We will place a memo on your rental account for reference. However, please note…"
drag, startPoint x: 288, startPoint y: 271, endPoint x: 222, endPoint y: 266, distance: 65.8
click at [222, 266] on div "We will place a memo on your rental account for reference. However, please note…" at bounding box center [348, 279] width 257 height 32
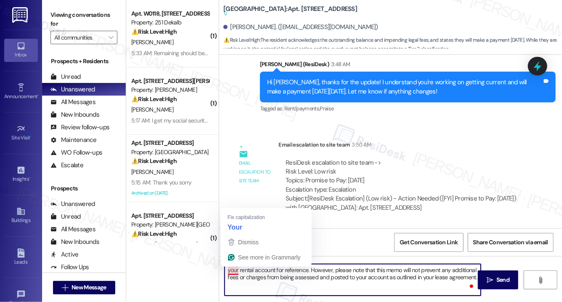
click at [227, 271] on textarea "your rental account for reference. However, please note that this memo will not…" at bounding box center [353, 280] width 256 height 32
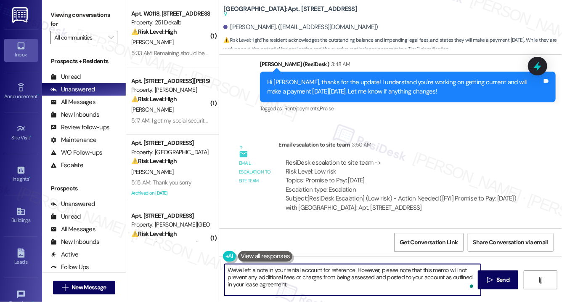
click at [303, 289] on textarea "We've left a note in your rental account for reference. However, please note th…" at bounding box center [353, 280] width 256 height 32
type textarea "We've left a note in your rental account for reference. However, please note th…"
click at [500, 282] on span "Send" at bounding box center [503, 279] width 13 height 9
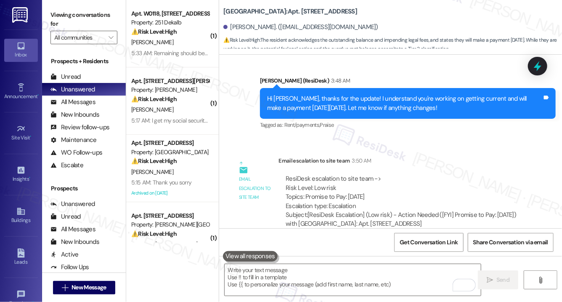
scroll to position [3292, 0]
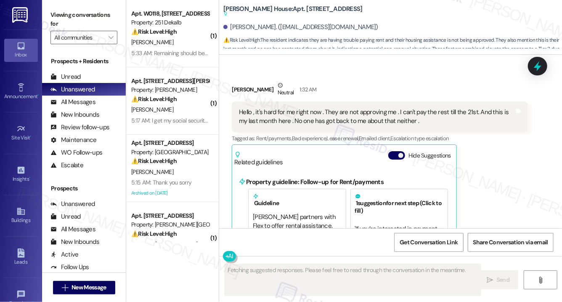
scroll to position [2112, 0]
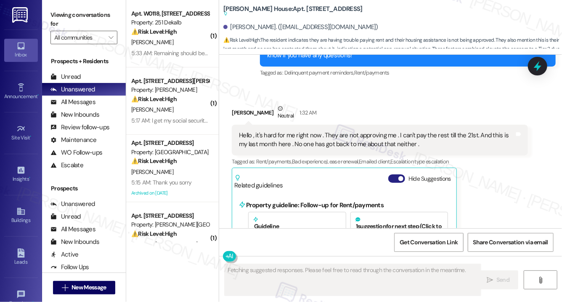
click at [400, 174] on button "Hide Suggestions" at bounding box center [396, 178] width 17 height 8
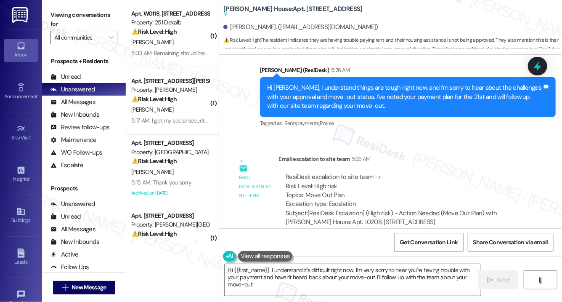
scroll to position [2231, 0]
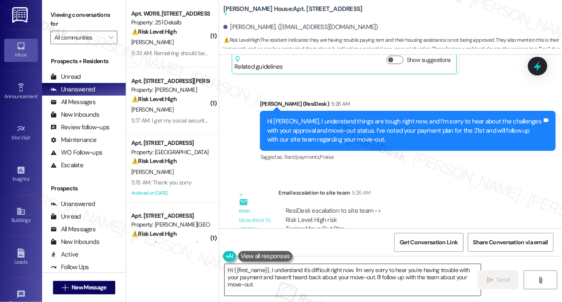
click at [274, 276] on textarea "Hi {{first_name}}, I understand it's difficult right now. I'm very sorry to hea…" at bounding box center [353, 280] width 256 height 32
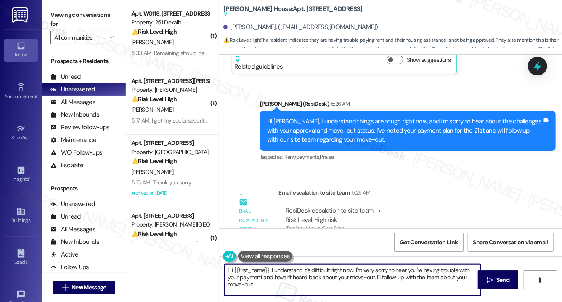
click at [274, 276] on textarea "Hi {{first_name}}, I understand it's difficult right now. I'm very sorry to hea…" at bounding box center [353, 280] width 256 height 32
paste textarea "I have noted on your account that payment will be made on the 21st. We have als…"
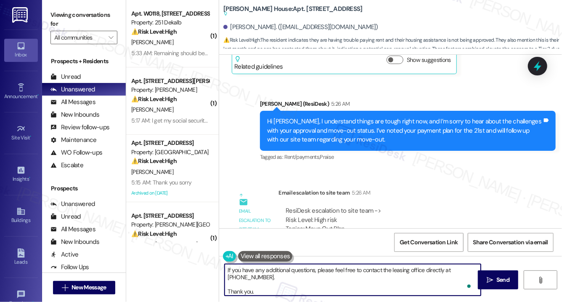
scroll to position [0, 0]
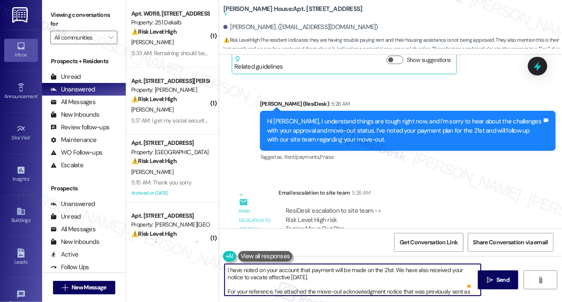
click at [400, 271] on textarea "I have noted on your account that payment will be made on the 21st. We have als…" at bounding box center [353, 280] width 256 height 32
click at [399, 272] on textarea "I have noted on your account that payment will be made on the 21st. Our site te…" at bounding box center [353, 280] width 256 height 32
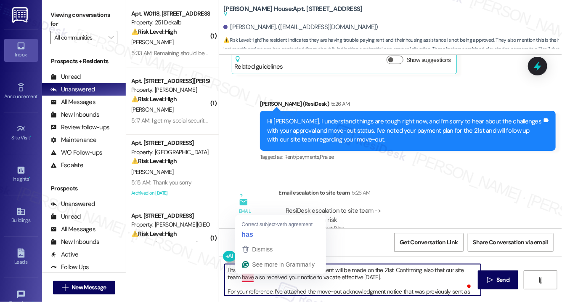
click at [249, 279] on textarea "I have noted on your account that payment will be made on the 21st. Confirming …" at bounding box center [353, 280] width 256 height 32
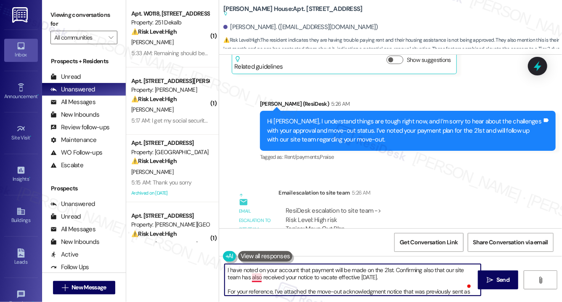
click at [255, 279] on textarea "I have noted on your account that payment will be made on the 21st. Confirming …" at bounding box center [353, 280] width 256 height 32
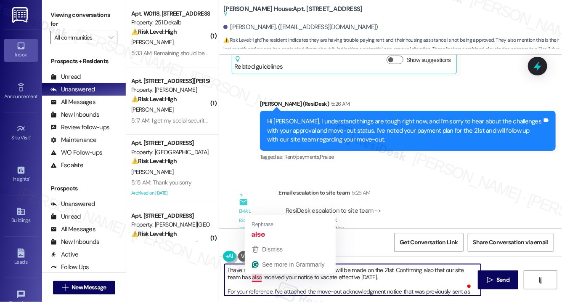
click at [255, 279] on textarea "I have noted on your account that payment will be made on the 21st. Confirming …" at bounding box center [353, 280] width 256 height 32
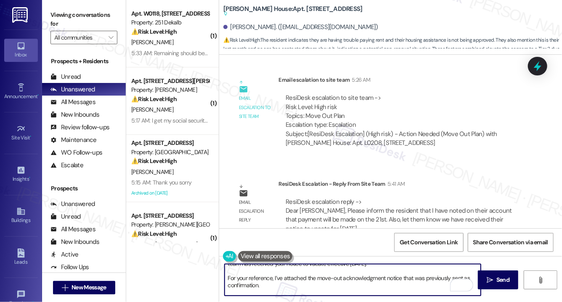
scroll to position [1, 0]
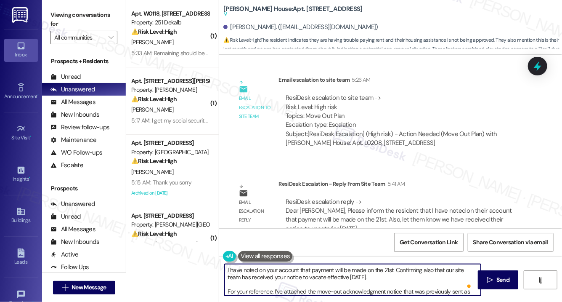
drag, startPoint x: 228, startPoint y: 271, endPoint x: 220, endPoint y: 273, distance: 9.2
click at [220, 273] on div "I have noted on your account that payment will be made on the 21st. Confirming …" at bounding box center [348, 279] width 257 height 32
click at [428, 277] on textarea "We have noted on your account that payment will be made on the 21st. Confirming…" at bounding box center [353, 280] width 256 height 32
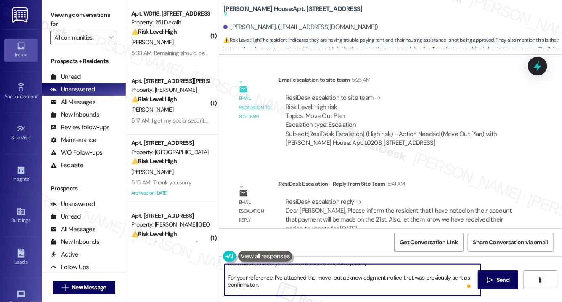
scroll to position [27, 0]
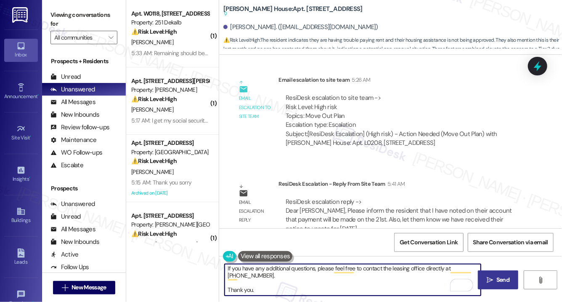
type textarea "We have noted on your account that payment will be made on the 21st. Confirming…"
click at [498, 278] on span "Send" at bounding box center [503, 279] width 13 height 9
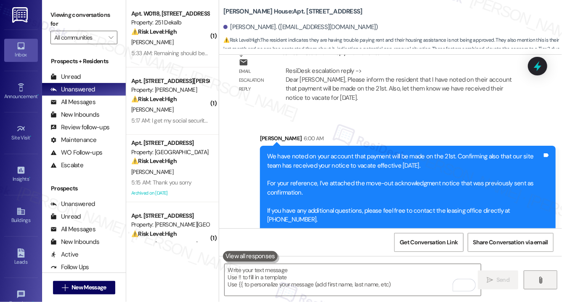
click at [543, 280] on icon "" at bounding box center [540, 279] width 6 height 7
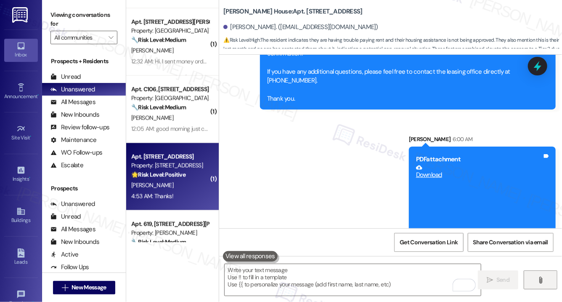
click at [183, 186] on div "D. Eline" at bounding box center [170, 185] width 80 height 11
type textarea "Fetching suggested responses. Please feel free to read through the conversation…"
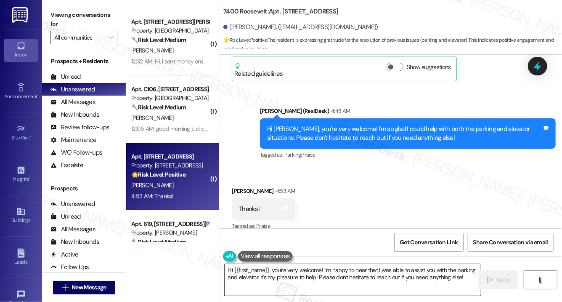
click at [277, 271] on textarea "Hi {{first_name}}, you're very welcome! I'm happy to hear that I was able to as…" at bounding box center [353, 280] width 256 height 32
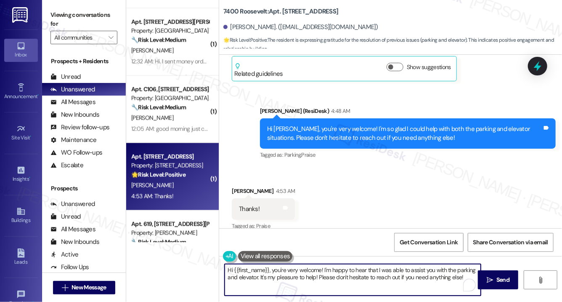
click at [278, 271] on textarea "Hi {{first_name}}, you're very welcome! I'm happy to hear that I was able to as…" at bounding box center [353, 280] width 256 height 32
click at [278, 270] on textarea "Hi {{first_name}}, you're very welcome! I'm happy to hear that I was able to as…" at bounding box center [353, 280] width 256 height 32
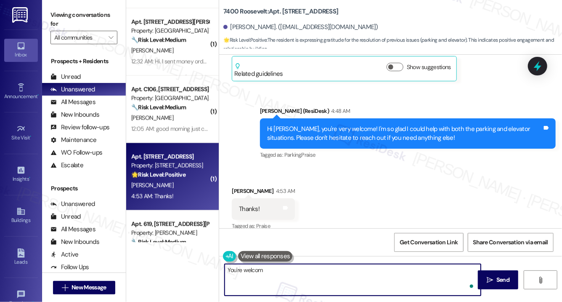
type textarea "You're welcome"
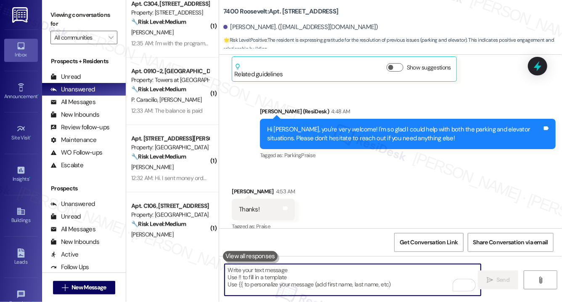
scroll to position [2154, 0]
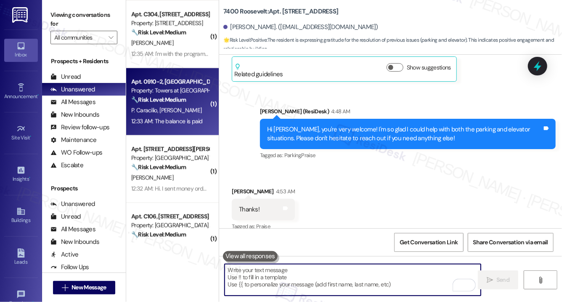
click at [175, 112] on span "M. Mann" at bounding box center [181, 110] width 42 height 8
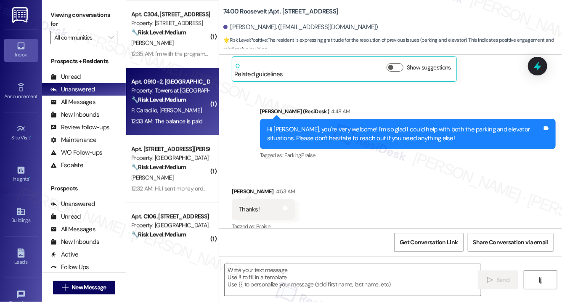
click at [176, 112] on span "M. Mann" at bounding box center [181, 110] width 42 height 8
type textarea "Fetching suggested responses. Please feel free to read through the conversation…"
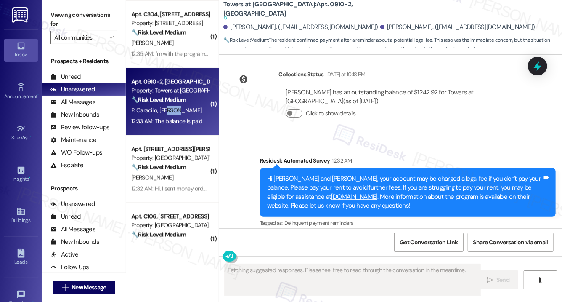
scroll to position [4854, 0]
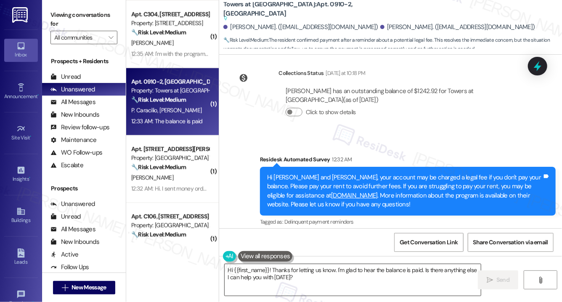
click at [268, 275] on textarea "Hi {{first_name}}! Thanks for letting us know. I'm glad to hear the balance is …" at bounding box center [353, 280] width 256 height 32
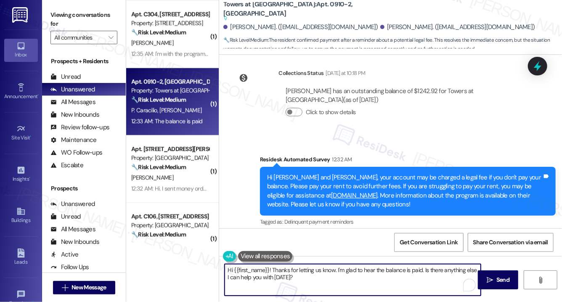
click at [268, 275] on textarea "Hi {{first_name}}! Thanks for letting us know. I'm glad to hear the balance is …" at bounding box center [353, 280] width 256 height 32
click at [268, 274] on textarea "Hi {{first_name}}! Thanks for letting us know. I'm glad to hear the balance is …" at bounding box center [353, 280] width 256 height 32
paste textarea "Thank you, {{first_name}}, for your payment! If there's anything we can help yo…"
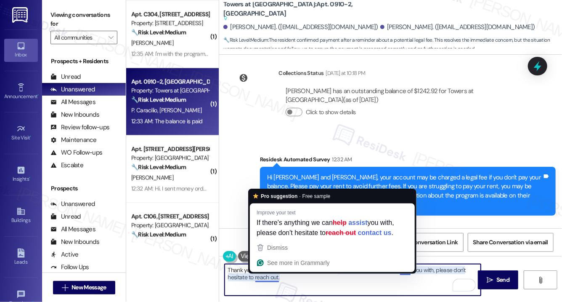
click at [371, 292] on textarea "Thank you, {{first_name}}, for your payment! If there's anything we can help yo…" at bounding box center [353, 280] width 256 height 32
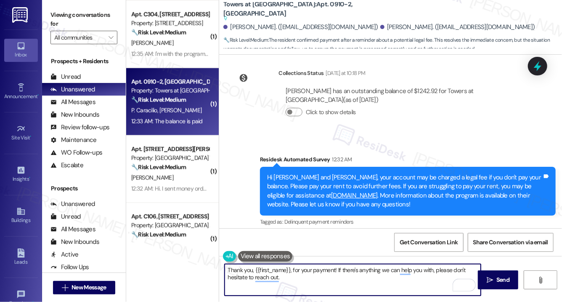
click at [237, 253] on div "Michael Mann 12:33 AM" at bounding box center [344, 259] width 225 height 12
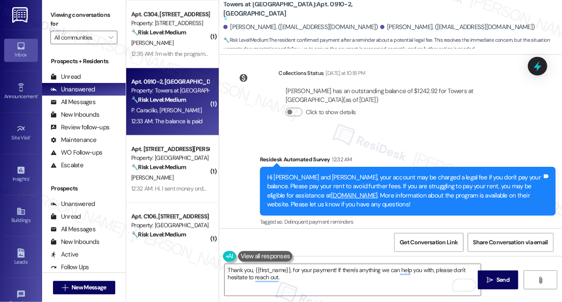
click at [237, 253] on div "Michael Mann 12:33 AM" at bounding box center [344, 259] width 225 height 12
copy div "Michael"
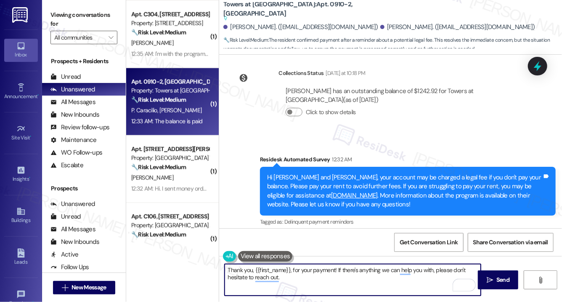
drag, startPoint x: 291, startPoint y: 269, endPoint x: 255, endPoint y: 272, distance: 36.3
click at [255, 272] on textarea "Thank you, {{first_name}}, for your payment! If there's anything we can help yo…" at bounding box center [353, 280] width 256 height 32
paste textarea "Michael"
click at [290, 278] on textarea "Thank you, Michael, for your payment! If there's anything we can help you with,…" at bounding box center [353, 280] width 256 height 32
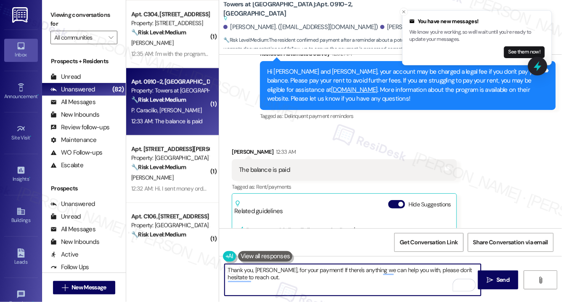
scroll to position [30, 0]
click at [324, 281] on textarea "Thank you, Michael, for your payment! If there's anything we can help you with,…" at bounding box center [353, 280] width 256 height 32
click at [324, 279] on textarea "Thank you, Michael, for your payment! If there's anything we can help you with,…" at bounding box center [353, 280] width 256 height 32
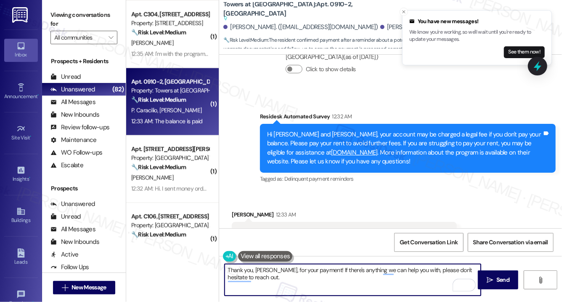
scroll to position [4960, 0]
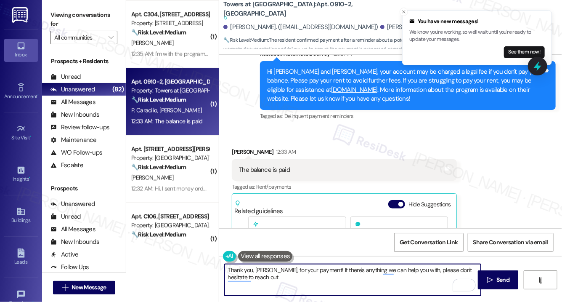
click at [369, 282] on textarea "Thank you, Michael, for your payment! If there's anything we can help you with,…" at bounding box center [353, 280] width 256 height 32
type textarea "Thank you, Michael, for your payment! If there's anything we can help you with,…"
click at [494, 284] on span " Send" at bounding box center [498, 279] width 27 height 9
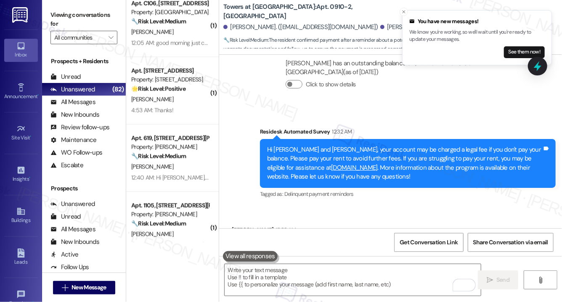
scroll to position [2372, 0]
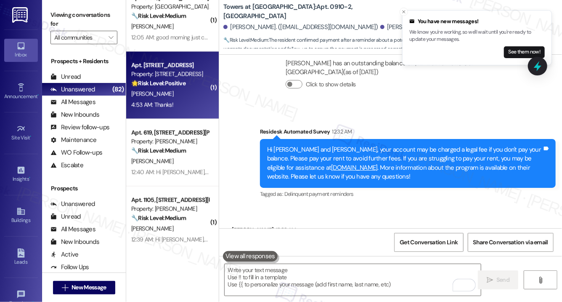
click at [187, 100] on div "4:53 AM: Thanks! 4:53 AM: Thanks!" at bounding box center [170, 104] width 80 height 11
type textarea "Fetching suggested responses. Please feel free to read through the conversation…"
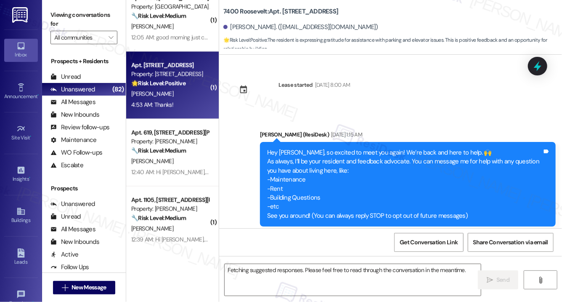
scroll to position [5889, 0]
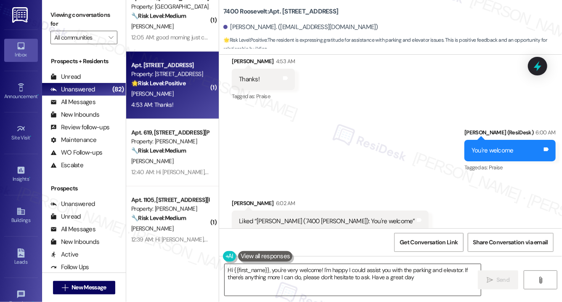
type textarea "Hi {{first_name}}, you're very welcome! I'm happy I could assist you with the p…"
click at [320, 270] on textarea "Hi {{first_name}}, you're very welcome! I'm happy I could assist you with the p…" at bounding box center [353, 280] width 256 height 32
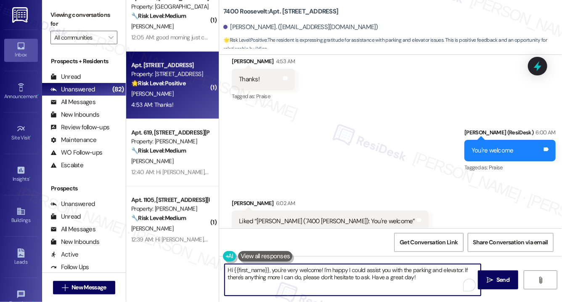
click at [320, 270] on textarea "Hi {{first_name}}, you're very welcome! I'm happy I could assist you with the p…" at bounding box center [353, 280] width 256 height 32
click at [320, 269] on textarea "Hi {{first_name}}, you're very welcome! I'm happy I could assist you with the p…" at bounding box center [353, 280] width 256 height 32
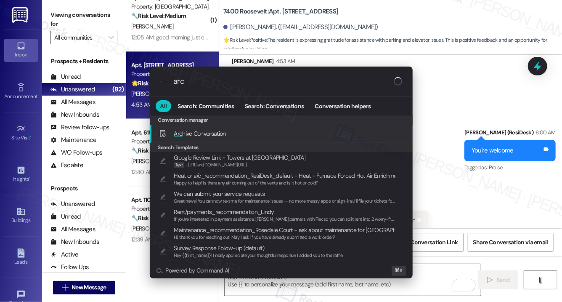
type input "arch"
click at [223, 135] on span "Arch ive Conversation" at bounding box center [200, 134] width 52 height 8
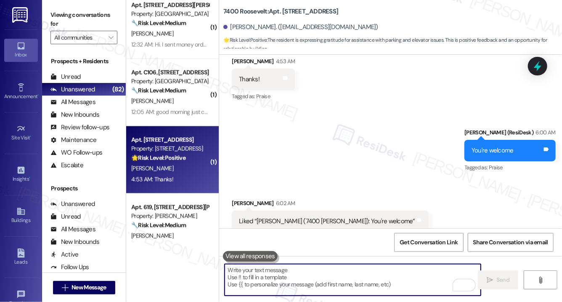
scroll to position [2283, 0]
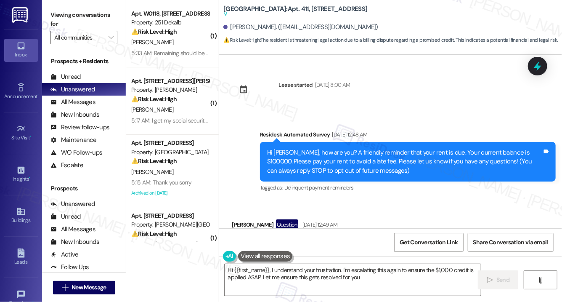
type textarea "Hi {{first_name}}, I understand your frustration. I'm escalating this again to …"
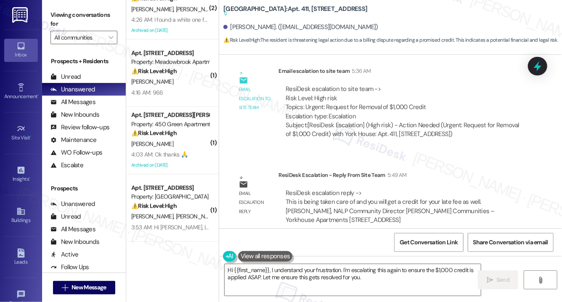
scroll to position [579, 0]
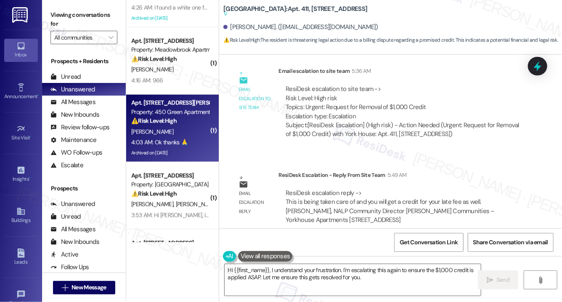
click at [198, 139] on div "4:03 AM: Ok thanks 🙏 4:03 AM: Ok thanks 🙏" at bounding box center [170, 142] width 80 height 11
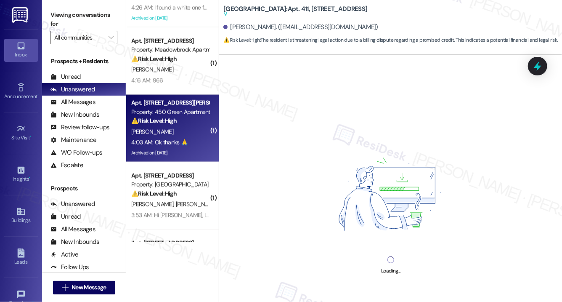
click at [198, 140] on div "4:03 AM: Ok thanks 🙏 4:03 AM: Ok thanks 🙏" at bounding box center [170, 142] width 80 height 11
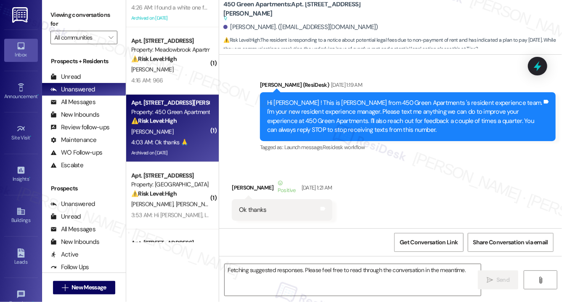
scroll to position [14680, 0]
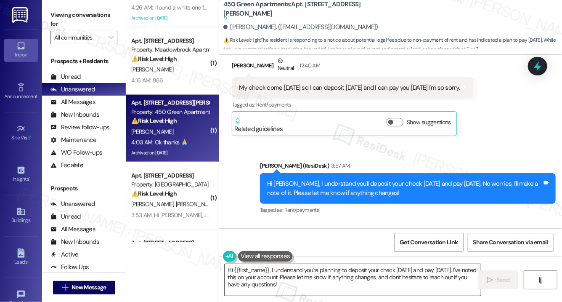
click at [293, 285] on textarea "Hi {{first_name}}, I understand you're planning to deposit your check today and…" at bounding box center [353, 280] width 256 height 32
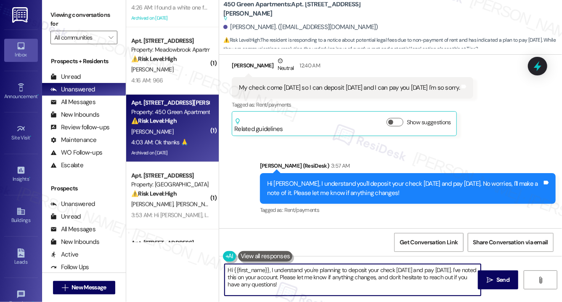
click at [293, 285] on textarea "Hi {{first_name}}, I understand you're planning to deposit your check today and…" at bounding box center [353, 280] width 256 height 32
click at [292, 285] on textarea "Hi {{first_name}}, I understand you're planning to deposit your check today and…" at bounding box center [353, 280] width 256 height 32
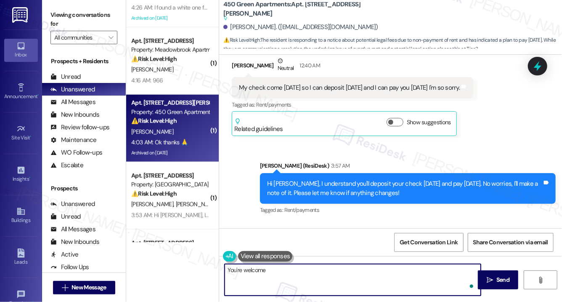
type textarea "You're welcome!"
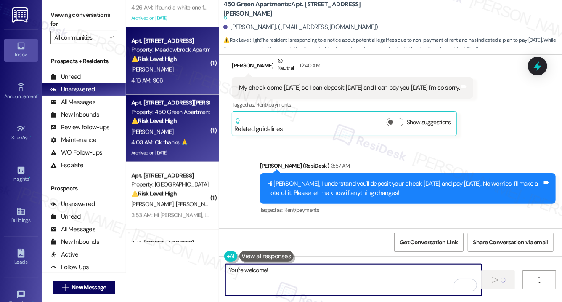
click at [175, 83] on div "4:16 AM: 966 4:16 AM: 966" at bounding box center [170, 80] width 80 height 11
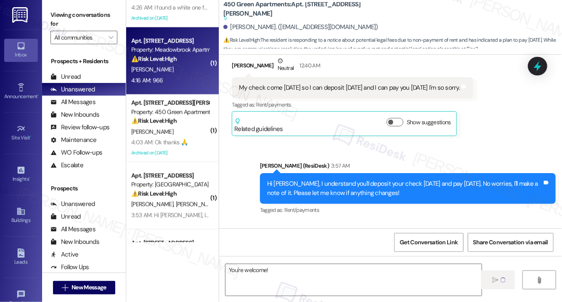
type textarea "Fetching suggested responses. Please feel free to read through the conversation…"
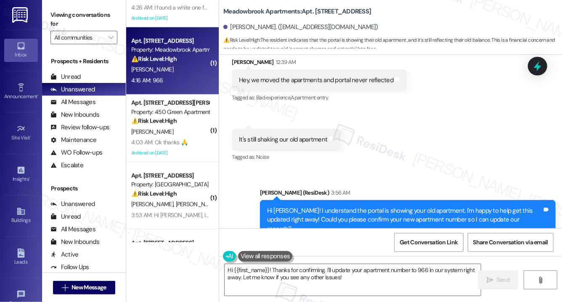
scroll to position [1111, 0]
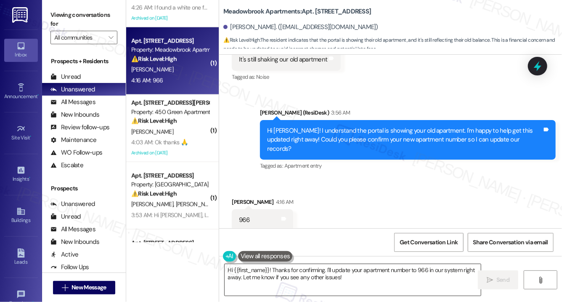
click at [346, 281] on textarea "Hi {{first_name}}! Thanks for confirming. I'll update your apartment number to …" at bounding box center [353, 280] width 256 height 32
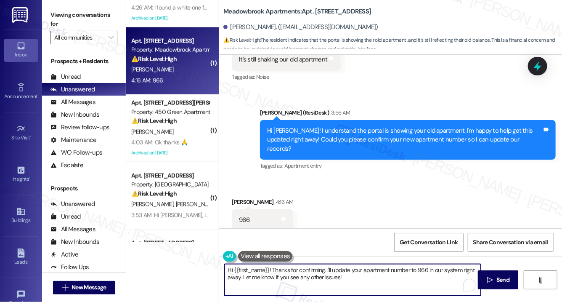
click at [346, 281] on textarea "Hi {{first_name}}! Thanks for confirming. I'll update your apartment number to …" at bounding box center [353, 280] width 256 height 32
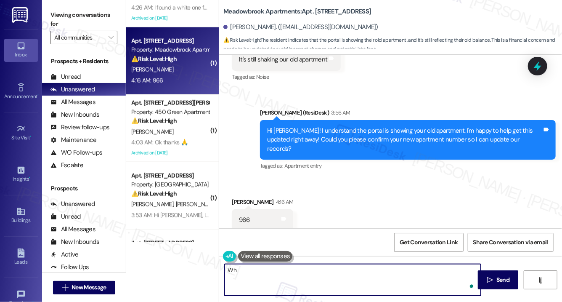
type textarea "W"
type textarea "Thank you. I'll reach out to our onsite team to fix your online portal and make…"
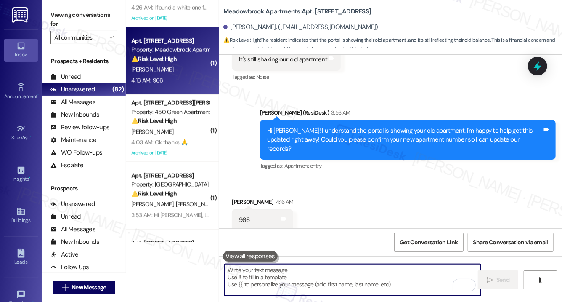
click at [285, 269] on textarea "To enrich screen reader interactions, please activate Accessibility in Grammarl…" at bounding box center [353, 280] width 256 height 32
paste textarea "Thank you. I’ll contact our onsite team to resolve the issue with your online p…"
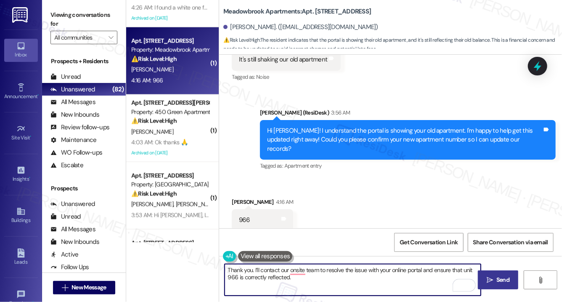
type textarea "Thank you. I’ll contact our onsite team to resolve the issue with your online p…"
click at [494, 279] on span " Send" at bounding box center [498, 279] width 27 height 9
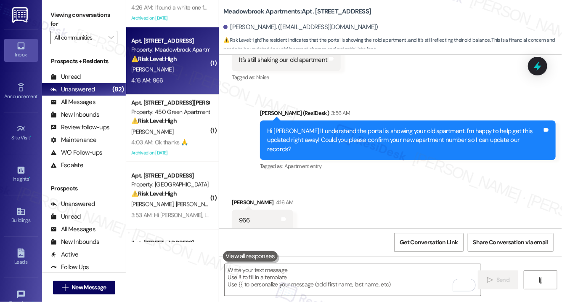
scroll to position [1179, 0]
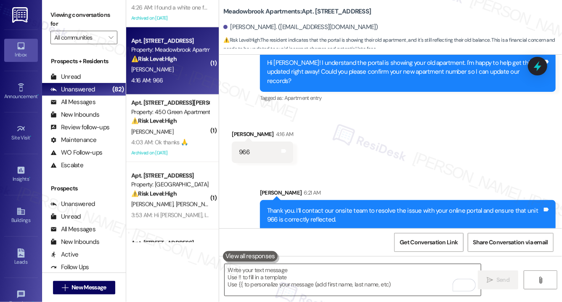
click at [367, 276] on textarea "To enrich screen reader interactions, please activate Accessibility in Grammarl…" at bounding box center [353, 280] width 256 height 32
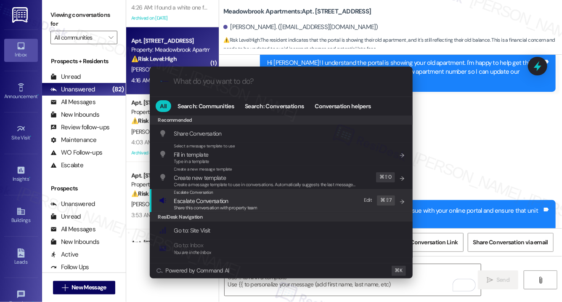
click at [298, 206] on div "Escalate Conversation Escalate Conversation Share this conversation with proper…" at bounding box center [282, 200] width 246 height 23
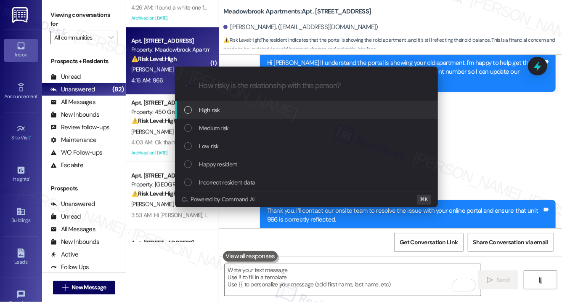
click at [287, 112] on div "High risk" at bounding box center [307, 109] width 246 height 9
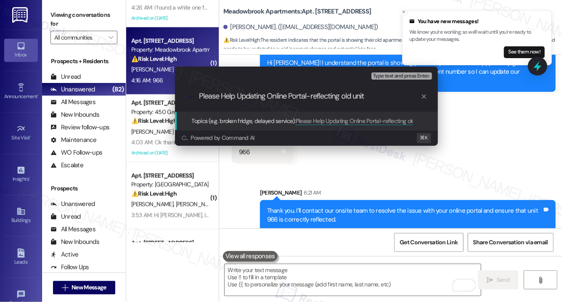
type input "Please Help Updating Online Portal-reflecting old unit #"
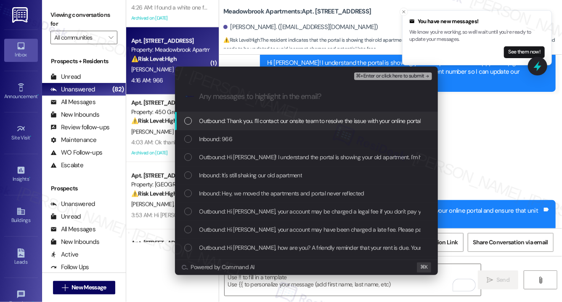
click at [290, 122] on span "Outbound: Thank you. I’ll contact our onsite team to resolve the issue with you…" at bounding box center [367, 120] width 337 height 9
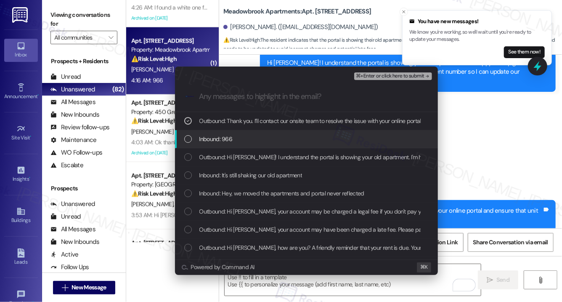
click at [288, 135] on div "Inbound: 966" at bounding box center [307, 138] width 246 height 9
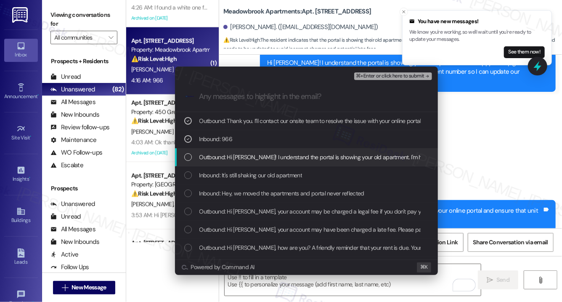
click at [285, 159] on span "Outbound: Hi Sacha! I understand the portal is showing your old apartment. I'm …" at bounding box center [465, 156] width 532 height 9
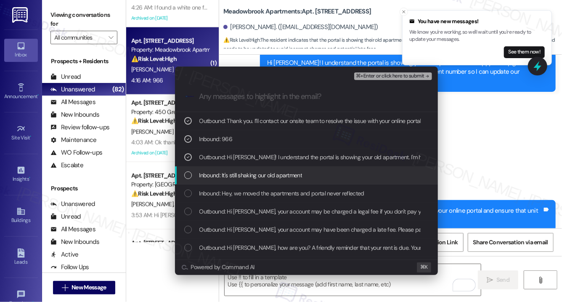
click at [289, 174] on span "Inbound: It's still shaking our old apartment" at bounding box center [250, 174] width 103 height 9
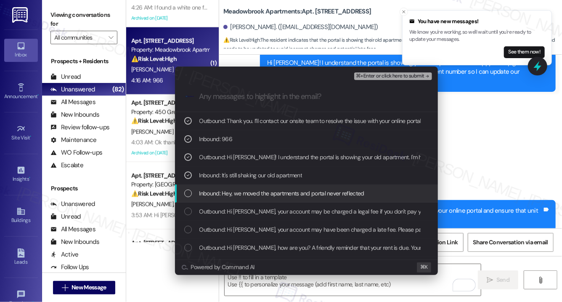
click at [299, 191] on span "Inbound: Hey, we moved the apartments and portal never reflected" at bounding box center [281, 193] width 165 height 9
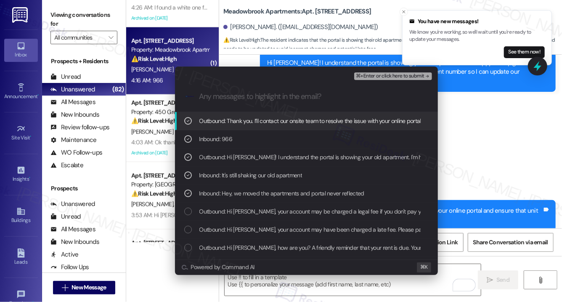
click at [395, 77] on span "⌘+Enter or click here to submit" at bounding box center [390, 76] width 68 height 6
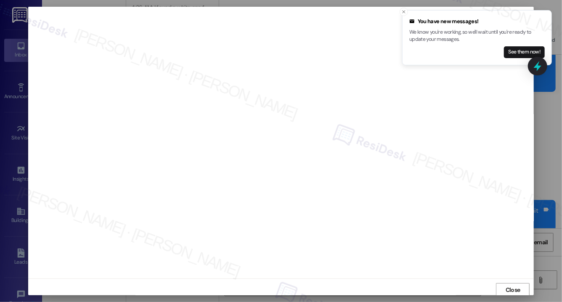
scroll to position [1, 0]
click at [405, 11] on line "Close toast" at bounding box center [404, 12] width 3 height 3
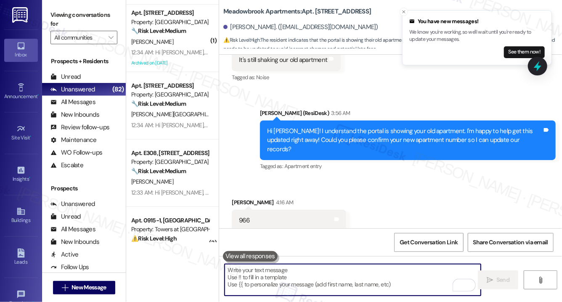
scroll to position [3124, 0]
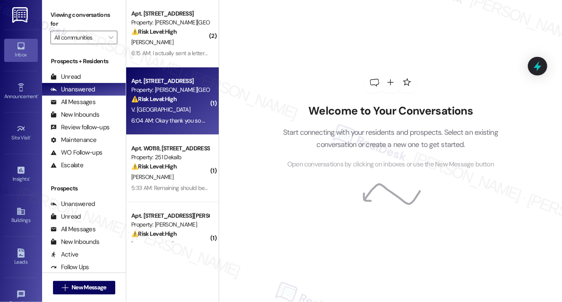
click at [155, 122] on div "6:04 AM: Okay thank you so much for your understanding 6:04 AM: Okay thank you …" at bounding box center [202, 121] width 142 height 8
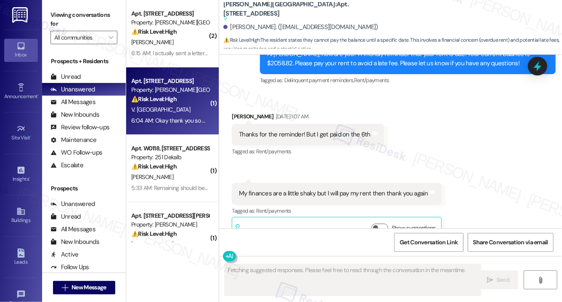
scroll to position [2967, 0]
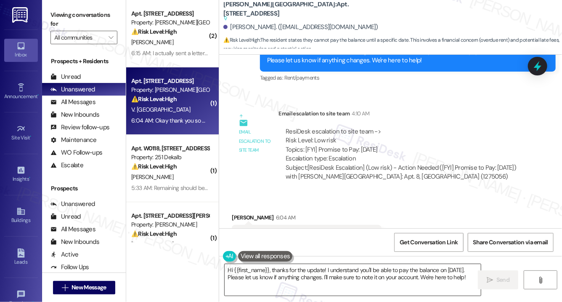
click at [311, 269] on textarea "Hi {{first_name}}, thanks for the update! I understand you'll be able to pay th…" at bounding box center [353, 280] width 256 height 32
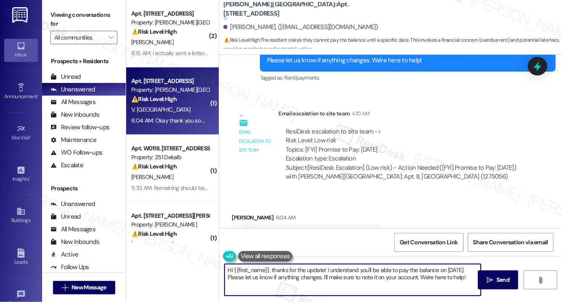
click at [311, 269] on textarea "Hi {{first_name}}, thanks for the update! I understand you'll be able to pay th…" at bounding box center [353, 280] width 256 height 32
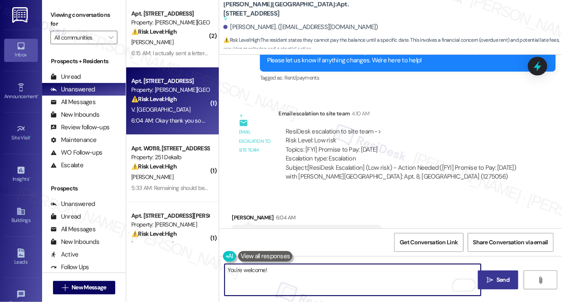
type textarea "You're welcome!"
click at [495, 282] on span "Send" at bounding box center [503, 279] width 16 height 9
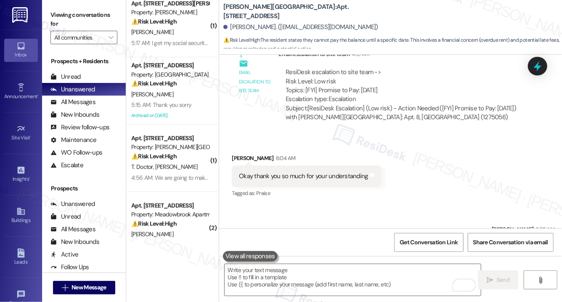
scroll to position [215, 0]
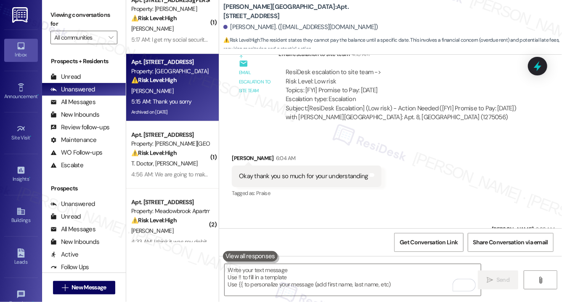
click at [188, 96] on div "5:15 AM: Thank you sorry 5:15 AM: Thank you sorry" at bounding box center [170, 101] width 80 height 11
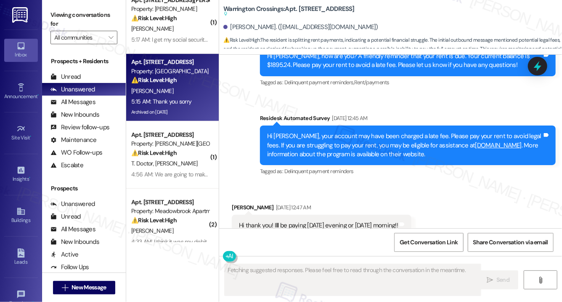
scroll to position [10892, 0]
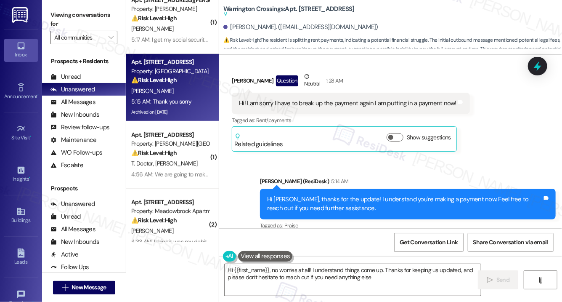
type textarea "Hi {{first_name}}, no worries at all! I understand things come up. Thanks for k…"
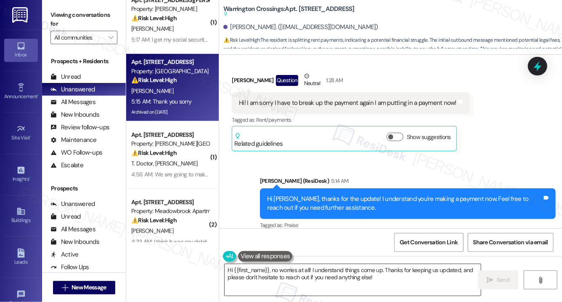
click at [388, 279] on textarea "Hi {{first_name}}, no worries at all! I understand things come up. Thanks for k…" at bounding box center [353, 280] width 256 height 32
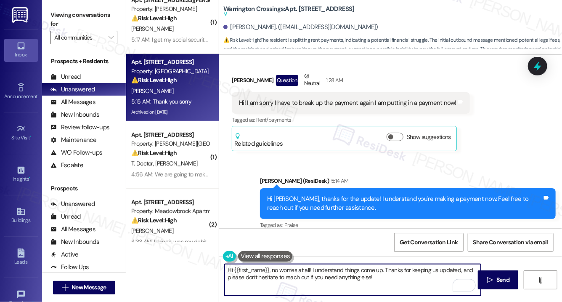
click at [388, 279] on textarea "Hi {{first_name}}, no worries at all! I understand things come up. Thanks for k…" at bounding box center [353, 280] width 256 height 32
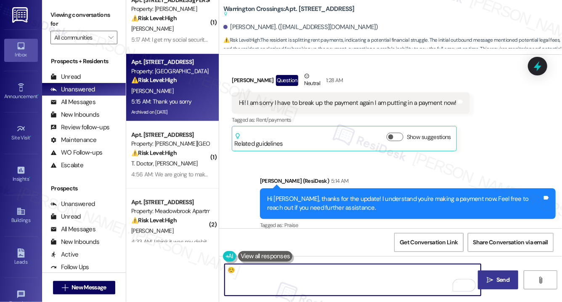
type textarea "☺️"
click at [495, 279] on span "Send" at bounding box center [503, 279] width 16 height 9
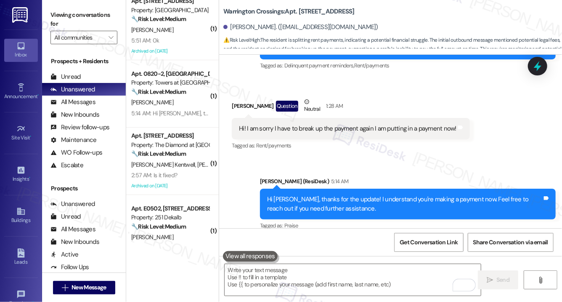
scroll to position [1758, 0]
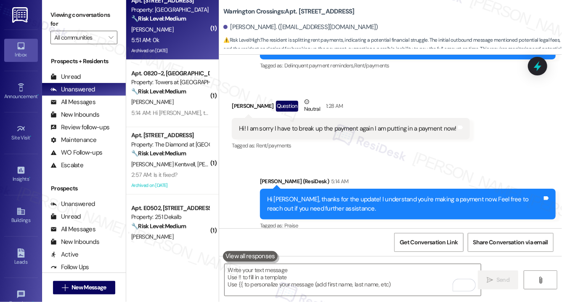
click at [186, 52] on div "Archived on [DATE]" at bounding box center [170, 50] width 80 height 11
type textarea "Fetching suggested responses. Please feel free to read through the conversation…"
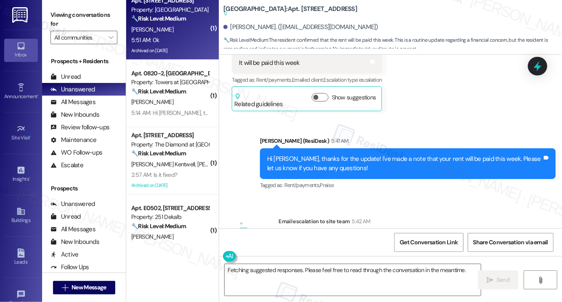
scroll to position [13186, 0]
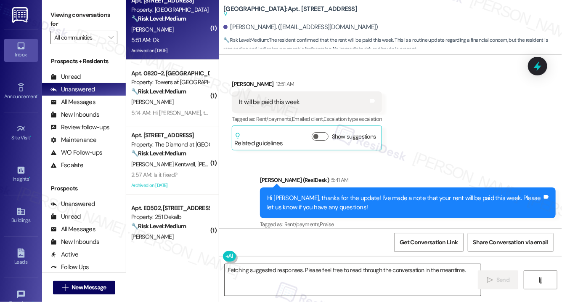
click at [326, 282] on textarea "Fetching suggested responses. Please feel free to read through the conversation…" at bounding box center [353, 280] width 256 height 32
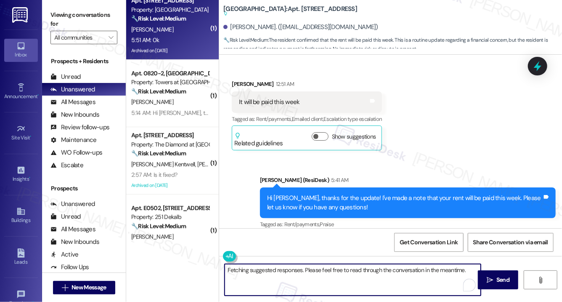
click at [326, 282] on textarea "Fetching suggested responses. Please feel free to read through the conversation…" at bounding box center [353, 280] width 256 height 32
type textarea "Thank you."
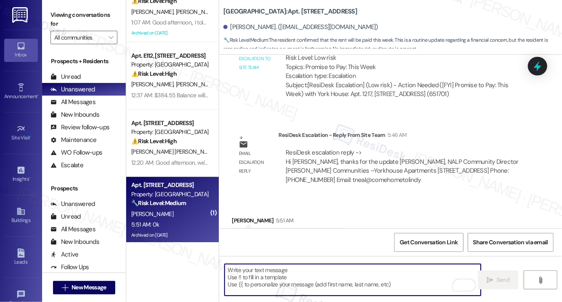
scroll to position [1533, 0]
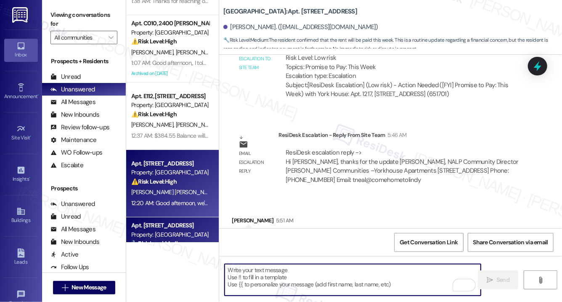
click at [174, 187] on div "[PERSON_NAME] [PERSON_NAME] [PERSON_NAME]" at bounding box center [170, 192] width 80 height 11
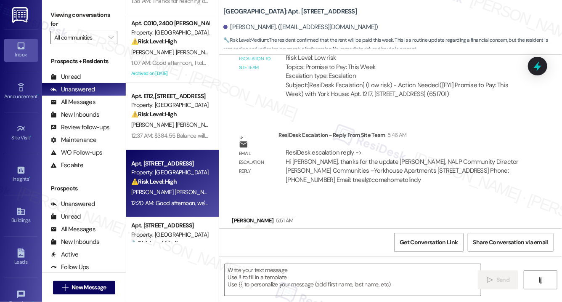
type textarea "Fetching suggested responses. Please feel free to read through the conversation…"
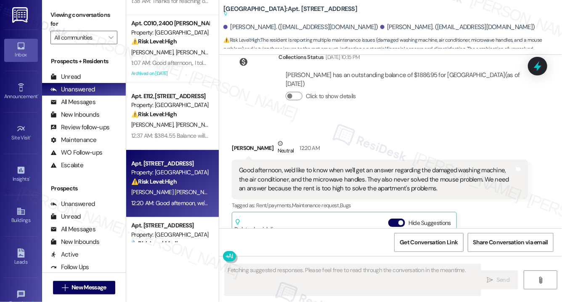
scroll to position [2640, 0]
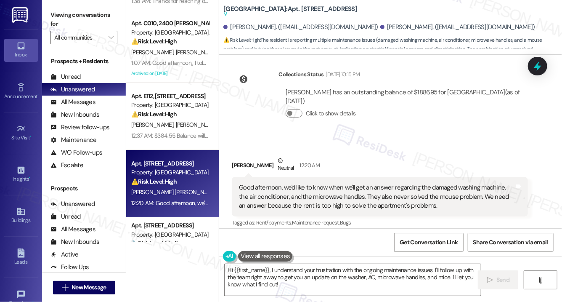
click at [395, 236] on button "Hide Suggestions" at bounding box center [396, 240] width 17 height 8
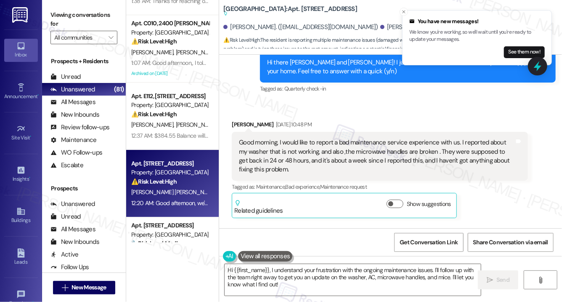
scroll to position [1295, 0]
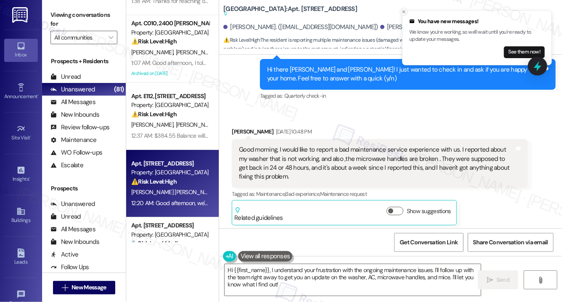
click at [405, 11] on icon "Close toast" at bounding box center [403, 11] width 5 height 5
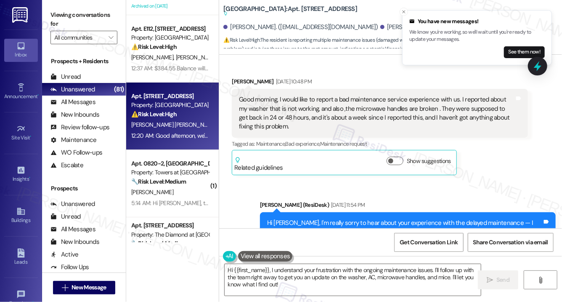
scroll to position [1344, 0]
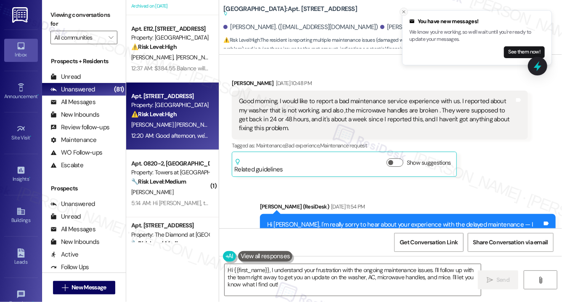
click at [403, 10] on icon "Close toast" at bounding box center [403, 11] width 5 height 5
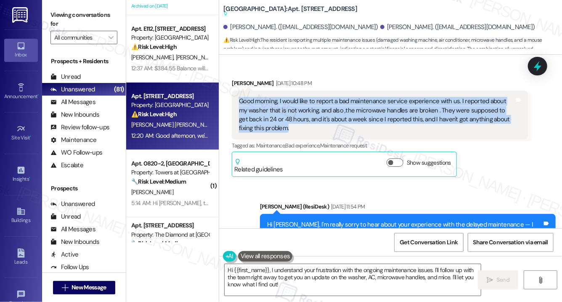
drag, startPoint x: 239, startPoint y: 66, endPoint x: 290, endPoint y: 92, distance: 56.8
click at [290, 97] on div "Good morning, I would like to report a bad maintenance service experience with …" at bounding box center [376, 115] width 275 height 36
copy div "Good morning, I would like to report a bad maintenance service experience with …"
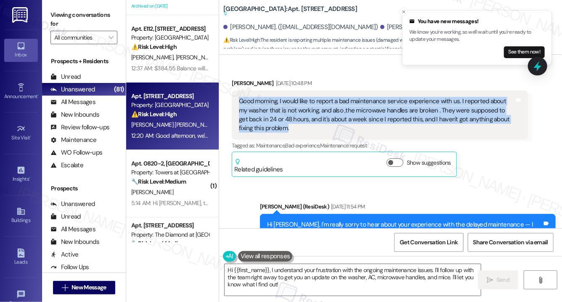
scroll to position [1351, 0]
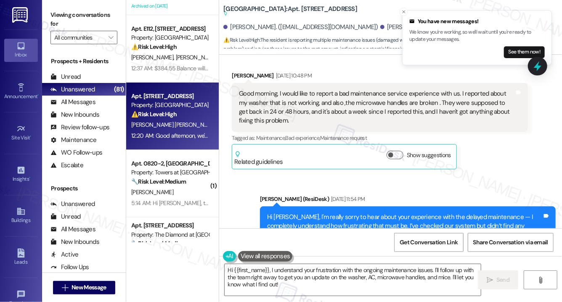
click at [337, 213] on div "Hi [PERSON_NAME], I'm really sorry to hear about your experience with the delay…" at bounding box center [404, 226] width 275 height 27
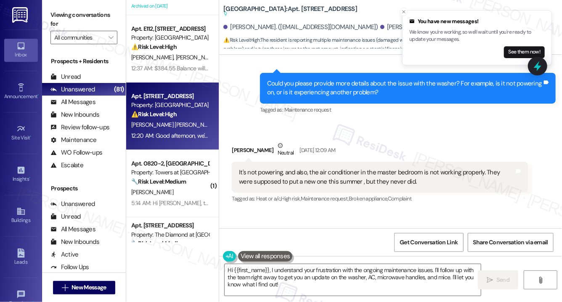
scroll to position [1799, 0]
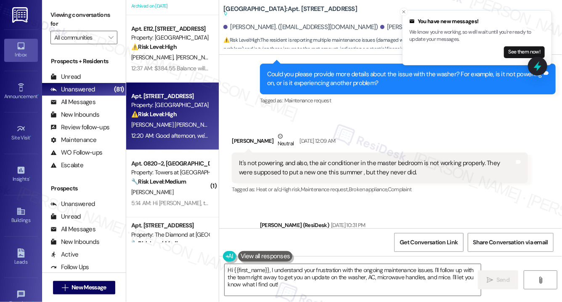
click at [353, 159] on div "It's not powering, and also, the air conditioner in the master bedroom is not w…" at bounding box center [376, 168] width 275 height 18
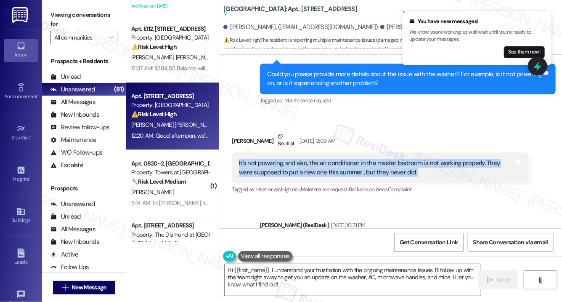
click at [353, 159] on div "It's not powering, and also, the air conditioner in the master bedroom is not w…" at bounding box center [376, 168] width 275 height 18
copy div "It's not powering, and also, the air conditioner in the master bedroom is not w…"
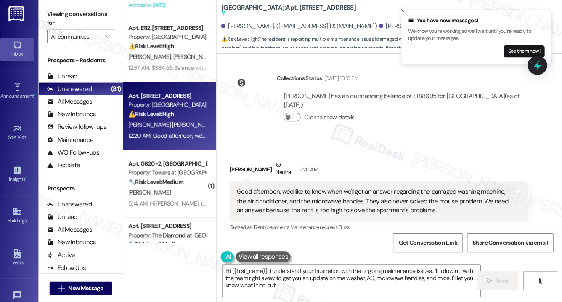
scroll to position [0, 0]
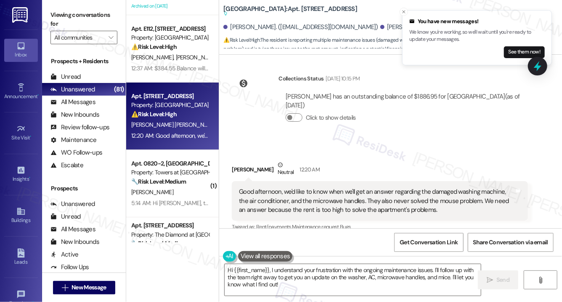
click at [304, 187] on div "Good afternoon, we'd like to know when we'll get an answer regarding the damage…" at bounding box center [376, 200] width 275 height 27
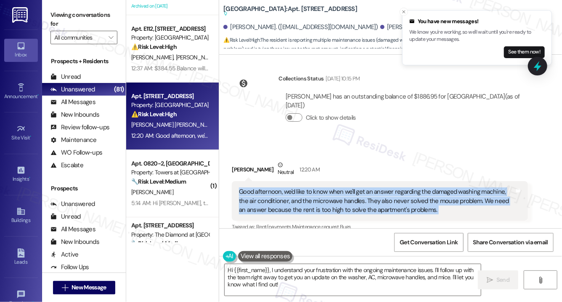
click at [304, 187] on div "Good afternoon, we'd like to know when we'll get an answer regarding the damage…" at bounding box center [376, 200] width 275 height 27
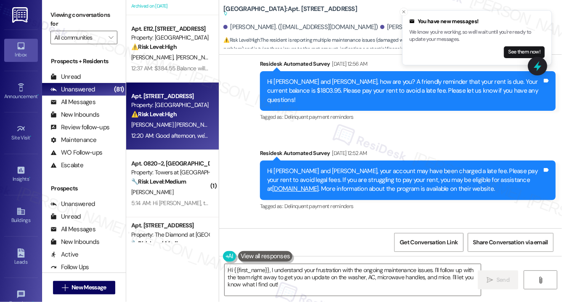
scroll to position [2121, 0]
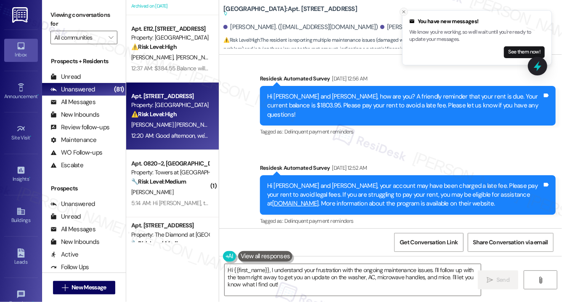
click at [402, 13] on icon "Close toast" at bounding box center [403, 11] width 5 height 5
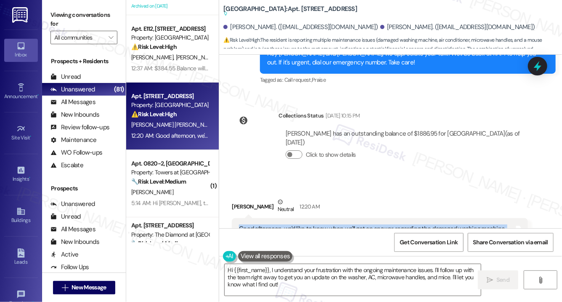
scroll to position [2635, 0]
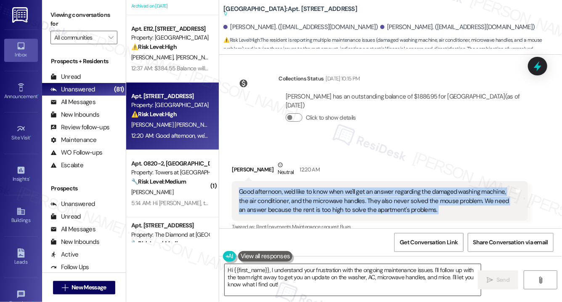
click at [286, 284] on textarea "Hi {{first_name}}, I understand your frustration with the ongoing maintenance i…" at bounding box center [353, 280] width 256 height 32
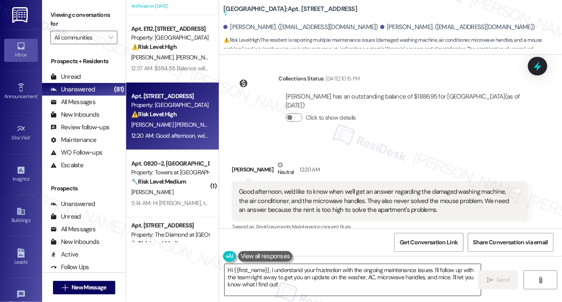
click at [286, 284] on textarea "Hi {{first_name}}, I understand your frustration with the ongoing maintenance i…" at bounding box center [353, 280] width 256 height 32
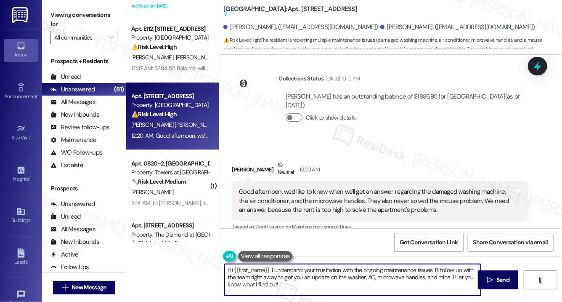
click at [286, 284] on textarea "Hi {{first_name}}, I understand your frustration with the ongoing maintenance i…" at bounding box center [353, 280] width 256 height 32
click at [292, 285] on textarea "Hi {{first_name}}, I understand your frustration with the ongoing maintenance i…" at bounding box center [353, 280] width 256 height 32
click at [236, 160] on div "[PERSON_NAME] Neutral 12:20 AM" at bounding box center [380, 170] width 296 height 21
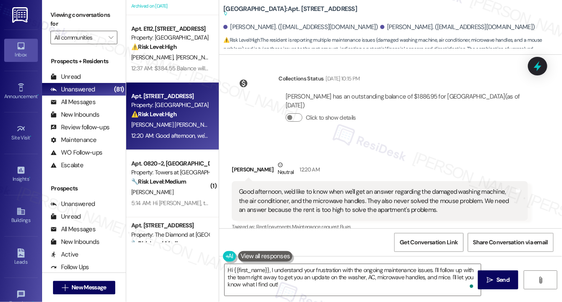
click at [236, 160] on div "[PERSON_NAME] Neutral 12:20 AM" at bounding box center [380, 170] width 296 height 21
copy div "[PERSON_NAME]"
click at [267, 276] on textarea "Hi {{first_name}}, I understand your frustration with the ongoing maintenance i…" at bounding box center [353, 280] width 256 height 32
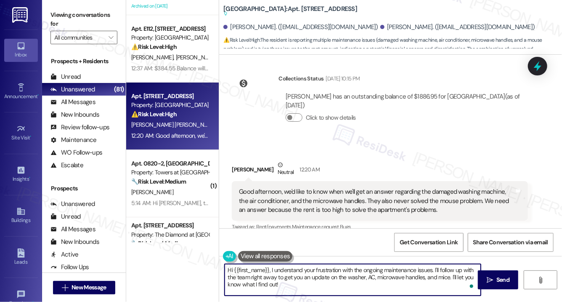
click at [267, 276] on textarea "Hi {{first_name}}, I understand your frustration with the ongoing maintenance i…" at bounding box center [353, 280] width 256 height 32
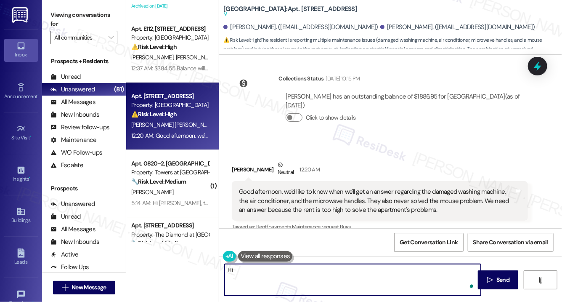
paste textarea "[PERSON_NAME]"
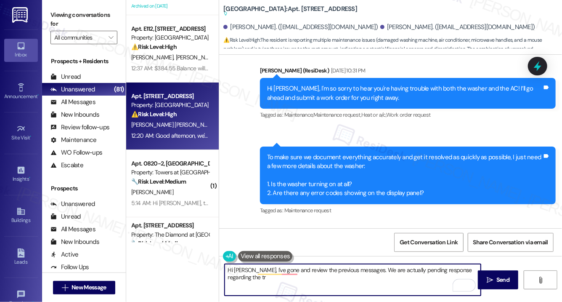
scroll to position [1932, 0]
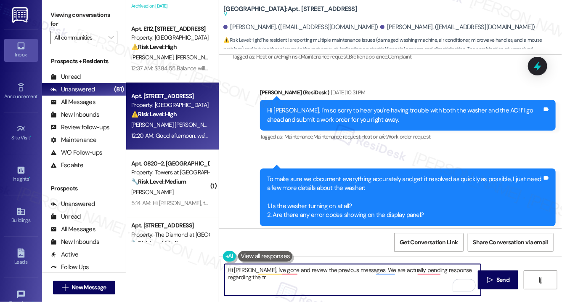
click at [258, 277] on textarea "Hi [PERSON_NAME], I've gone and review the previous messages. We are actually p…" at bounding box center [353, 280] width 256 height 32
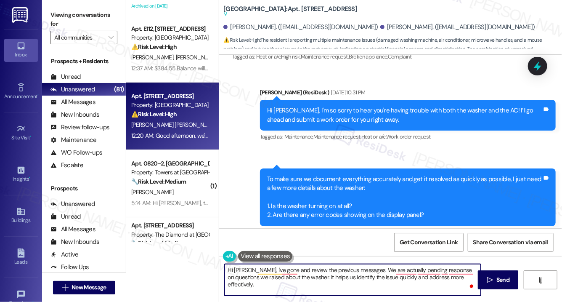
type textarea "Hi [PERSON_NAME], I've gone and review the previous messages. We are actually p…"
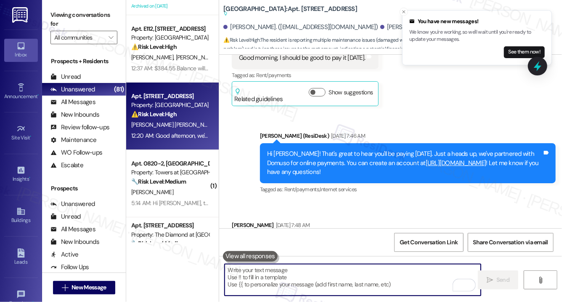
scroll to position [2635, 0]
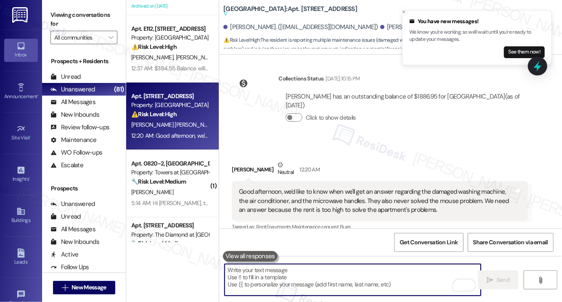
click at [409, 187] on div "Good afternoon, we'd like to know when we'll get an answer regarding the damage…" at bounding box center [376, 200] width 275 height 27
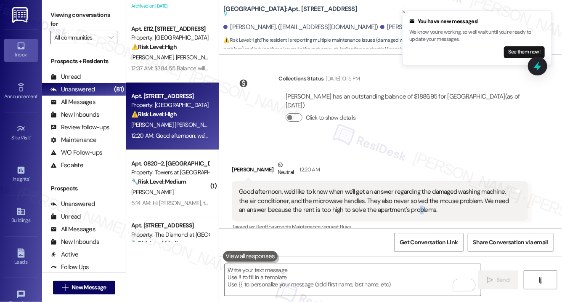
click at [409, 187] on div "Good afternoon, we'd like to know when we'll get an answer regarding the damage…" at bounding box center [376, 200] width 275 height 27
click at [315, 187] on div "Good afternoon, we'd like to know when we'll get an answer regarding the damage…" at bounding box center [376, 200] width 275 height 27
click at [314, 187] on div "Good afternoon, we'd like to know when we'll get an answer regarding the damage…" at bounding box center [376, 200] width 275 height 27
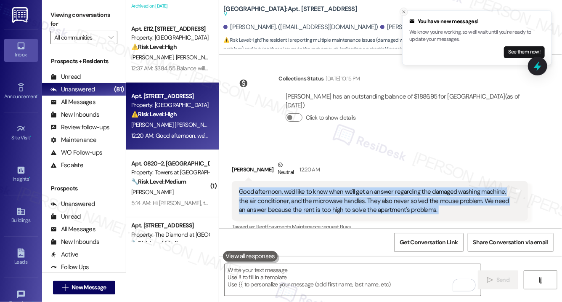
click at [403, 11] on icon "Close toast" at bounding box center [403, 11] width 5 height 5
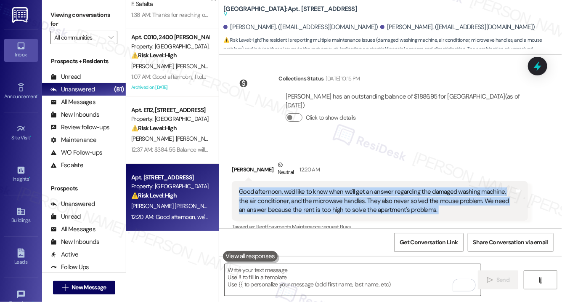
click at [266, 276] on textarea "To enrich screen reader interactions, please activate Accessibility in Grammarl…" at bounding box center [353, 280] width 256 height 32
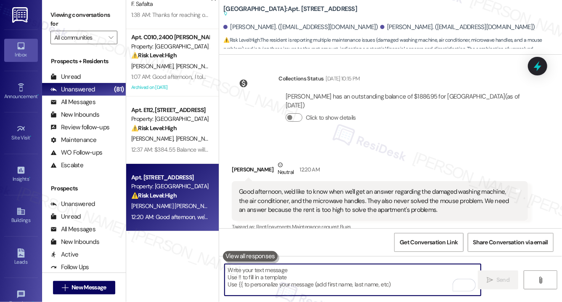
paste textarea "Hi [PERSON_NAME], I’ve reviewed the previous messages and noticed we’re still a…"
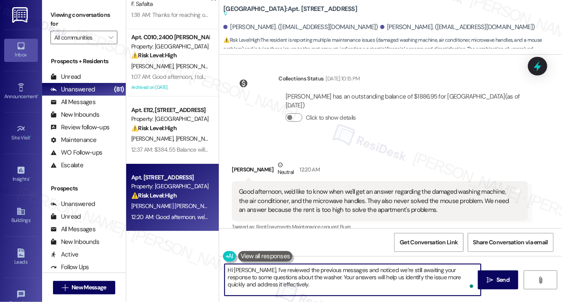
click at [265, 283] on textarea "Hi [PERSON_NAME], I’ve reviewed the previous messages and noticed we’re still a…" at bounding box center [353, 280] width 256 height 32
click at [313, 285] on textarea "Hi [PERSON_NAME], I’ve reviewed the previous messages and noticed we’re still a…" at bounding box center [353, 280] width 256 height 32
click at [326, 281] on textarea "Hi [PERSON_NAME], I’ve reviewed the previous messages and noticed we’re still a…" at bounding box center [353, 280] width 256 height 32
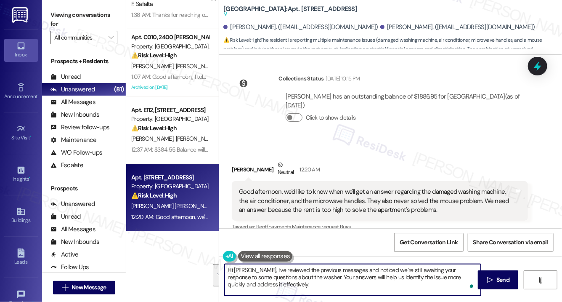
click at [324, 287] on textarea "Hi [PERSON_NAME], I’ve reviewed the previous messages and noticed we’re still a…" at bounding box center [353, 280] width 256 height 32
click at [472, 278] on textarea "Hi [PERSON_NAME], I’ve reviewed the previous messages and noticed we’re still a…" at bounding box center [353, 280] width 256 height 32
click at [396, 284] on textarea "Hi [PERSON_NAME], I’ve reviewed the previous messages and noticed we’re still a…" at bounding box center [353, 280] width 256 height 32
click at [351, 278] on textarea "Hi [PERSON_NAME], I’ve reviewed the previous messages and noticed we’re still a…" at bounding box center [353, 280] width 256 height 32
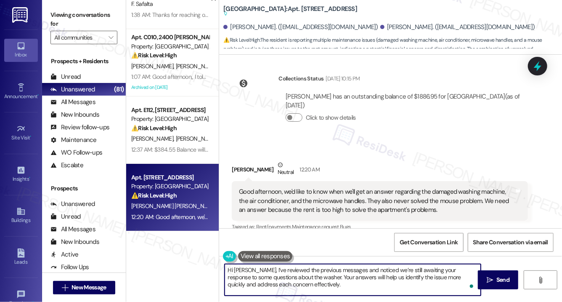
click at [351, 278] on textarea "Hi [PERSON_NAME], I’ve reviewed the previous messages and noticed we’re still a…" at bounding box center [353, 280] width 256 height 32
click at [351, 287] on textarea "Hi [PERSON_NAME], I’ve reviewed the previous messages and noticed we’re still a…" at bounding box center [353, 280] width 256 height 32
type textarea "Hi [PERSON_NAME], I’ve reviewed the previous messages and noticed we’re still a…"
click at [492, 282] on icon "" at bounding box center [490, 279] width 6 height 7
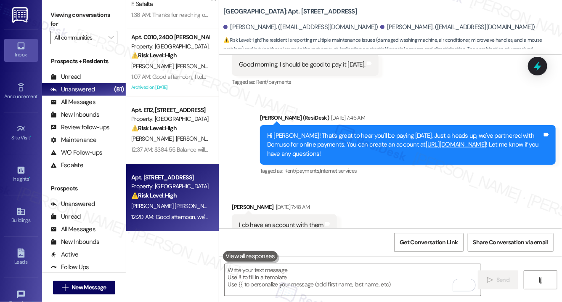
scroll to position [2329, 0]
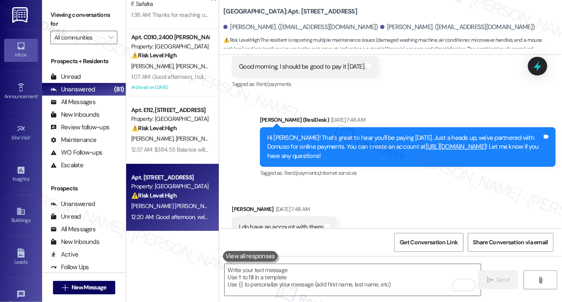
click at [385, 133] on div "Hi [PERSON_NAME]! That's great to hear you'll be paying [DATE]. Just a heads up…" at bounding box center [404, 146] width 275 height 27
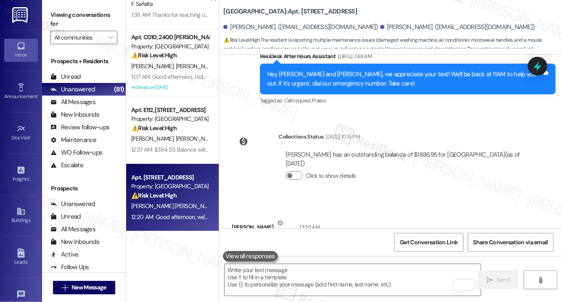
scroll to position [2576, 0]
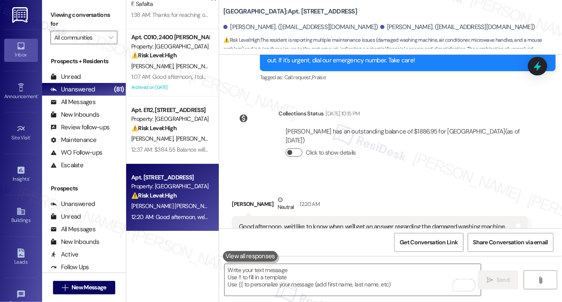
click at [298, 148] on button "Click to show details" at bounding box center [294, 152] width 17 height 8
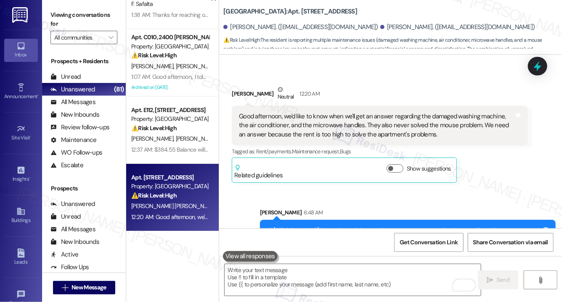
scroll to position [2813, 0]
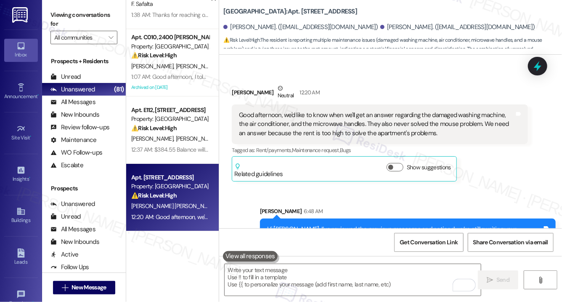
click at [230, 194] on div "Sent via SMS [PERSON_NAME] 6:48 AM Hi [PERSON_NAME], I’ve reviewed the previous…" at bounding box center [390, 226] width 343 height 77
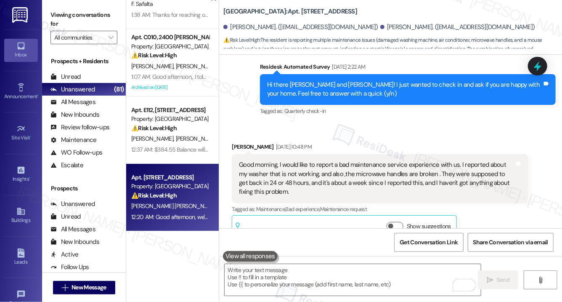
scroll to position [1281, 0]
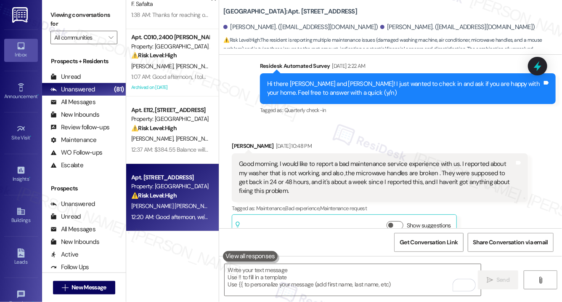
click at [296, 159] on div "Good morning, I would like to report a bad maintenance service experience with …" at bounding box center [376, 177] width 275 height 36
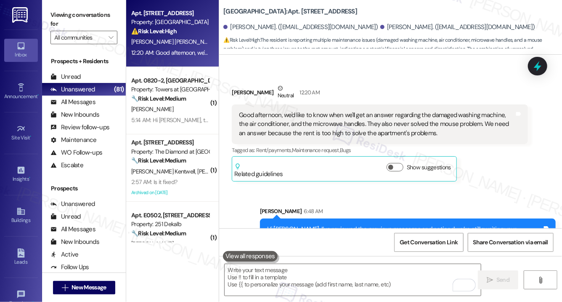
scroll to position [1617, 0]
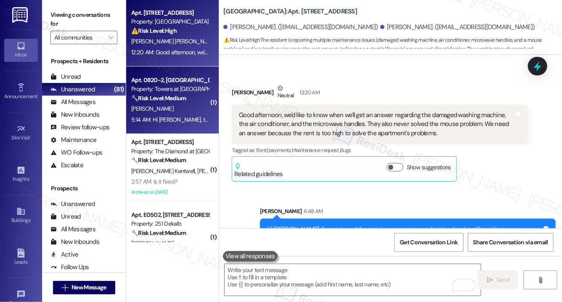
click at [174, 106] on div "[PERSON_NAME]" at bounding box center [170, 109] width 80 height 11
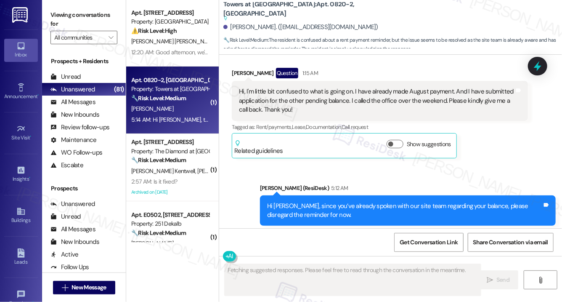
scroll to position [1695, 0]
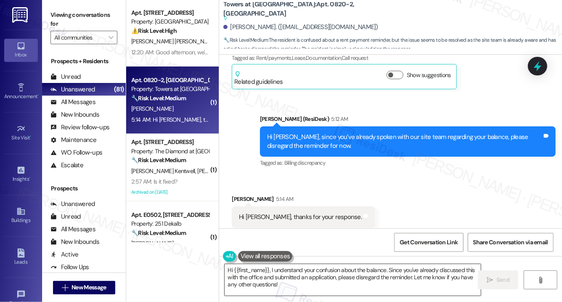
click at [317, 275] on textarea "Hi {{first_name}}, I understand your confusion about the balance. Since you've …" at bounding box center [353, 280] width 256 height 32
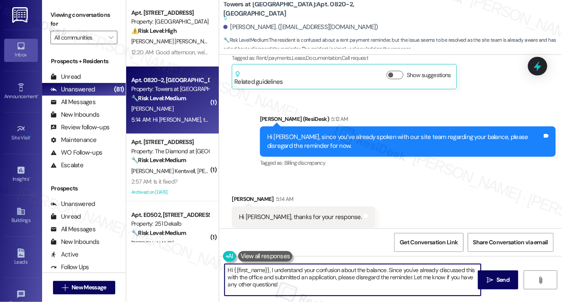
click at [317, 275] on textarea "Hi {{first_name}}, I understand your confusion about the balance. Since you've …" at bounding box center [353, 280] width 256 height 32
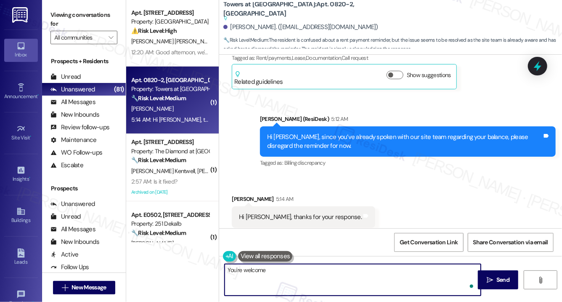
type textarea "You're welcome!"
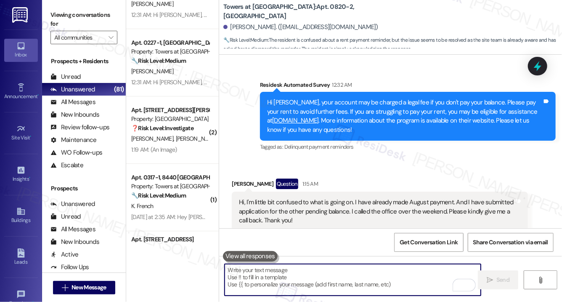
scroll to position [2934, 0]
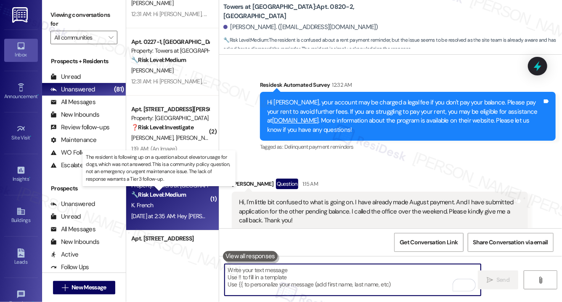
click at [175, 195] on strong "🔧 Risk Level: Medium" at bounding box center [158, 195] width 55 height 8
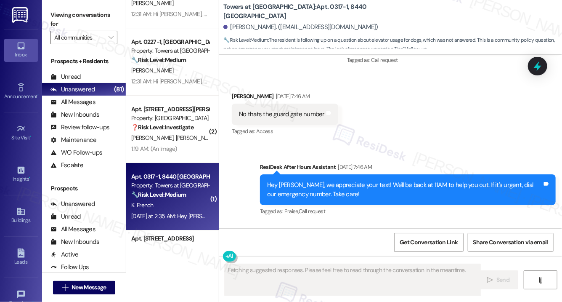
scroll to position [3468, 0]
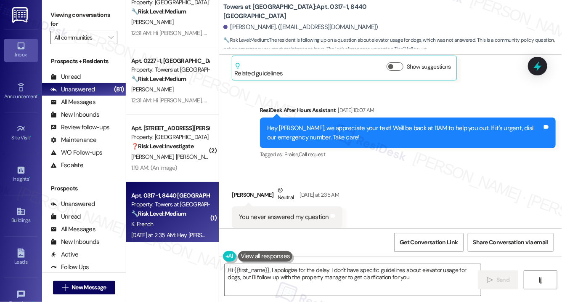
type textarea "Hi {{first_name}}, I apologize for the delay. I don't have specific guidelines …"
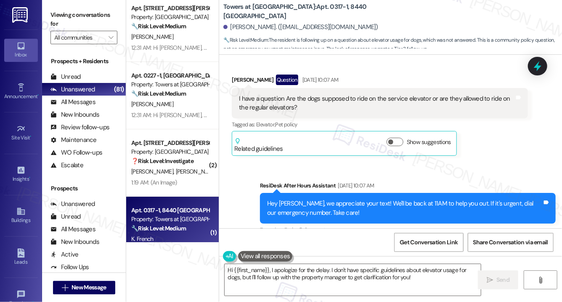
scroll to position [3388, 0]
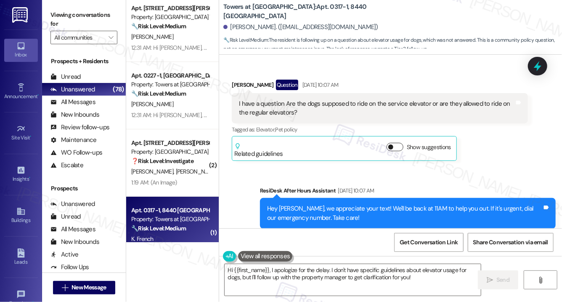
click at [403, 143] on button "Show suggestions" at bounding box center [395, 147] width 17 height 8
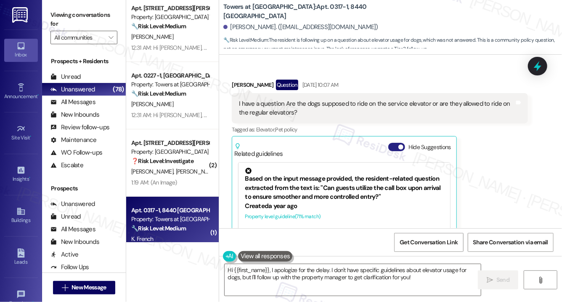
click at [403, 144] on span "button" at bounding box center [400, 146] width 5 height 5
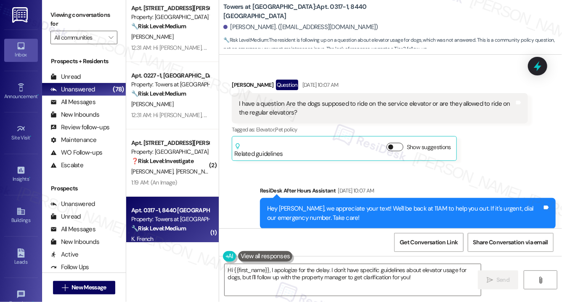
click at [403, 143] on button "Show suggestions" at bounding box center [395, 147] width 17 height 8
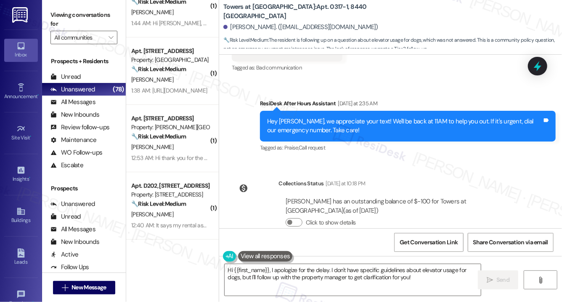
scroll to position [98, 0]
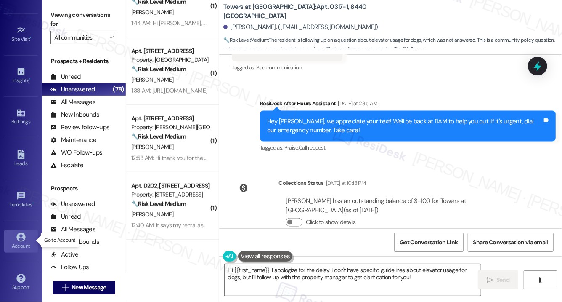
click at [21, 242] on div "Account" at bounding box center [21, 246] width 42 height 8
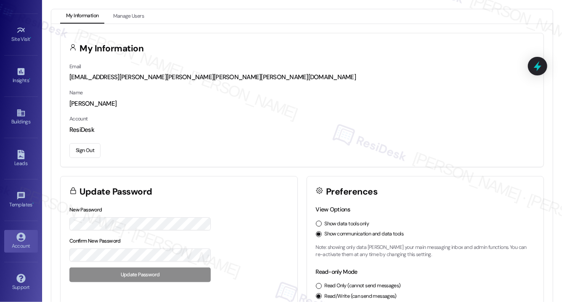
click at [85, 149] on button "Sign Out" at bounding box center [84, 150] width 31 height 15
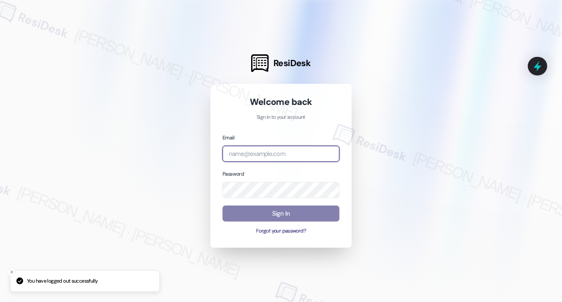
click at [281, 148] on input "email" at bounding box center [281, 154] width 117 height 16
click at [329, 158] on input "email" at bounding box center [281, 154] width 117 height 16
click at [0, 301] on com-1password-button at bounding box center [0, 302] width 0 height 0
type input "automated-surveys-affinity_property-[PERSON_NAME].[PERSON_NAME].[PERSON_NAME]@a…"
